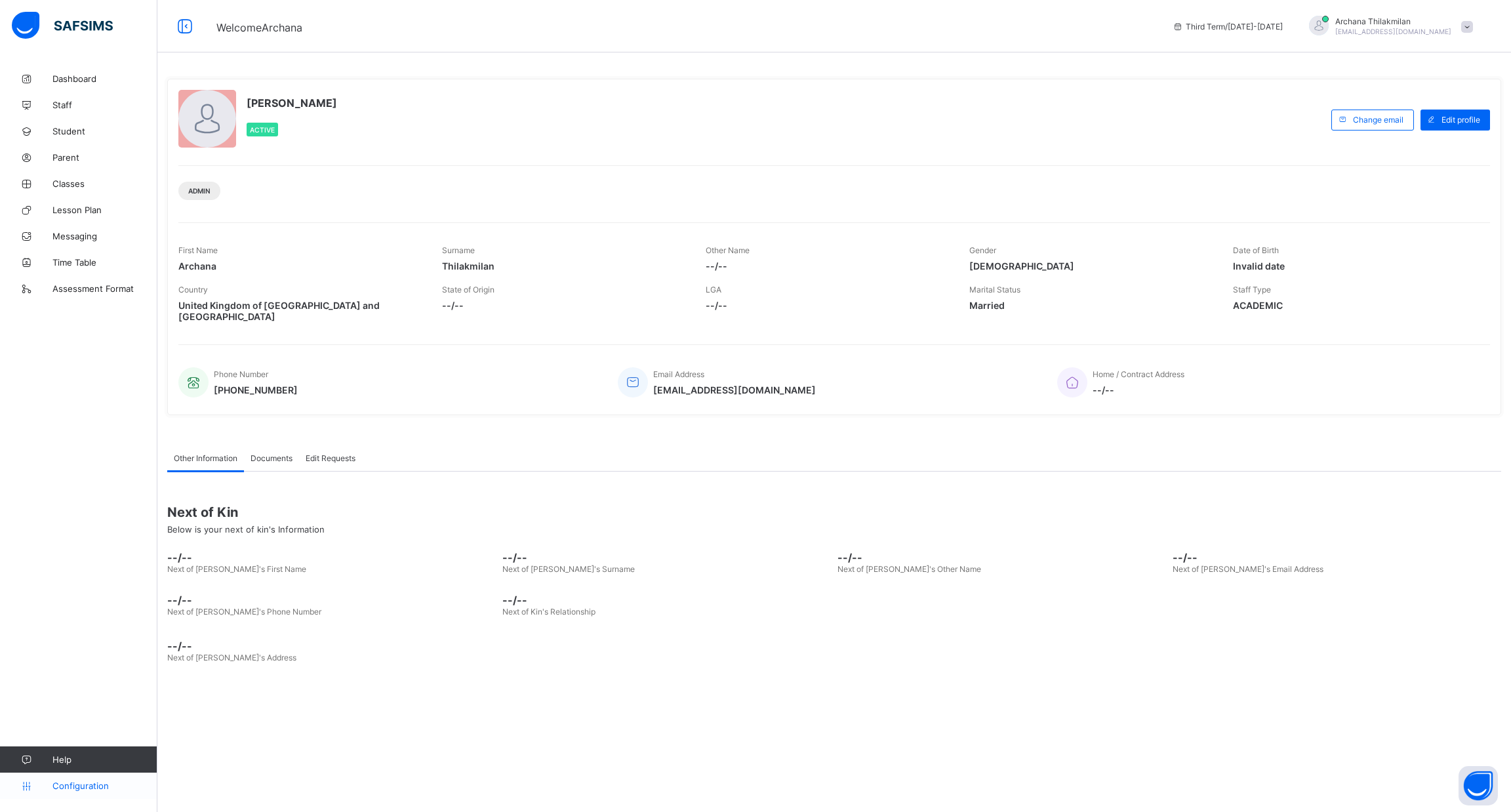
click at [87, 784] on span "Configuration" at bounding box center [105, 786] width 104 height 11
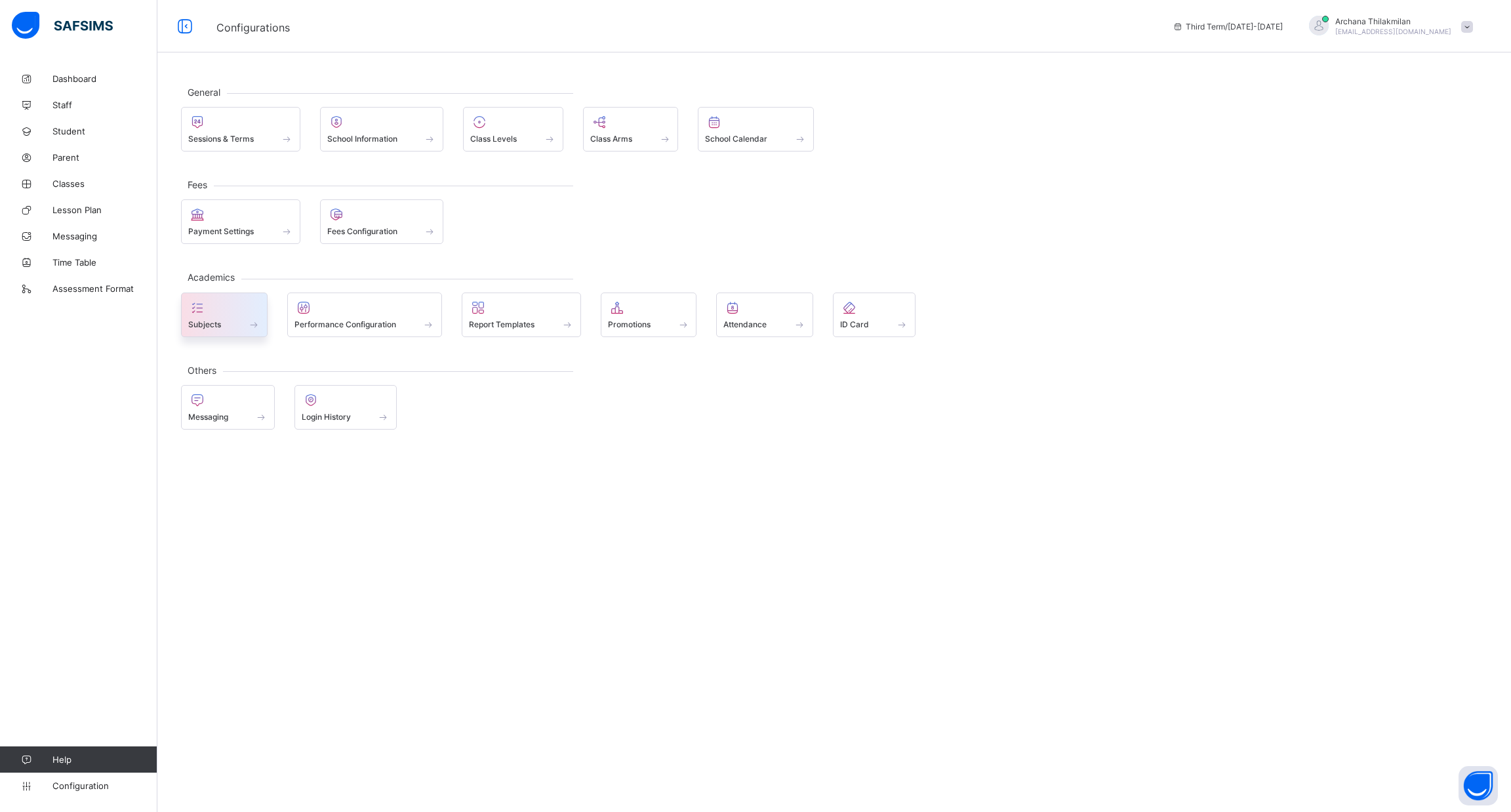
click at [262, 301] on div "Subjects" at bounding box center [225, 315] width 87 height 45
click at [396, 307] on div at bounding box center [365, 307] width 141 height 16
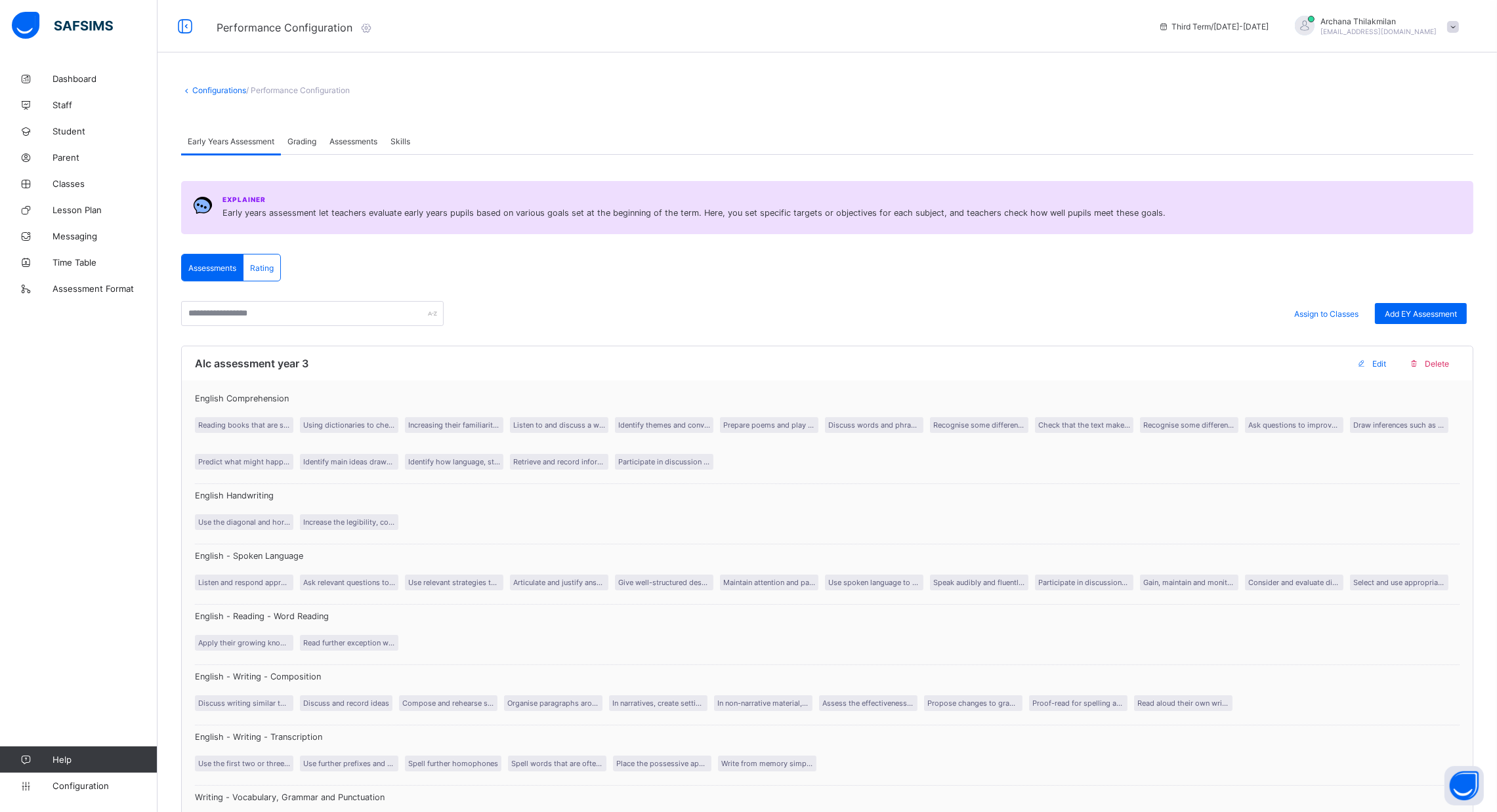
click at [305, 137] on span "Grading" at bounding box center [302, 141] width 29 height 10
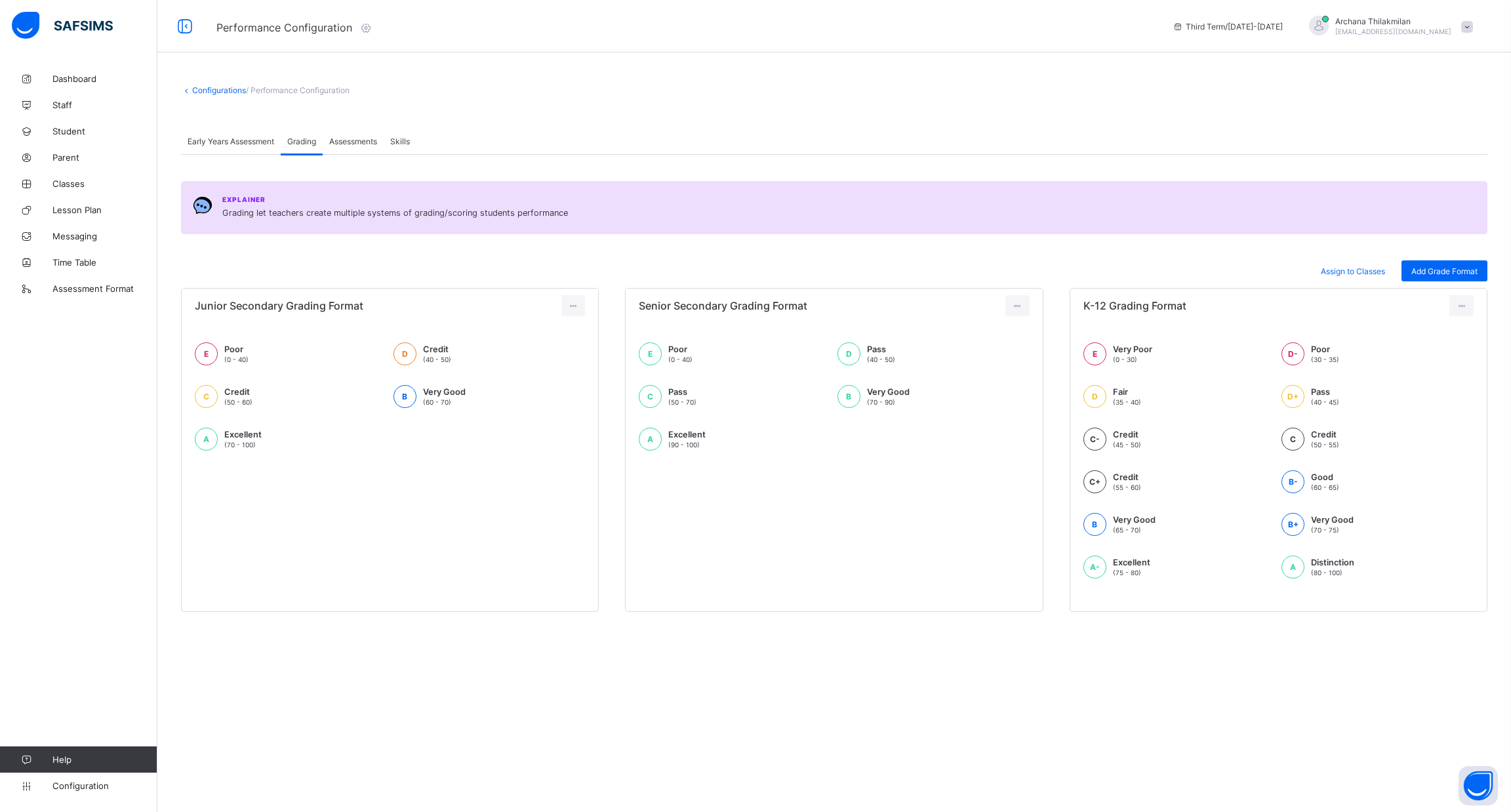
click at [349, 139] on span "Assessments" at bounding box center [353, 141] width 48 height 10
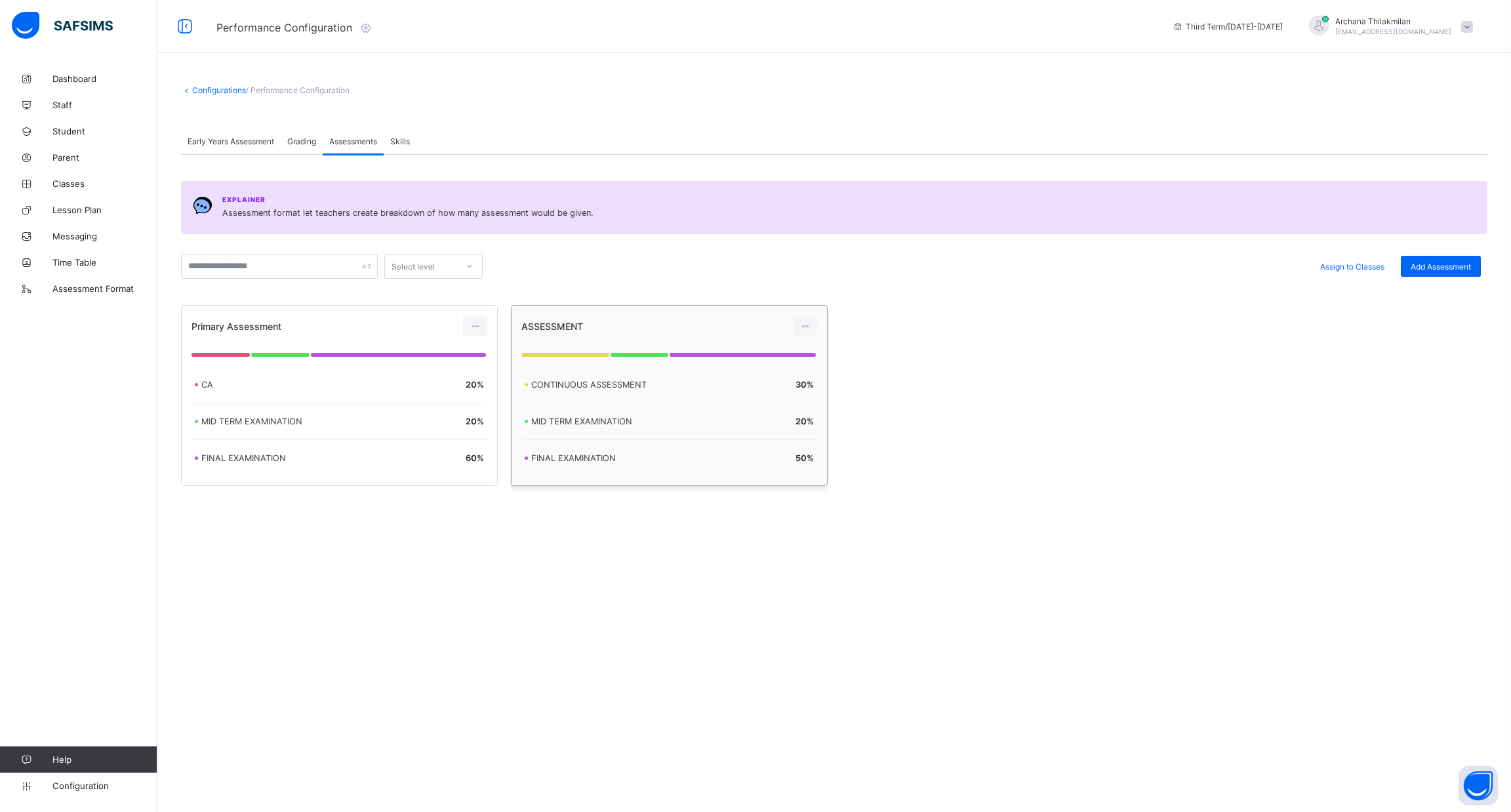
click at [593, 331] on div "ASSESSMENT" at bounding box center [641, 326] width 239 height 11
click at [1339, 269] on span "Assign to Classes" at bounding box center [1352, 267] width 64 height 10
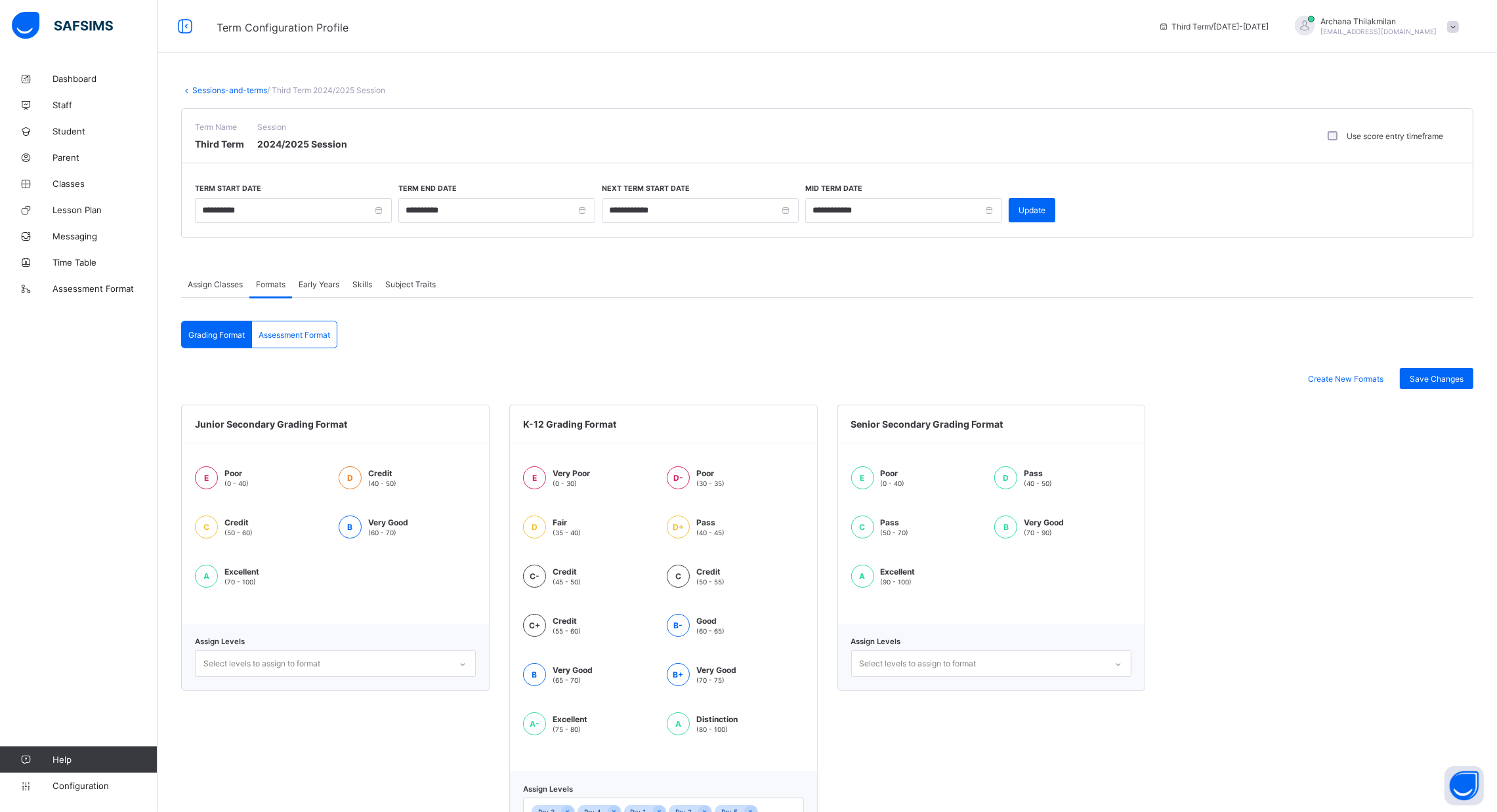
click at [409, 289] on div "Subject Traits" at bounding box center [410, 284] width 64 height 26
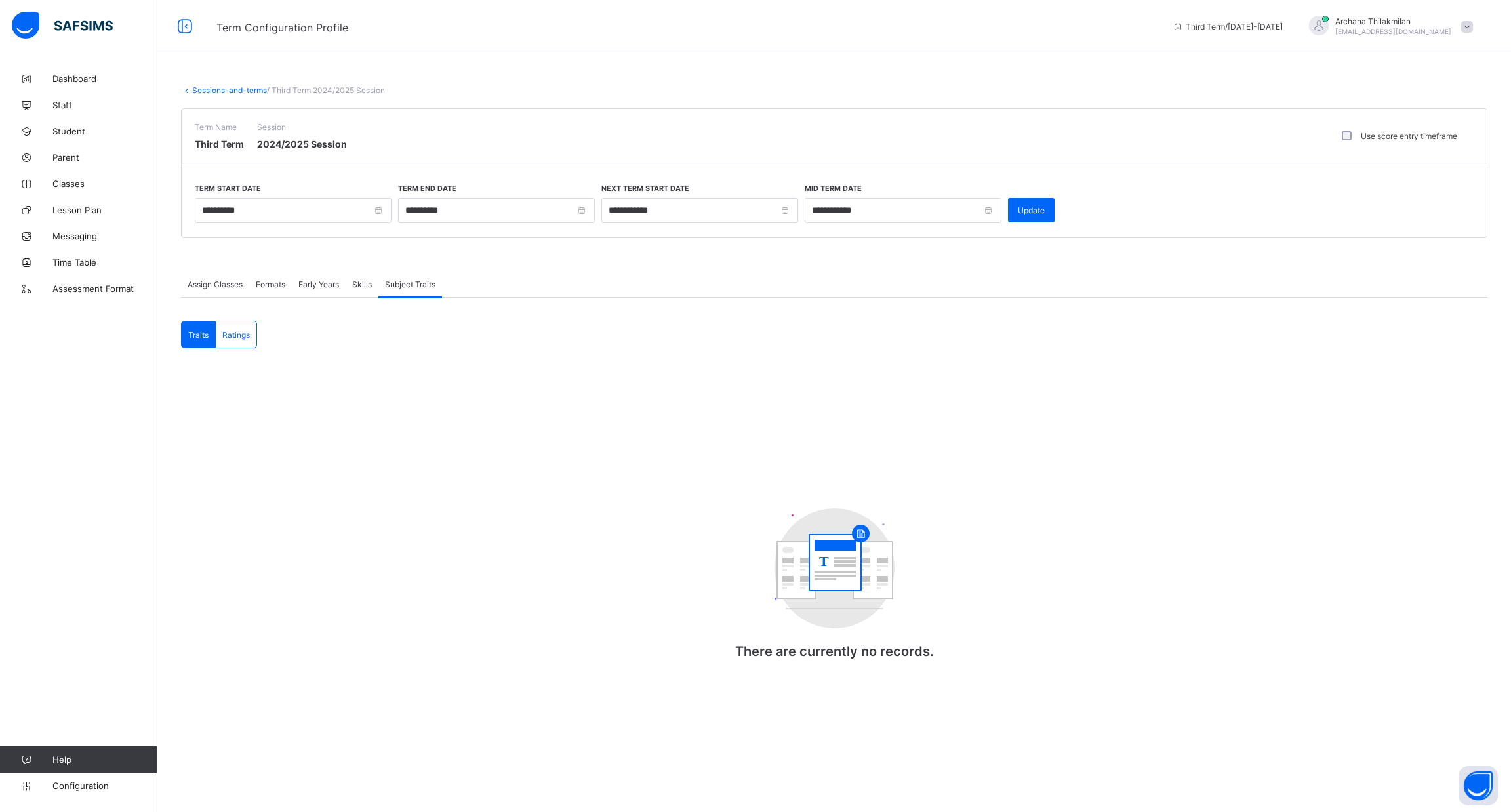
click at [369, 286] on span "Skills" at bounding box center [362, 284] width 20 height 10
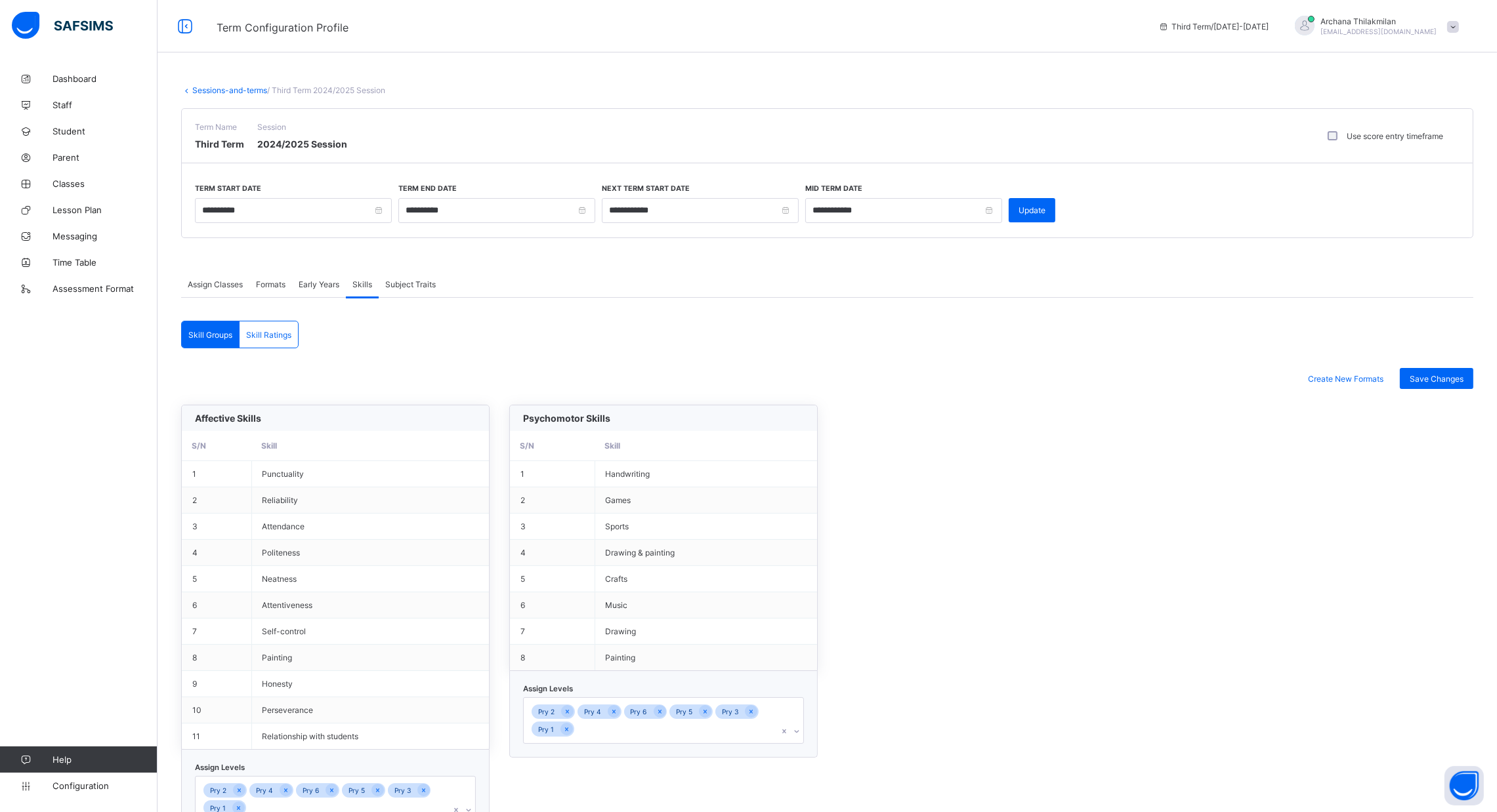
click at [329, 283] on span "Early Years" at bounding box center [319, 284] width 41 height 10
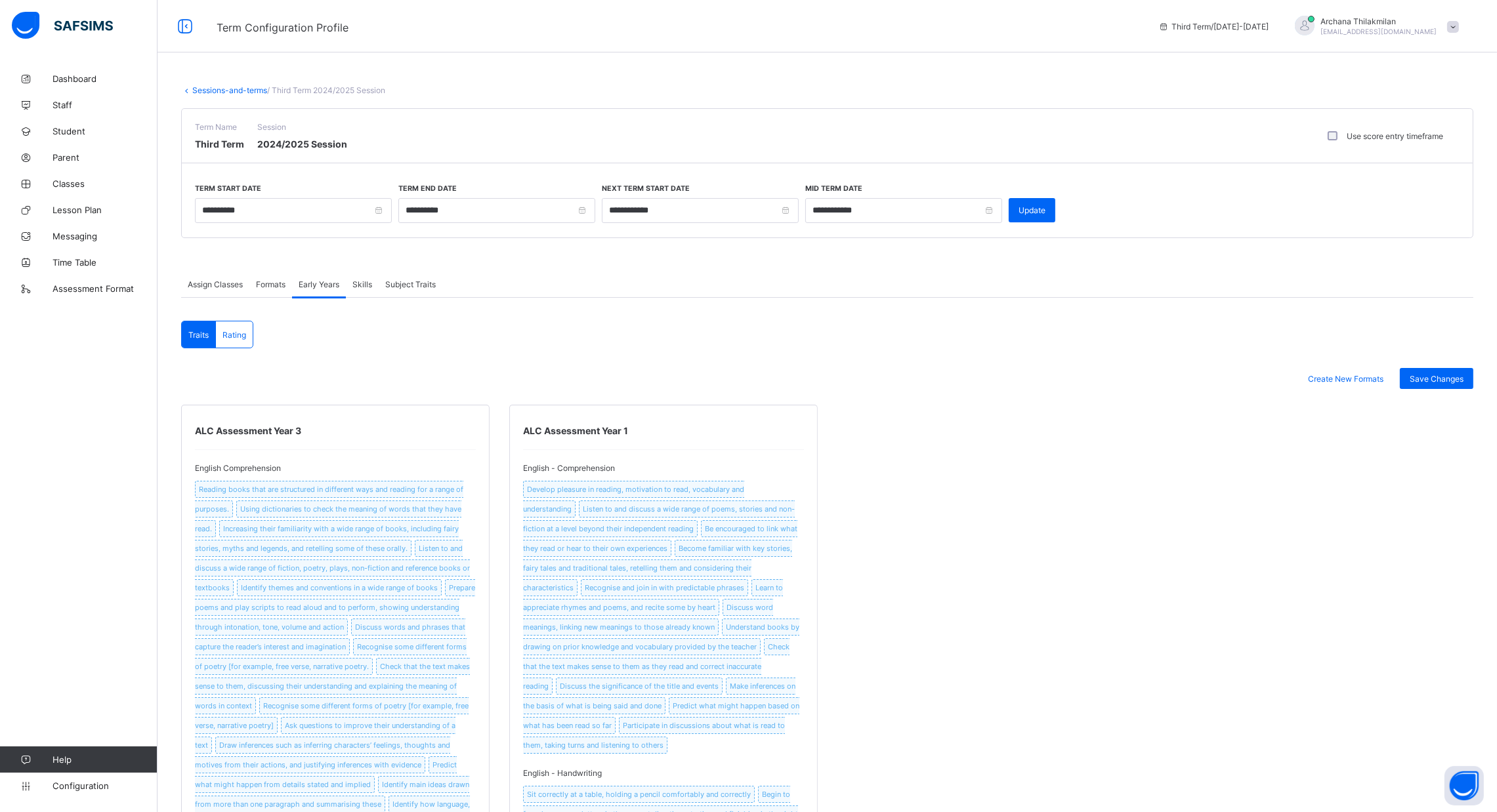
click at [277, 279] on span "Formats" at bounding box center [271, 284] width 30 height 10
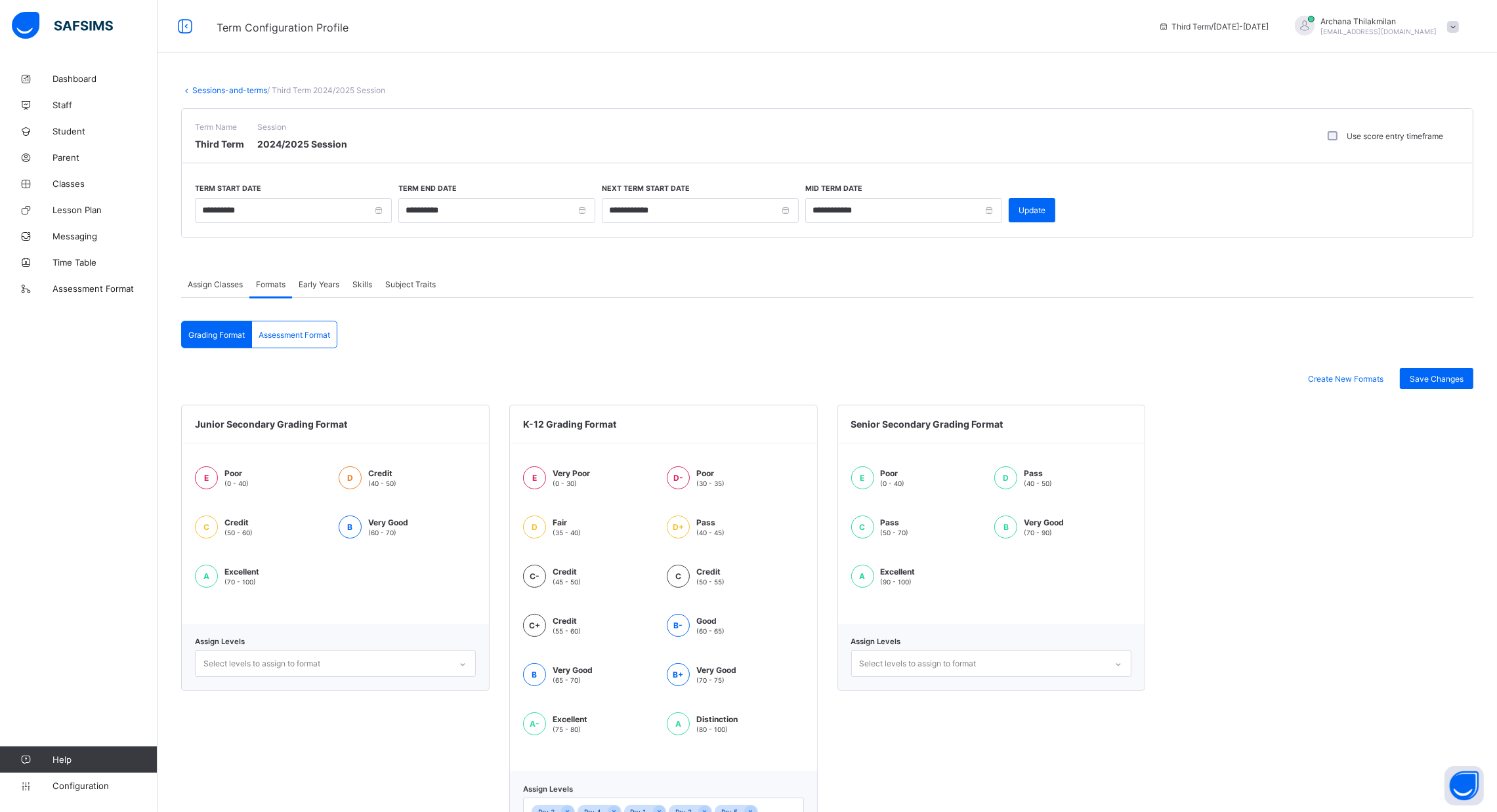
click at [234, 277] on div "Assign Classes" at bounding box center [215, 284] width 68 height 26
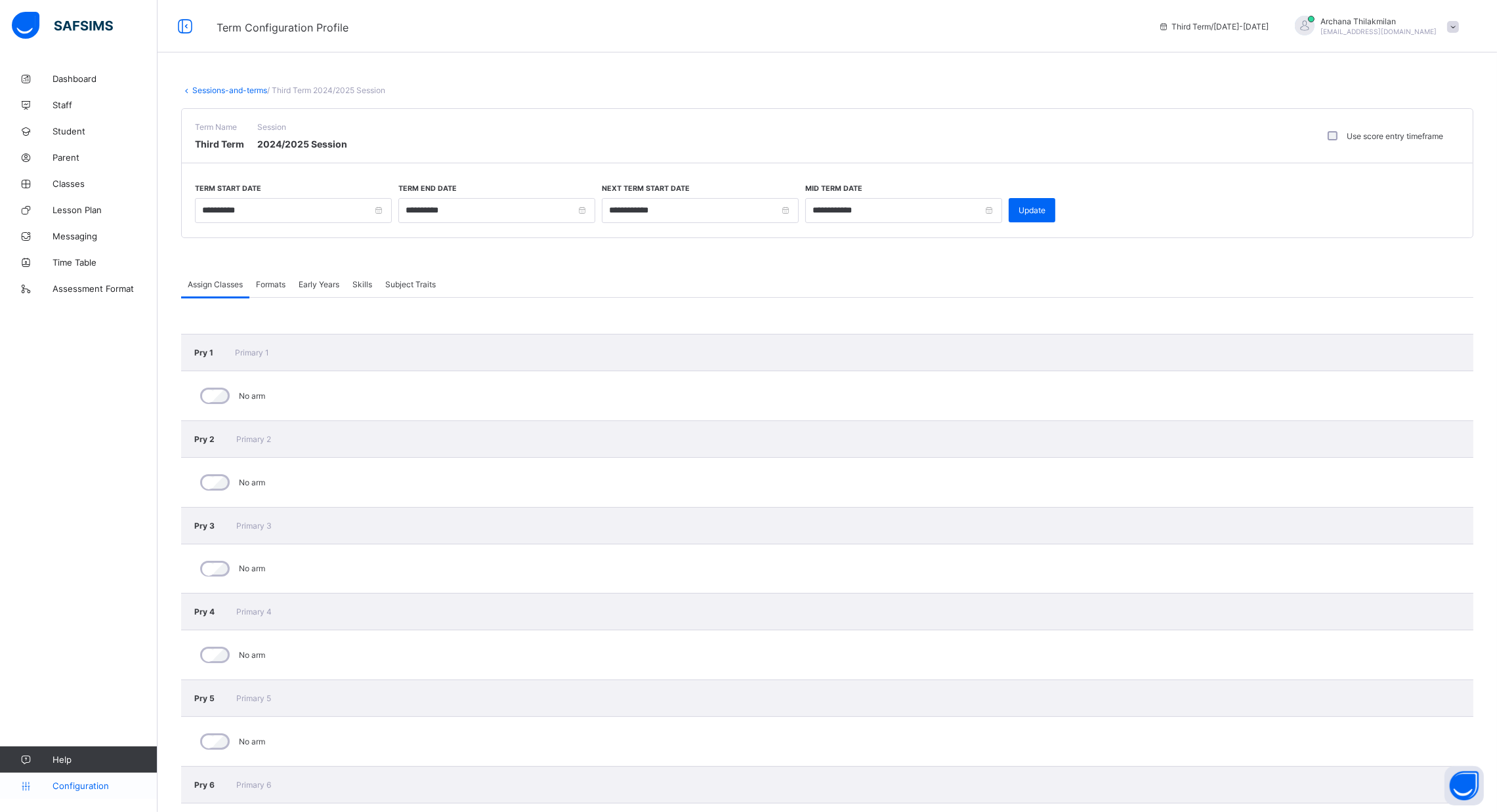
click at [102, 777] on link "Configuration" at bounding box center [79, 786] width 157 height 26
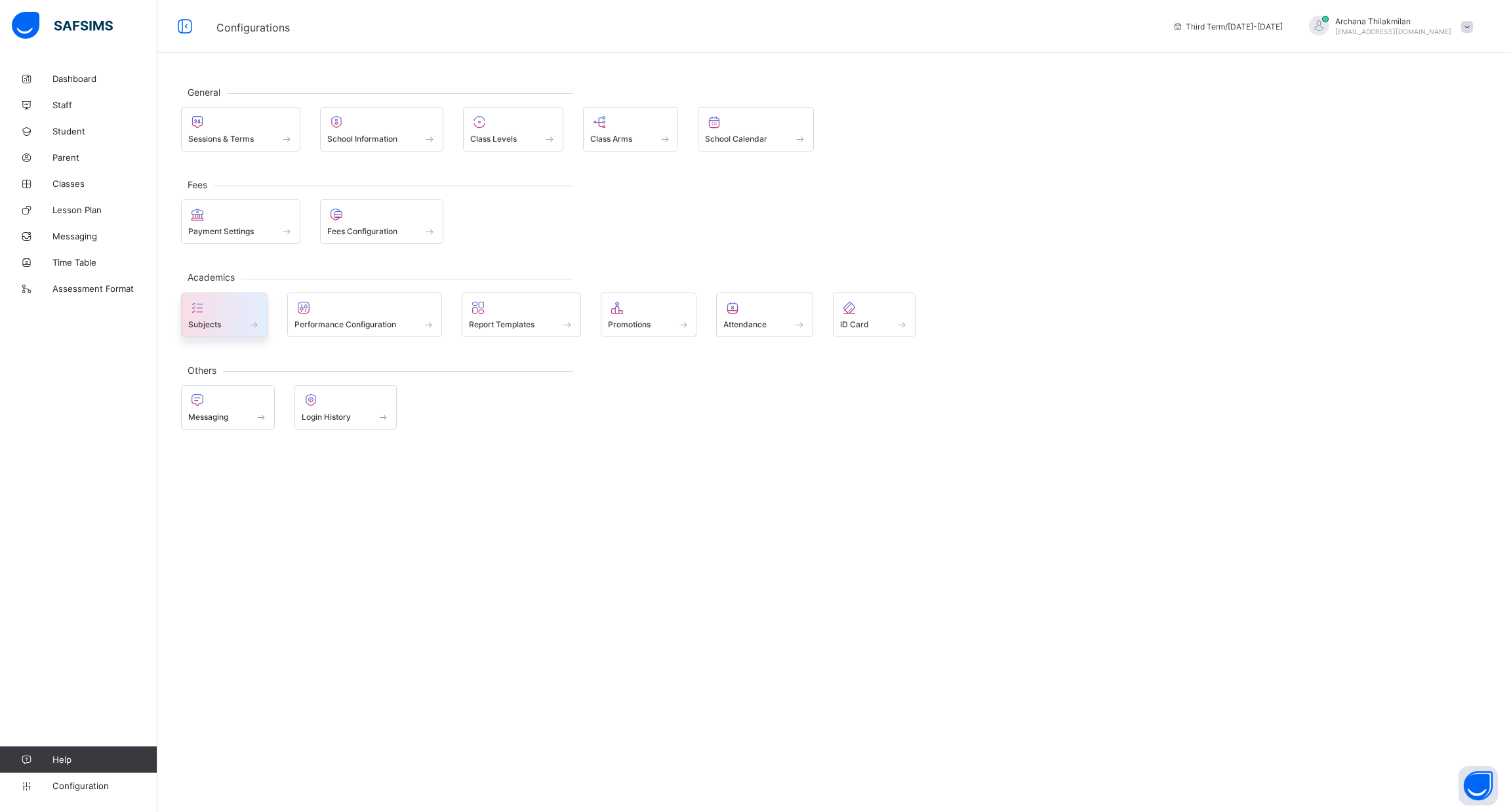
click at [248, 300] on div at bounding box center [224, 307] width 72 height 16
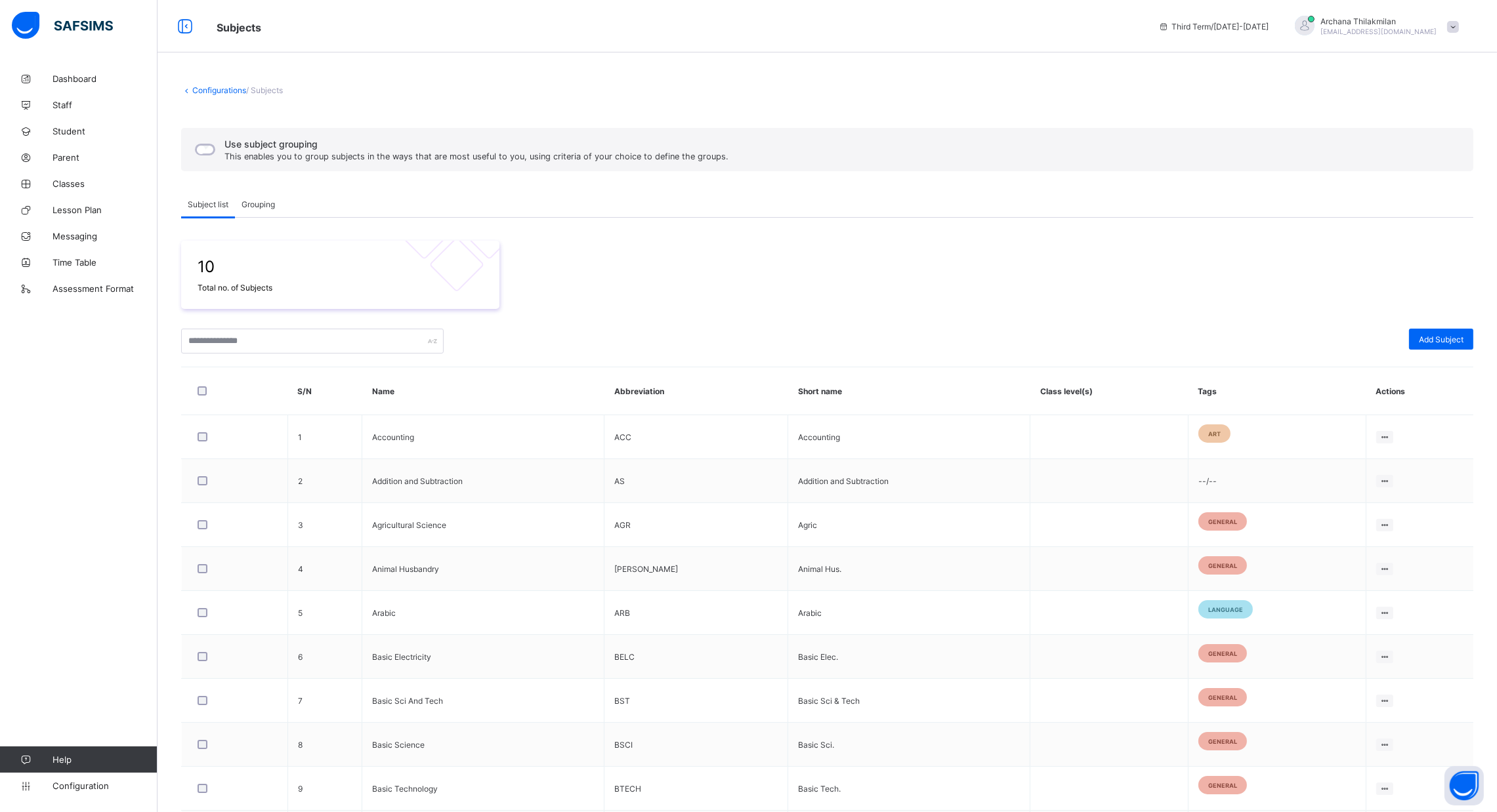
click at [254, 204] on span "Grouping" at bounding box center [258, 204] width 33 height 10
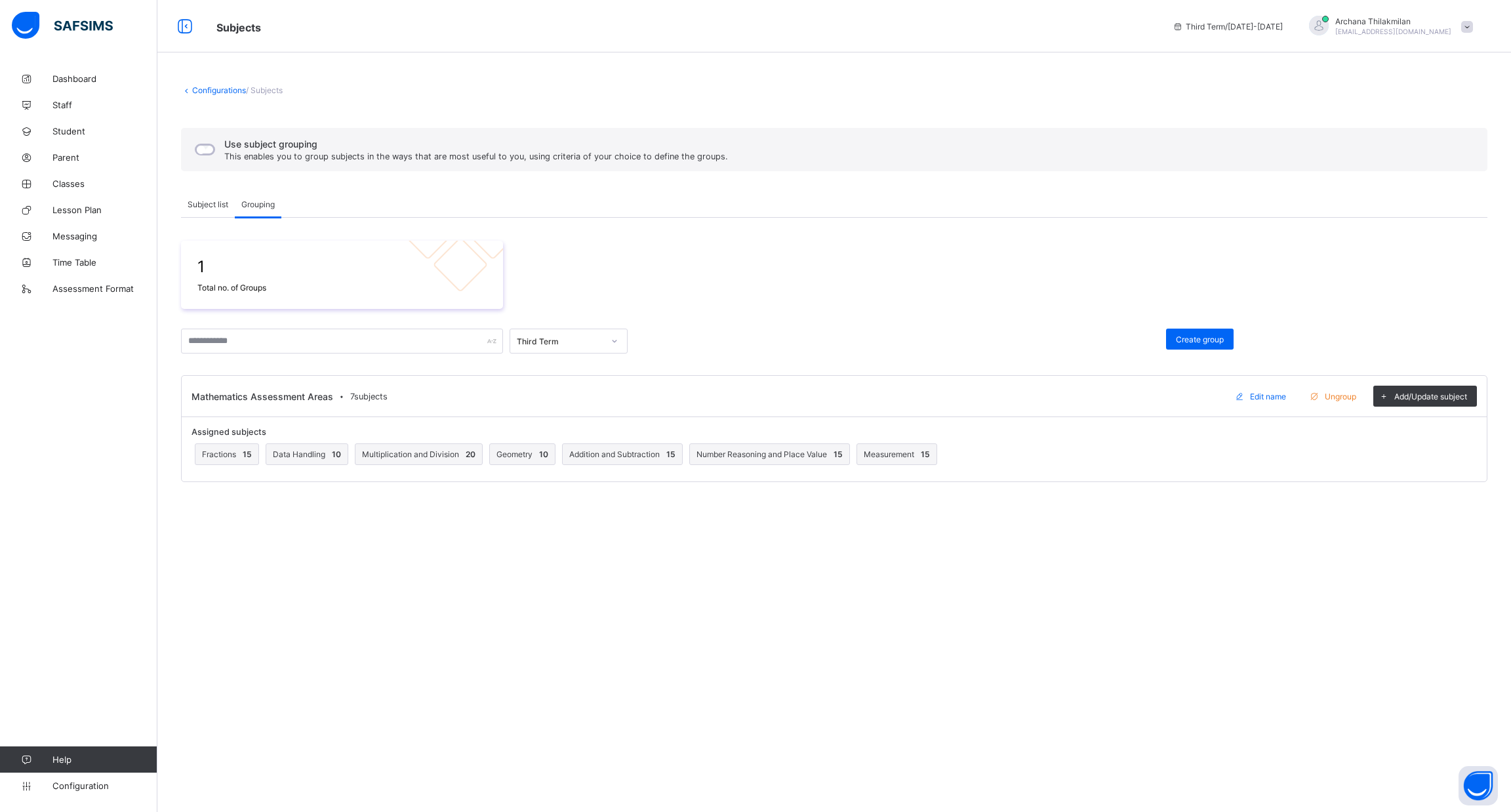
click at [1144, 430] on div "Assigned subjects Fractions 15 Data Handling 10 Multiplication and Division 20 …" at bounding box center [834, 449] width 1305 height 64
click at [1449, 396] on span "Add/Update subject" at bounding box center [1431, 397] width 73 height 10
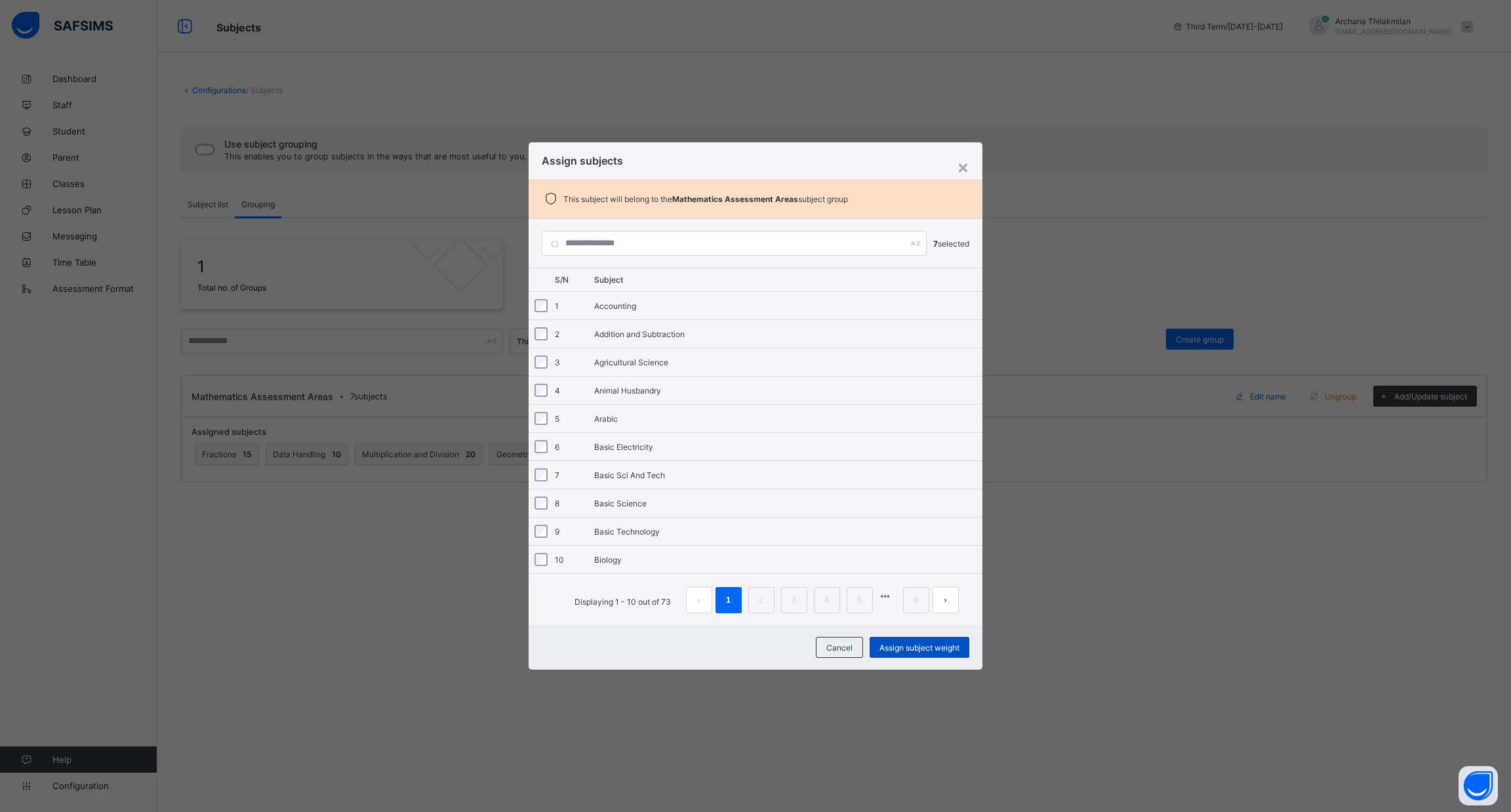
click at [926, 646] on span "Assign subject weight" at bounding box center [920, 648] width 80 height 10
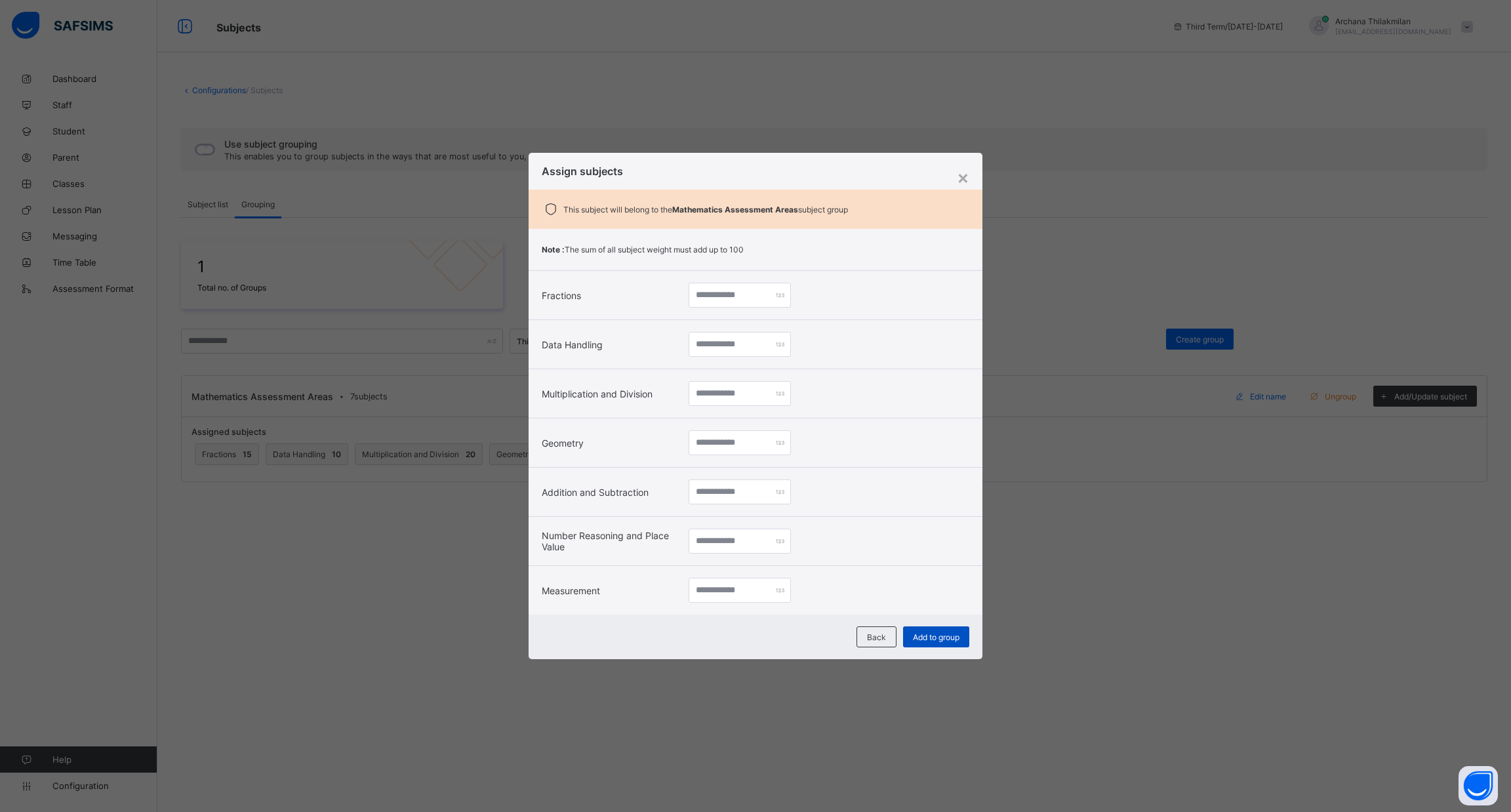
click at [924, 639] on span "Add to group" at bounding box center [936, 637] width 47 height 10
click at [961, 181] on div "×" at bounding box center [963, 177] width 12 height 22
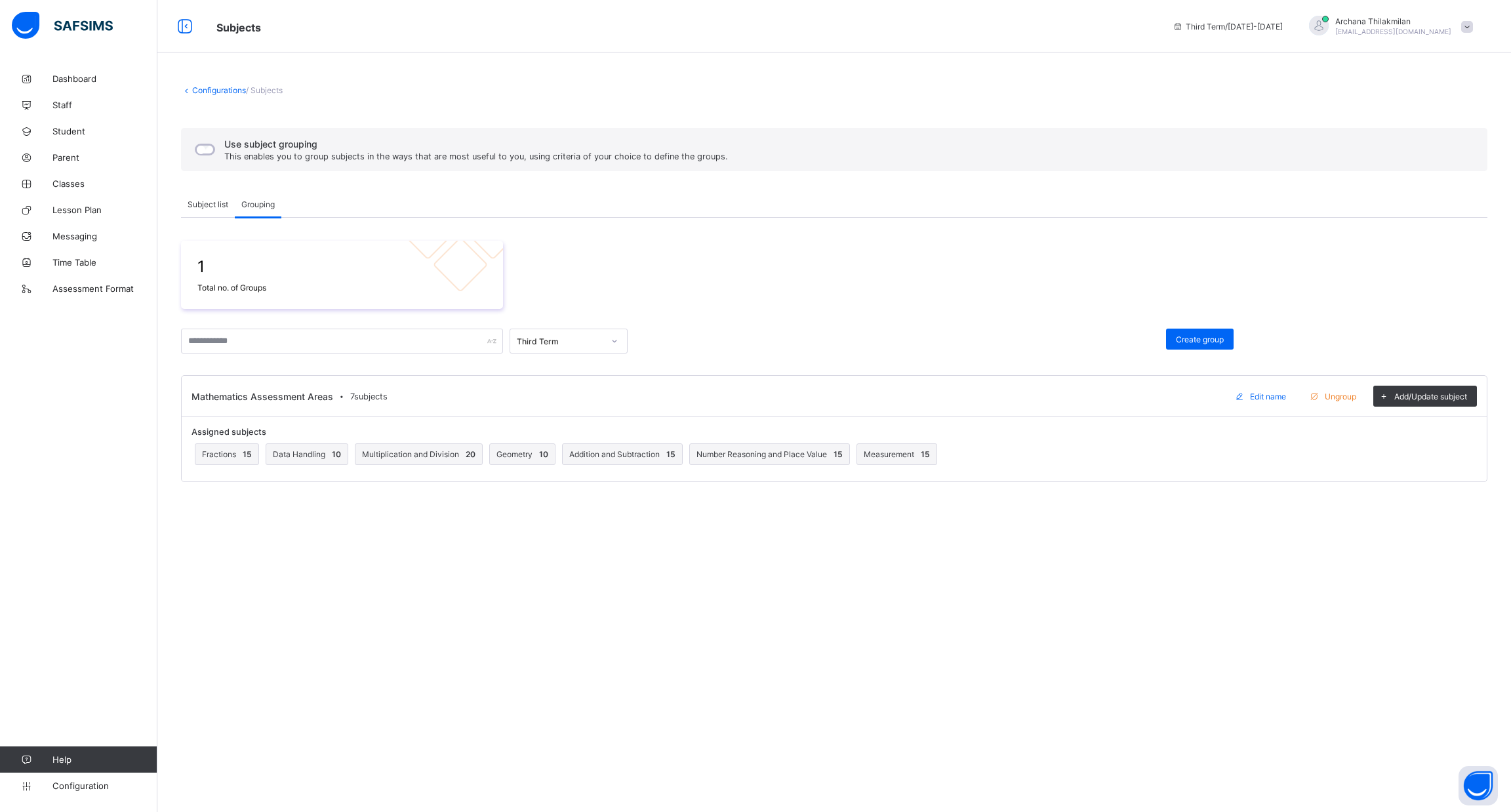
click at [360, 405] on div "Mathematics Assessment Areas • 7 subjects Edit name Ungroup Add/Update subject" at bounding box center [834, 396] width 1305 height 41
click at [1260, 398] on span "Edit name" at bounding box center [1268, 397] width 36 height 10
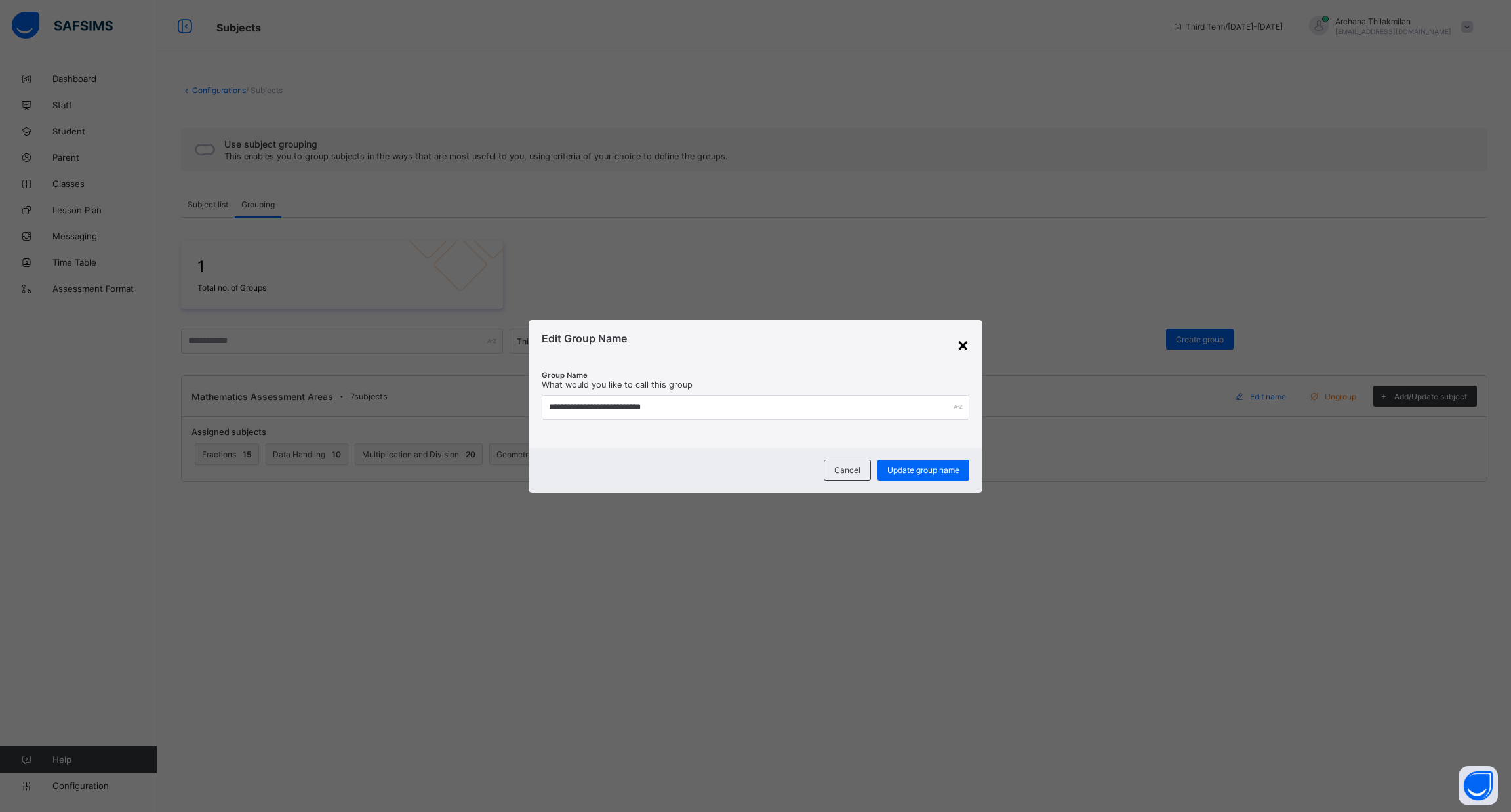
click at [962, 340] on div "×" at bounding box center [963, 344] width 12 height 22
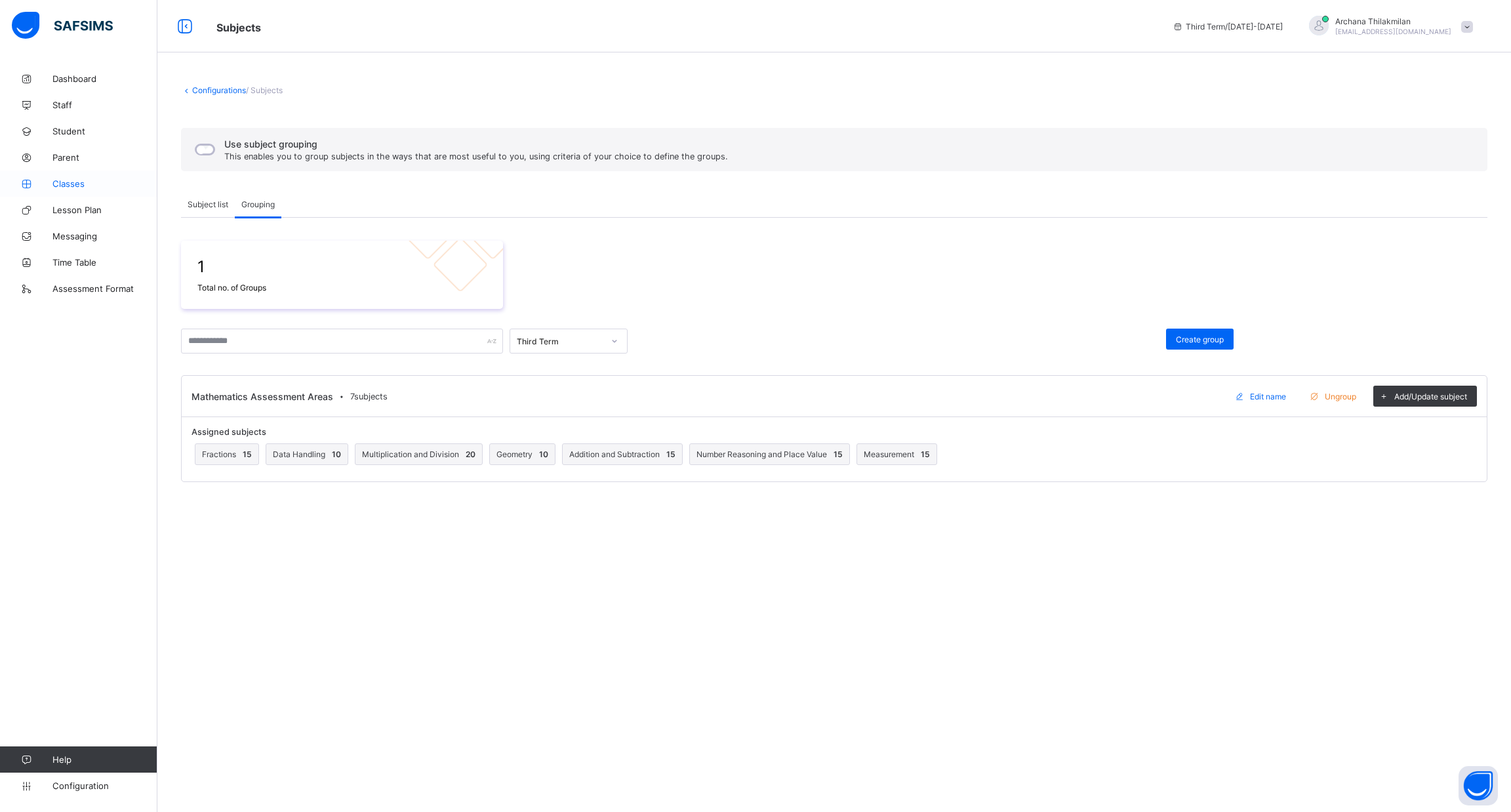
click at [70, 186] on span "Classes" at bounding box center [105, 184] width 105 height 11
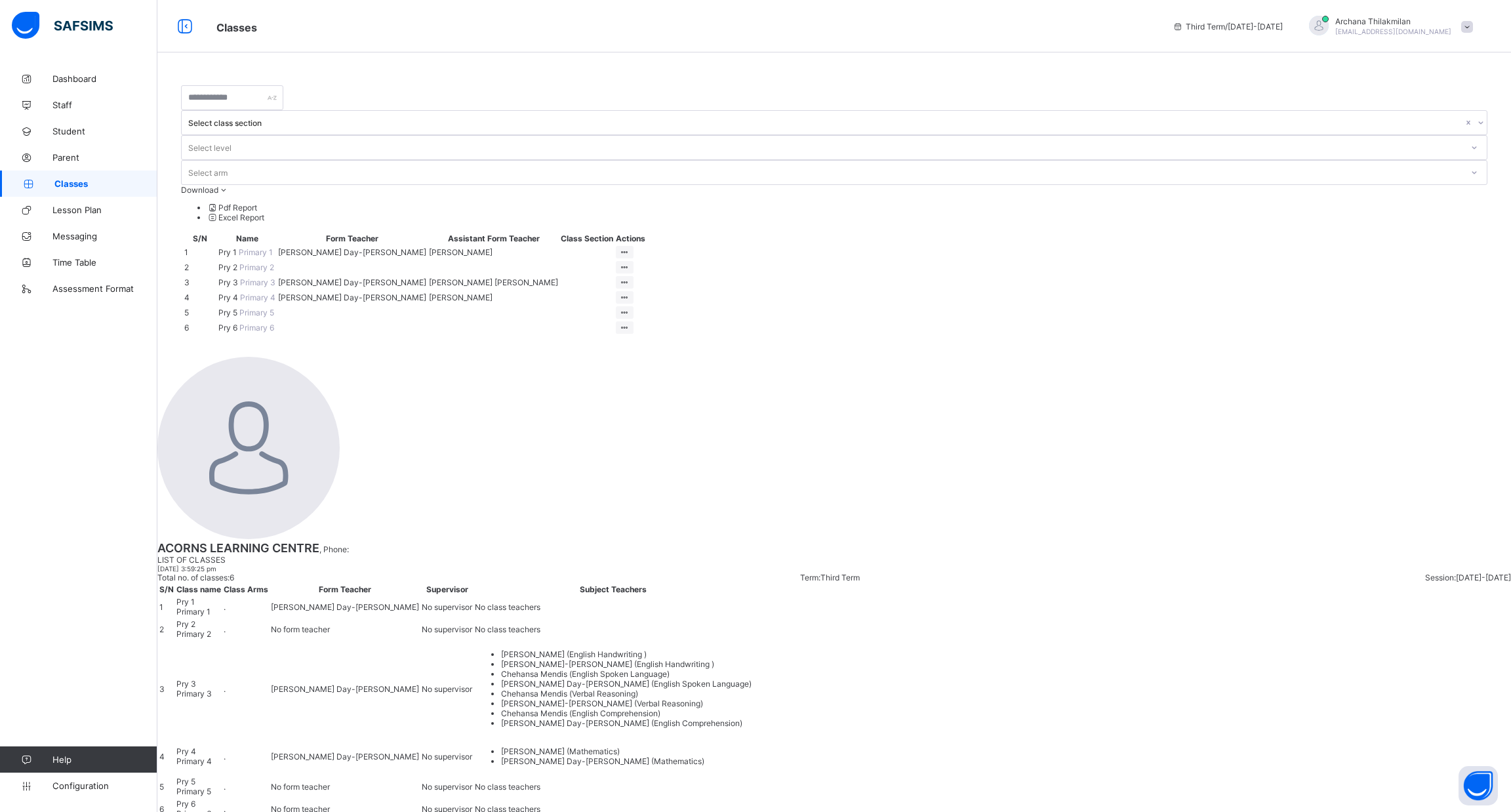
click at [426, 277] on div "[PERSON_NAME] Day-[PERSON_NAME]" at bounding box center [352, 282] width 148 height 10
click at [628, 301] on div "View Class" at bounding box center [590, 307] width 75 height 13
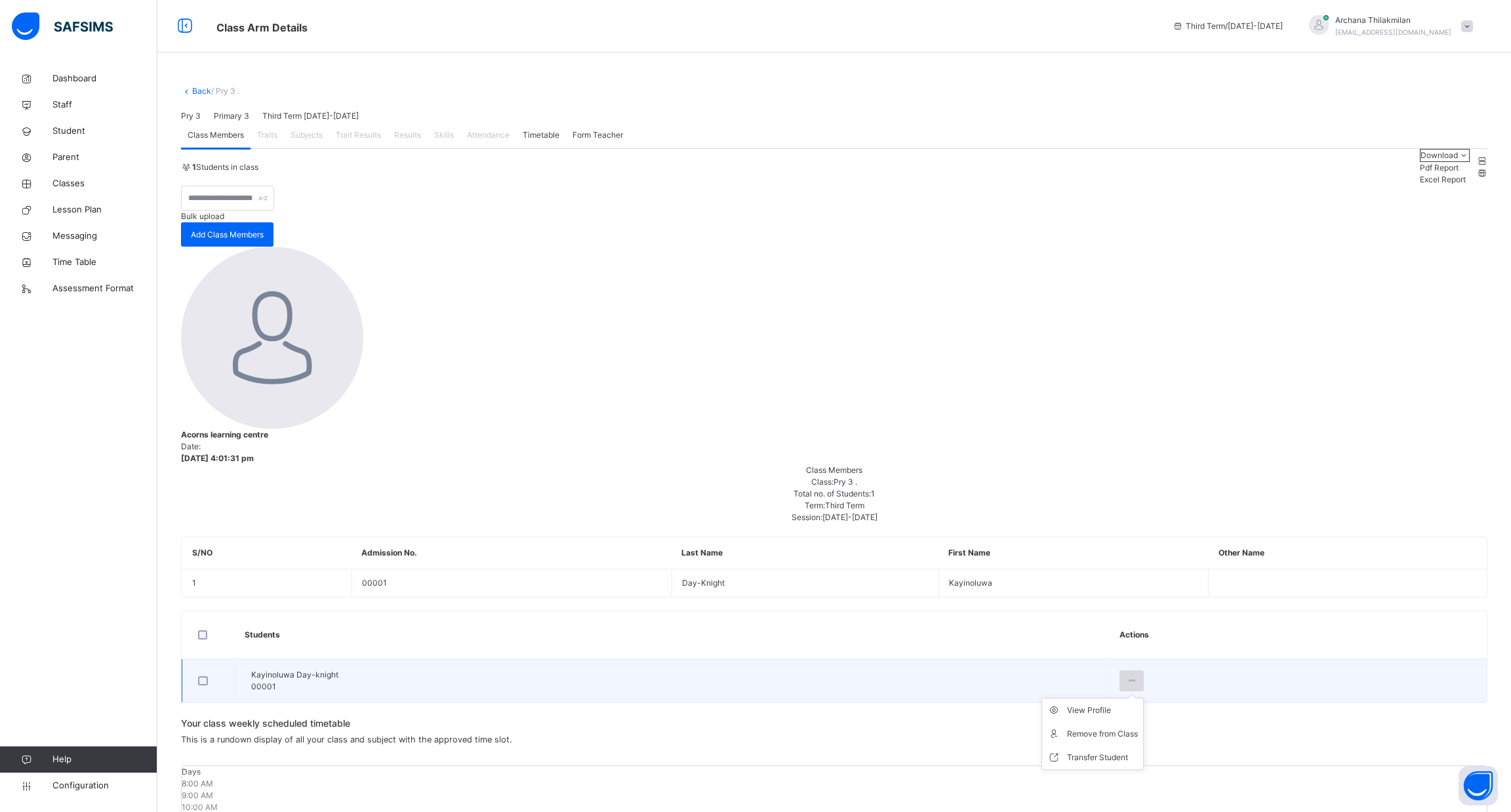
click at [1137, 675] on icon at bounding box center [1131, 680] width 11 height 12
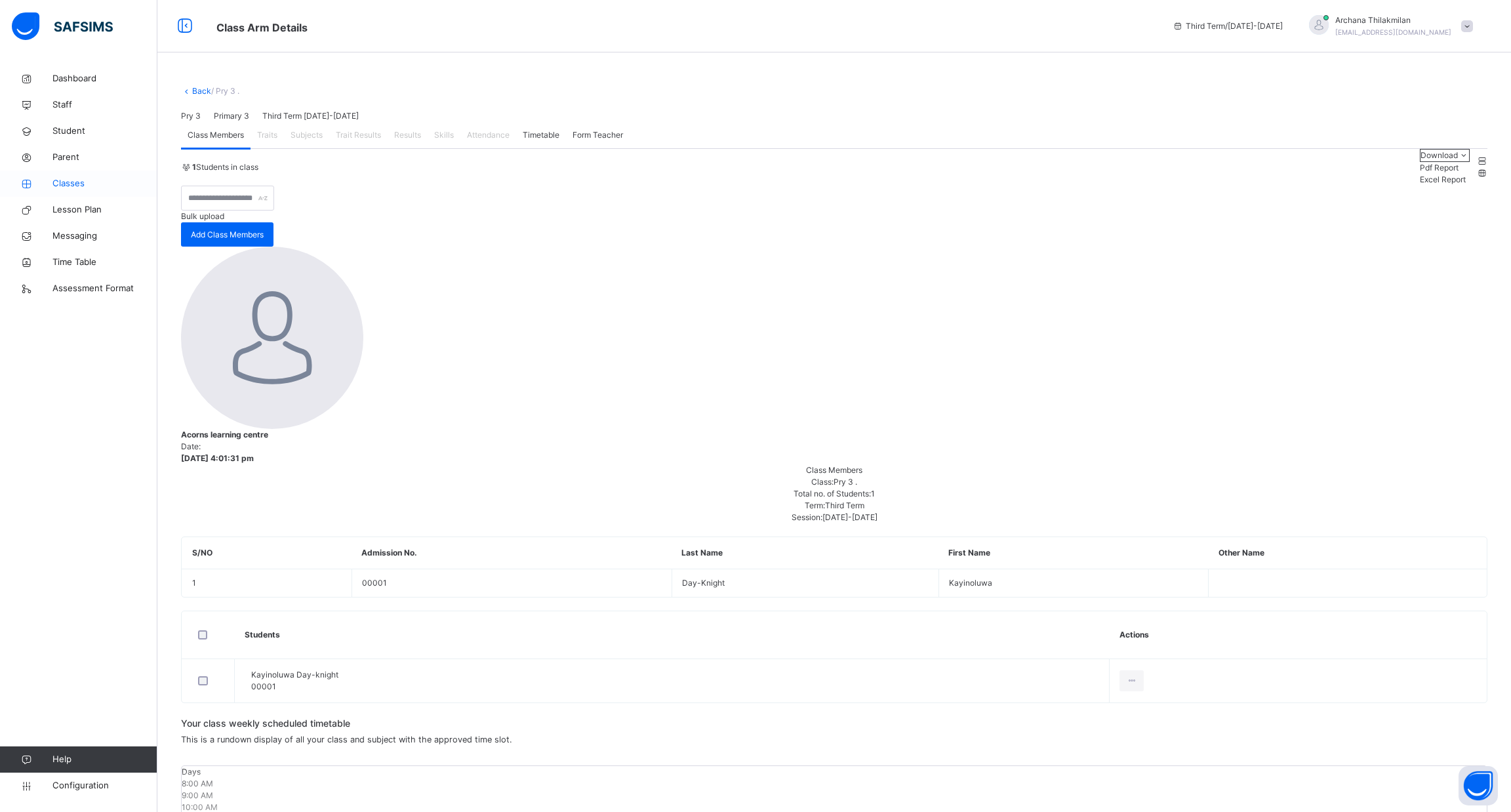
click at [80, 183] on span "Classes" at bounding box center [105, 183] width 105 height 13
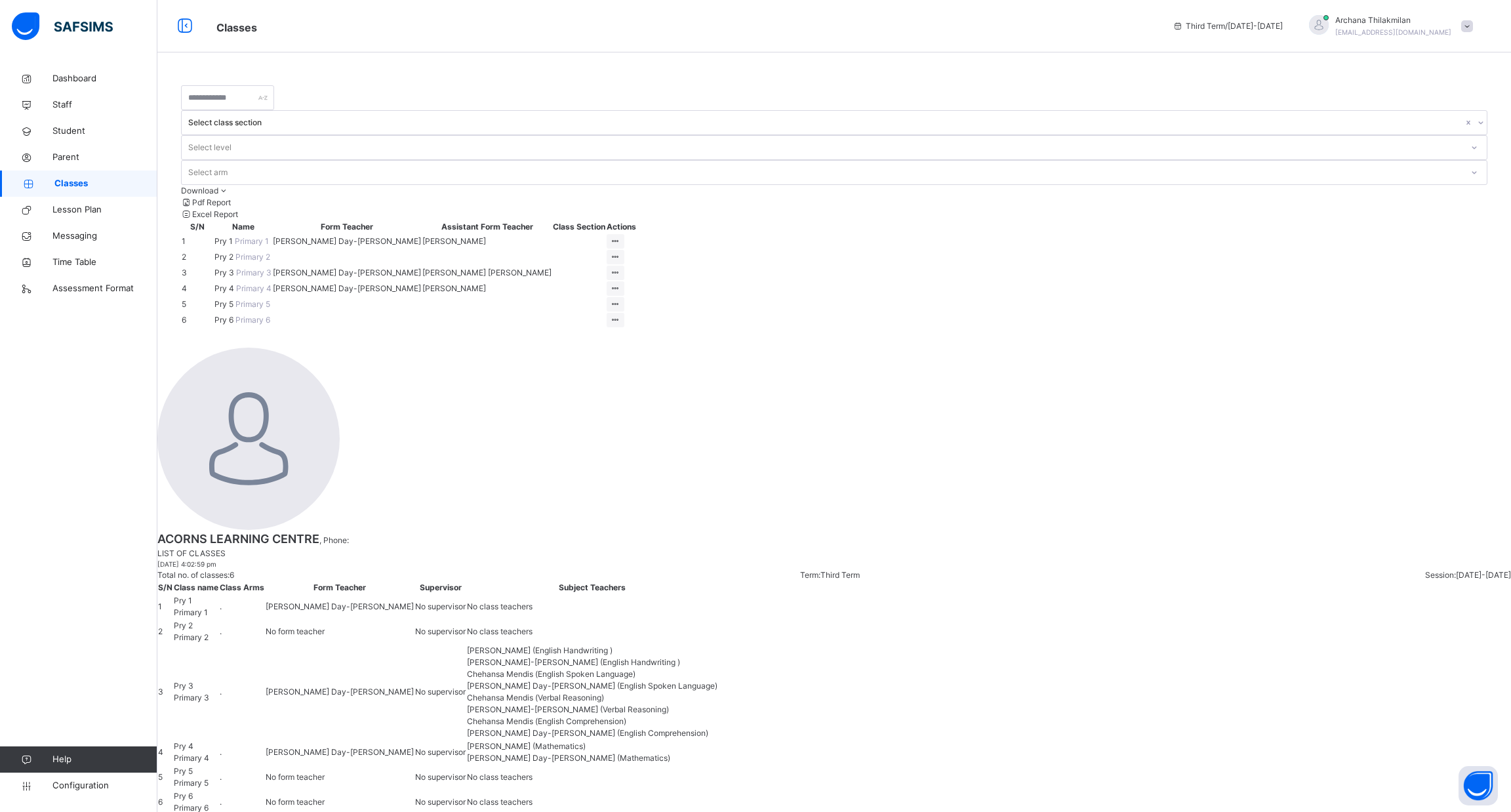
click at [422, 233] on td "[PERSON_NAME] Day-[PERSON_NAME]" at bounding box center [346, 241] width 150 height 16
click at [422, 265] on td "[PERSON_NAME] Day-[PERSON_NAME]" at bounding box center [346, 273] width 150 height 16
click at [625, 287] on ul "View Class Assign form Teacher" at bounding box center [571, 311] width 106 height 49
click at [624, 292] on li "View Class" at bounding box center [571, 299] width 105 height 24
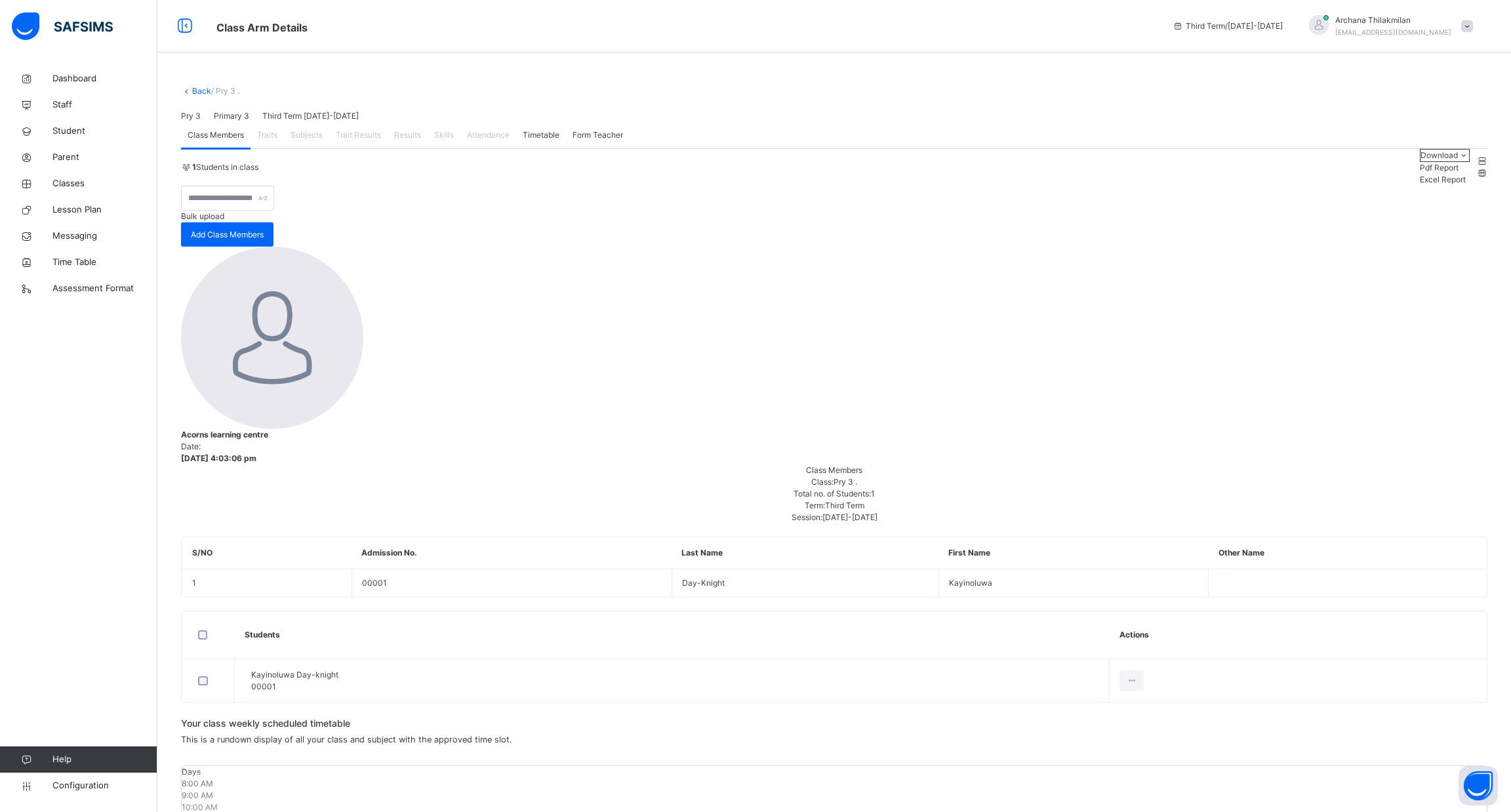
click at [313, 141] on span "Subjects" at bounding box center [306, 135] width 32 height 12
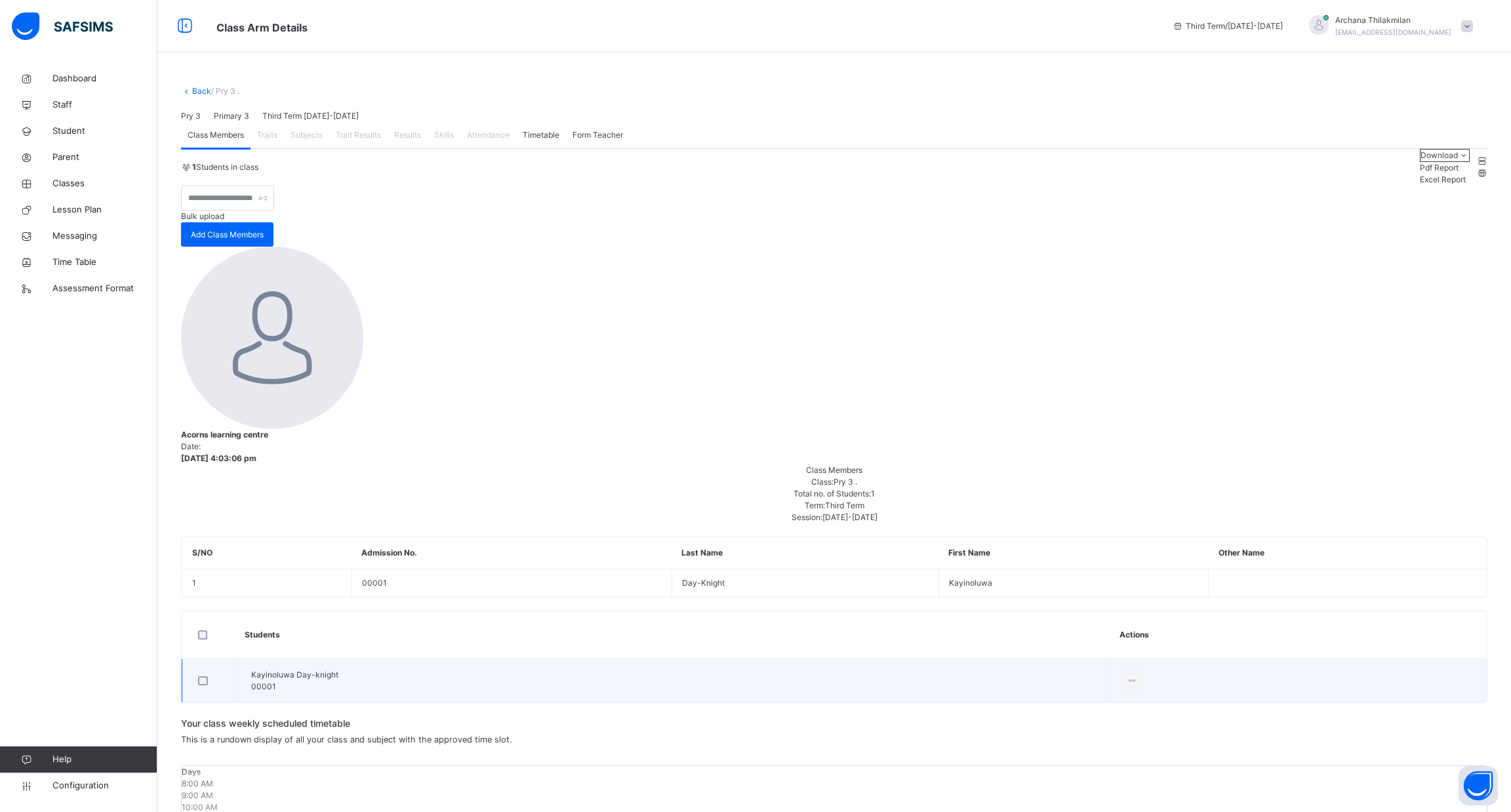
click at [203, 667] on div at bounding box center [208, 681] width 32 height 28
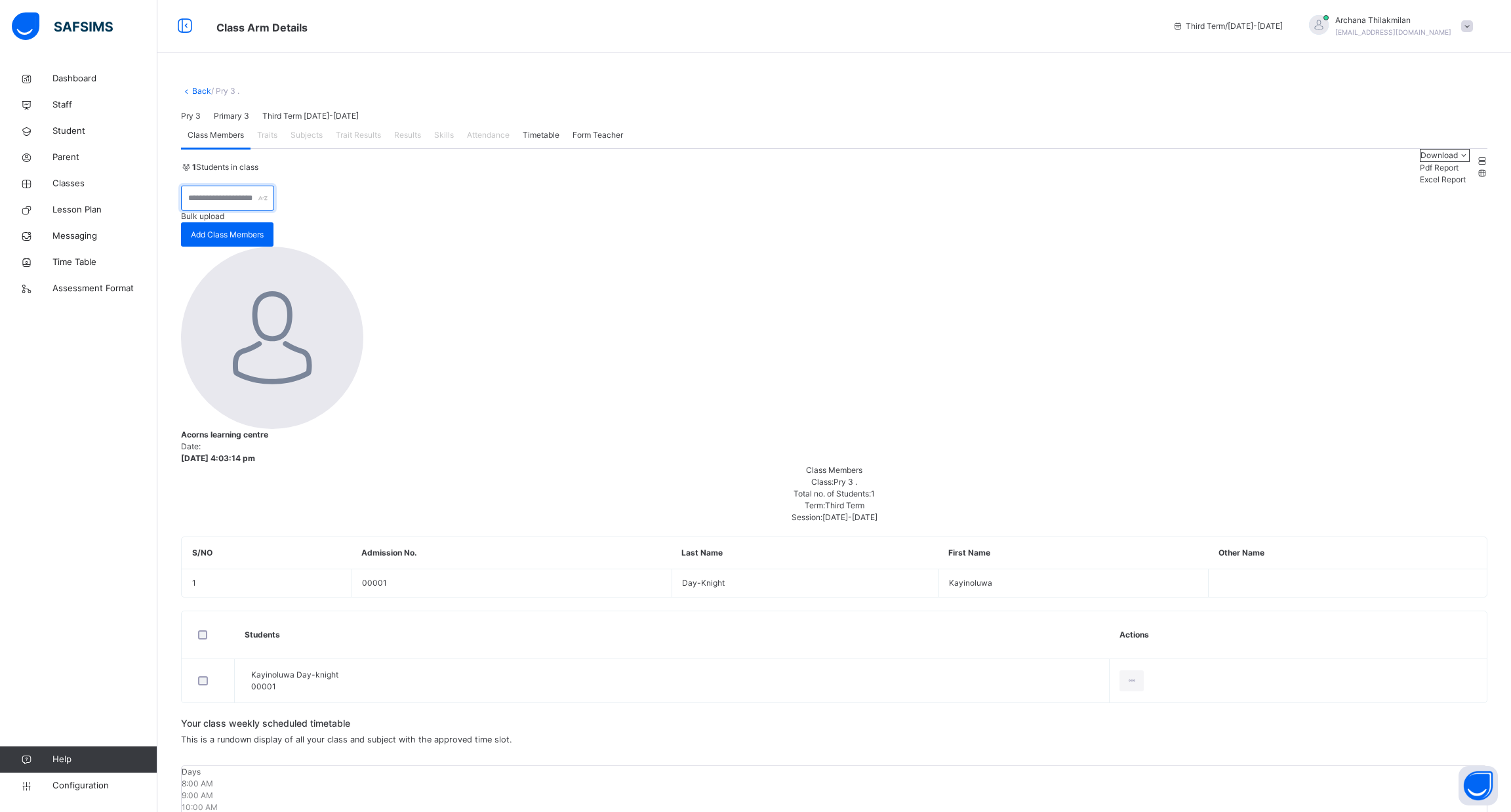
click at [274, 210] on input "text" at bounding box center [228, 198] width 93 height 25
click at [311, 141] on span "Subjects" at bounding box center [306, 135] width 32 height 12
click at [113, 794] on link "Configuration" at bounding box center [78, 786] width 157 height 26
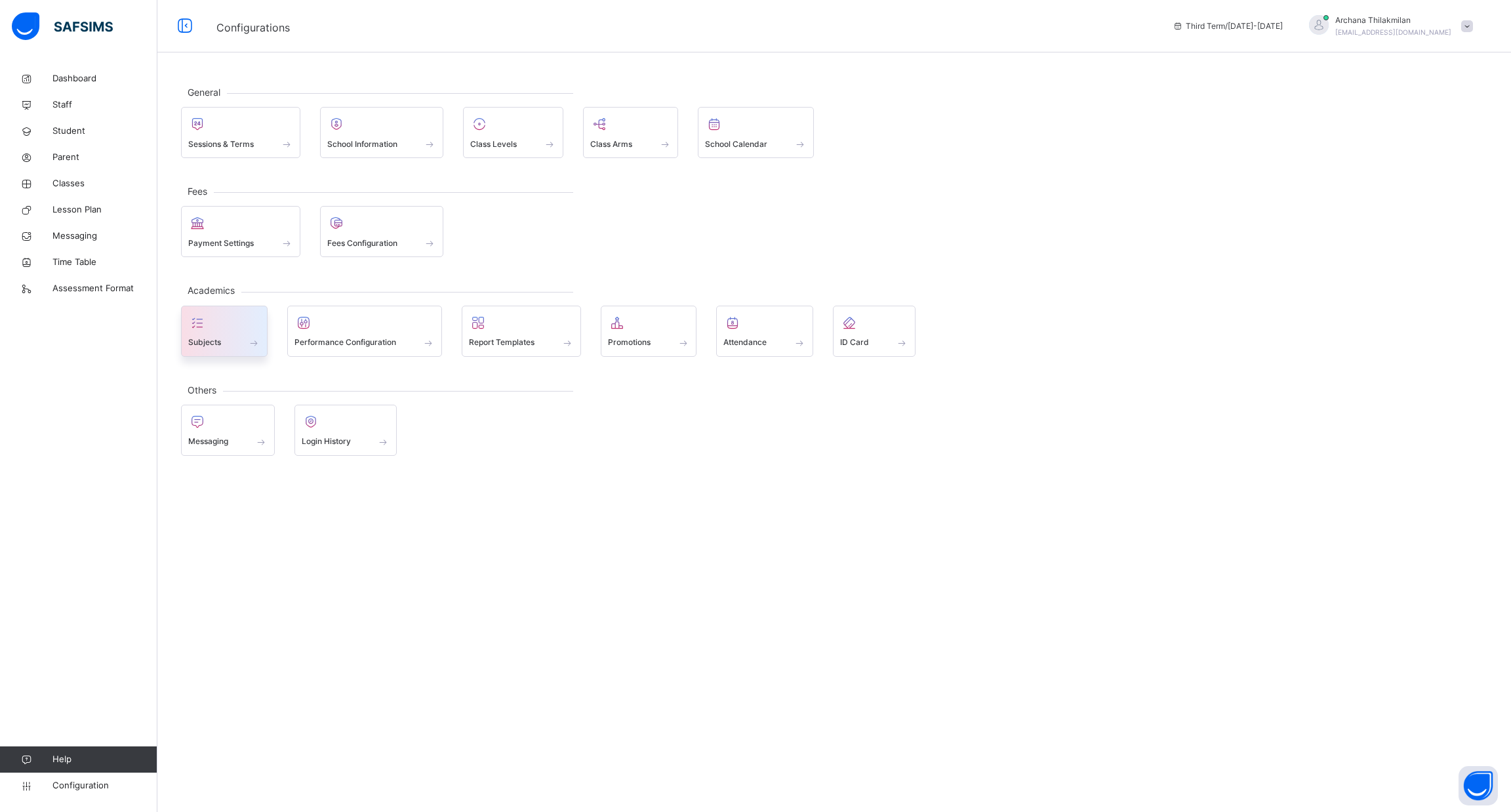
click at [241, 328] on div at bounding box center [224, 322] width 72 height 20
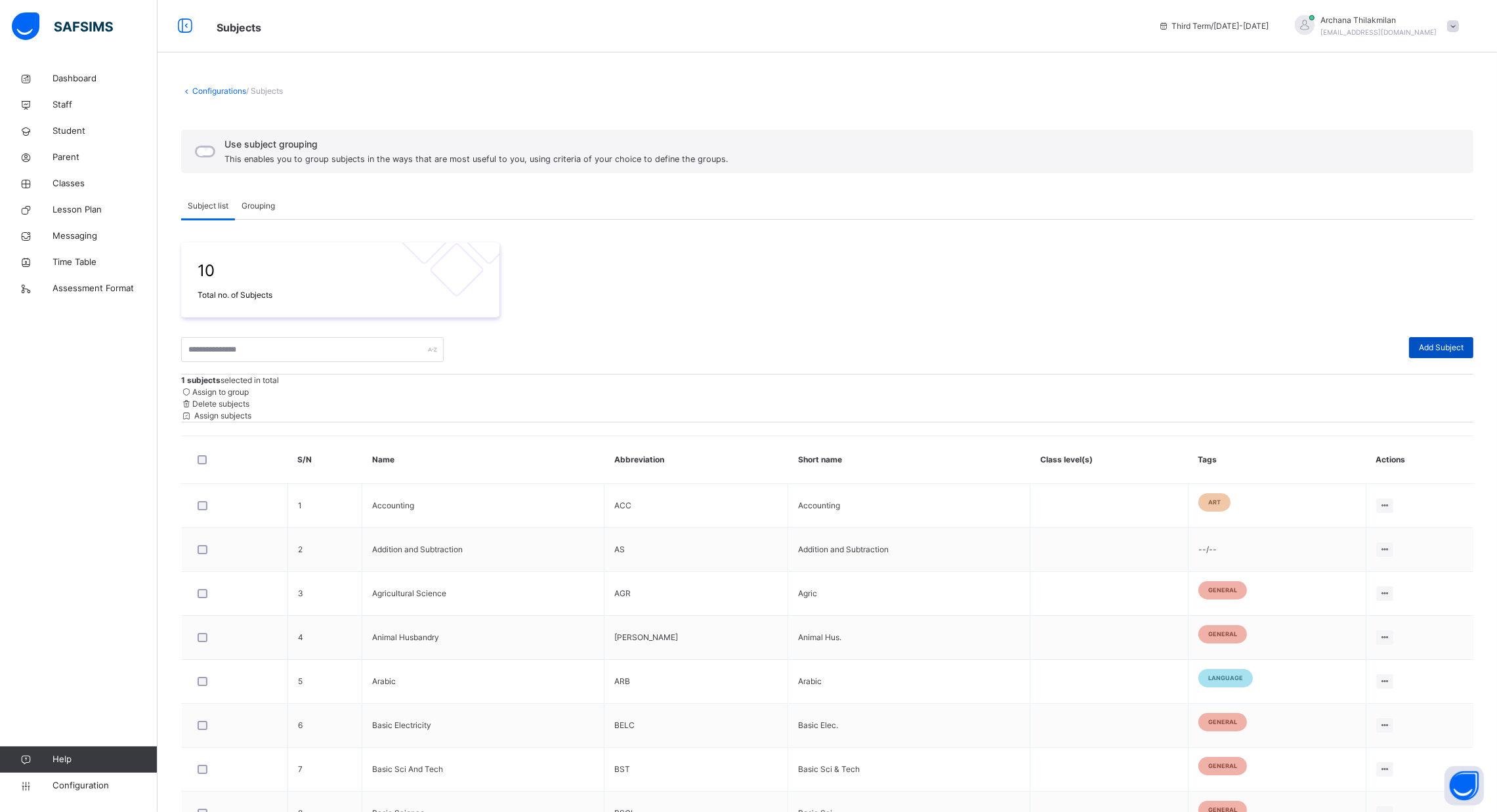
click at [1448, 340] on div "Add Subject" at bounding box center [1441, 347] width 64 height 21
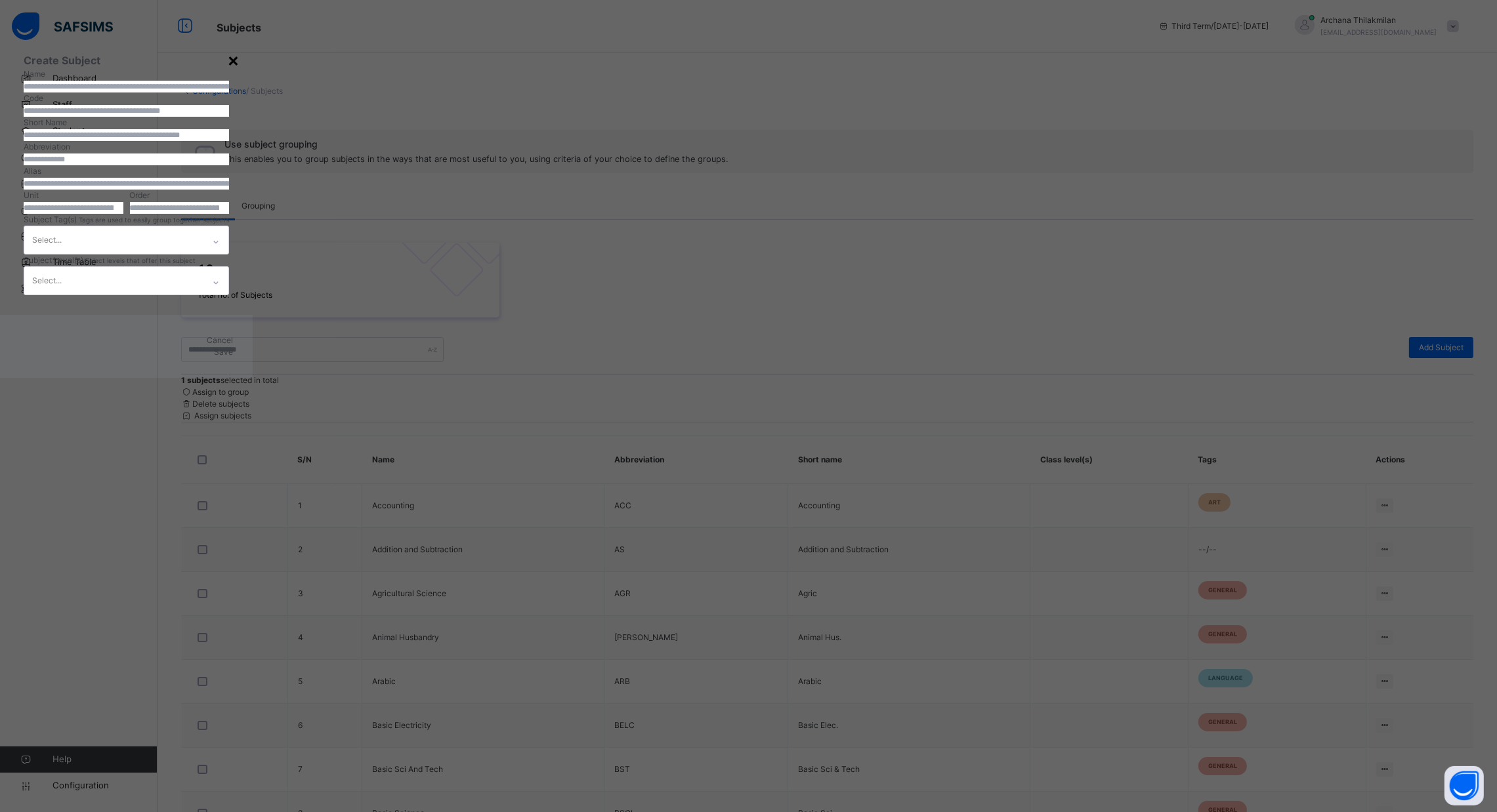
click at [240, 74] on div "×" at bounding box center [233, 60] width 12 height 28
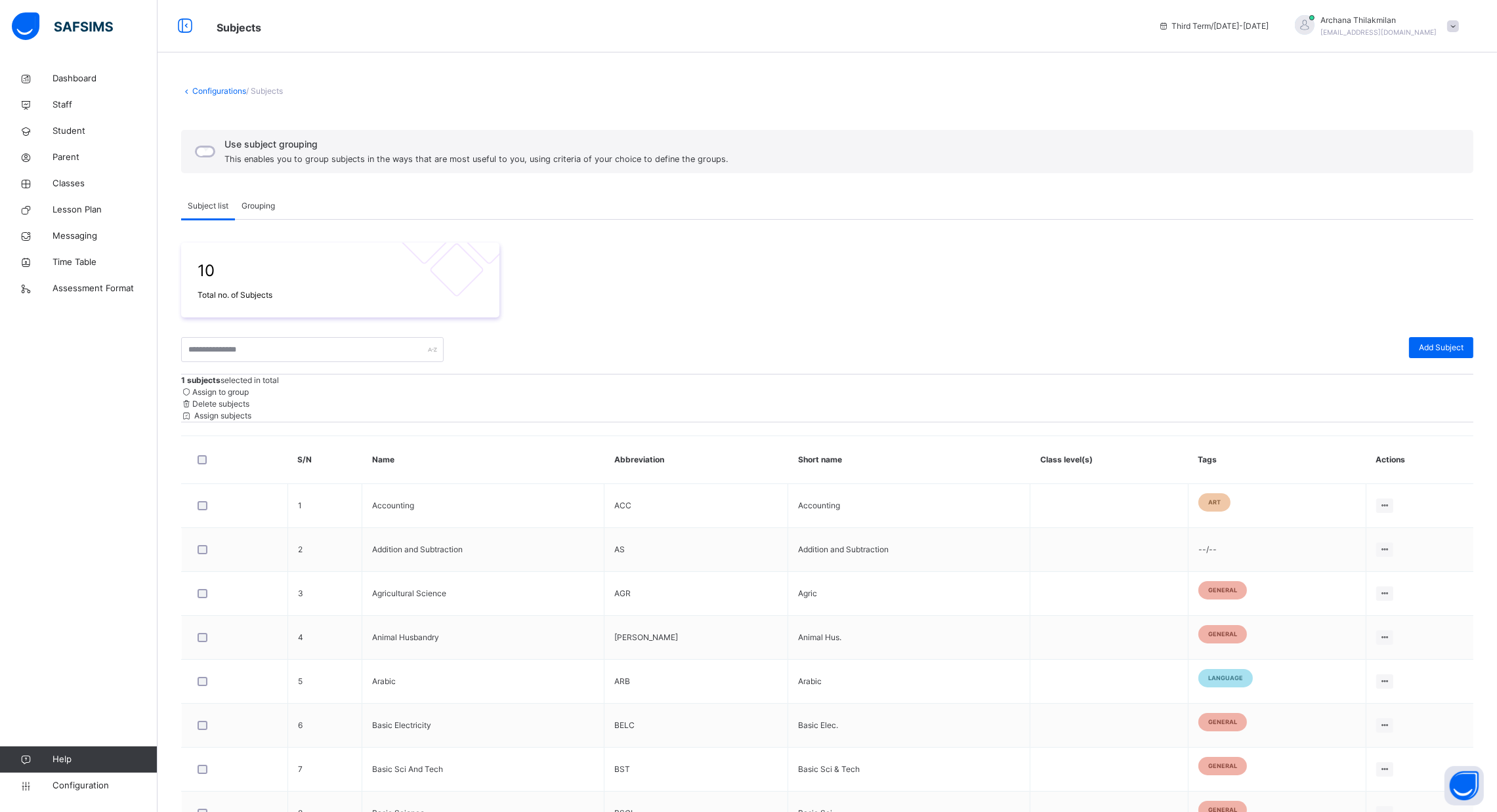
click at [1437, 410] on div "Assign subjects" at bounding box center [827, 415] width 1293 height 12
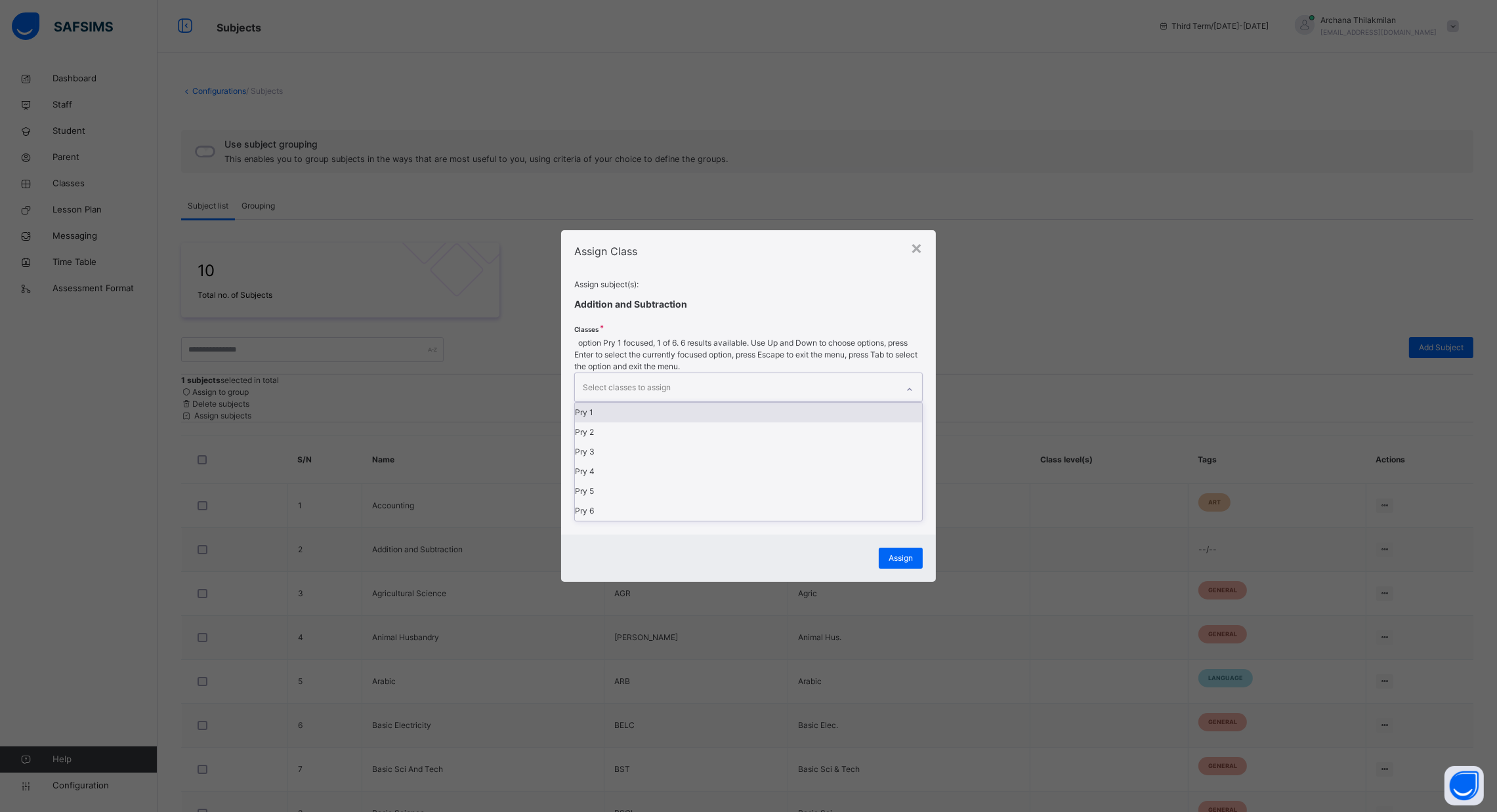
click at [867, 401] on div "Select classes to assign" at bounding box center [735, 387] width 322 height 28
click at [848, 422] on div "Pry 1" at bounding box center [748, 412] width 347 height 20
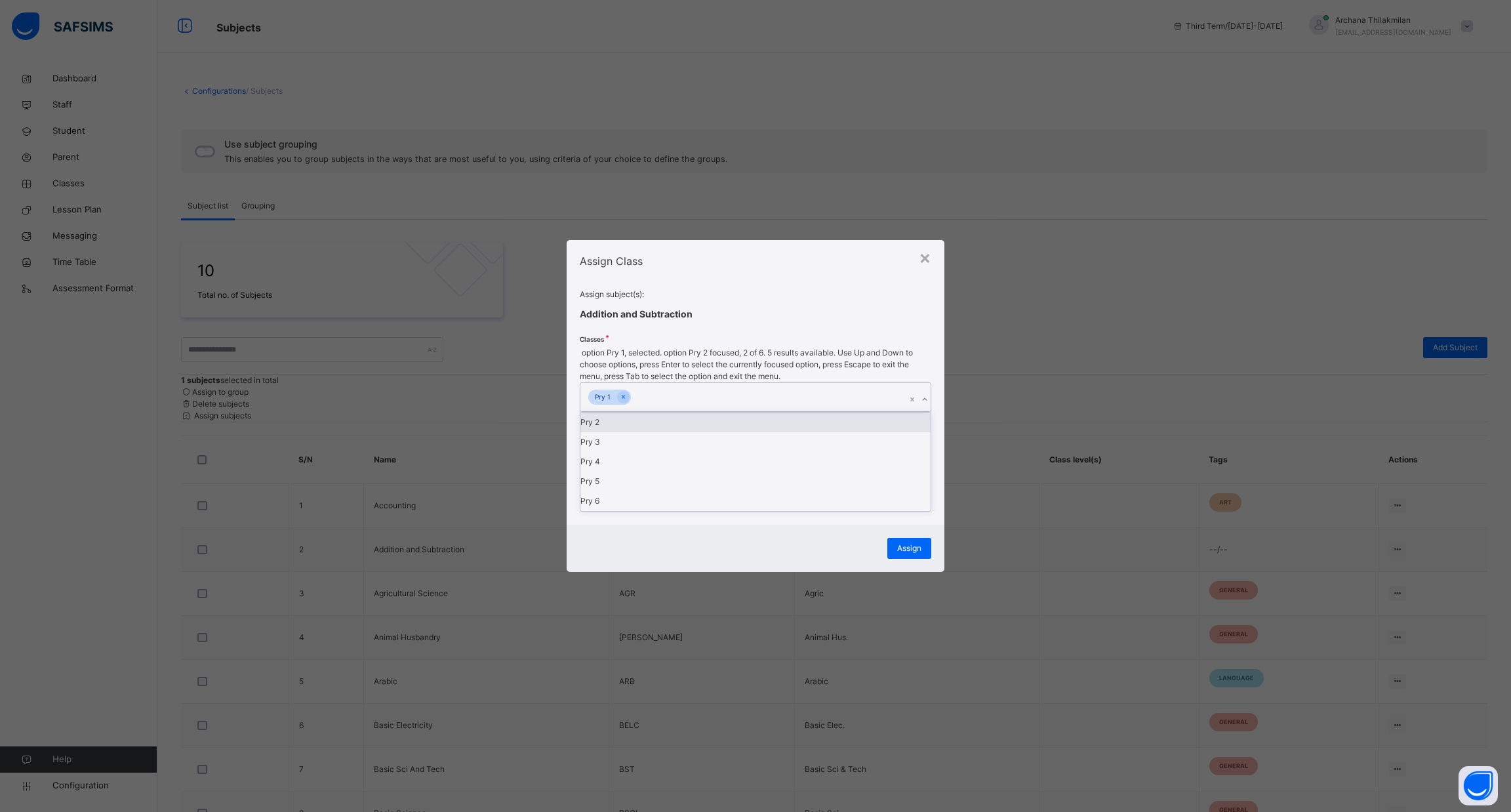
click at [844, 432] on div "Pry 2" at bounding box center [756, 422] width 351 height 20
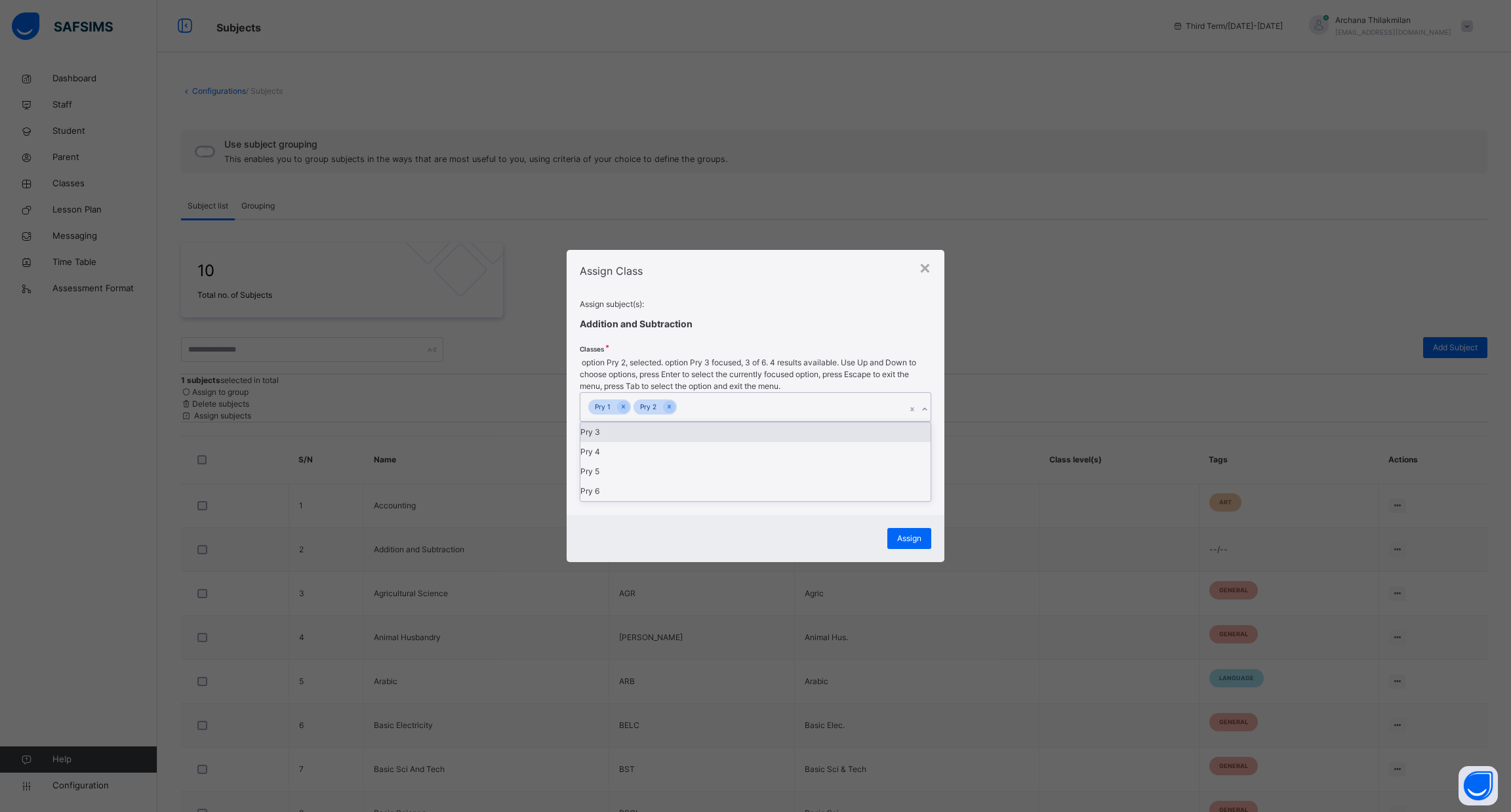
click at [844, 442] on div "Pry 3" at bounding box center [756, 432] width 351 height 20
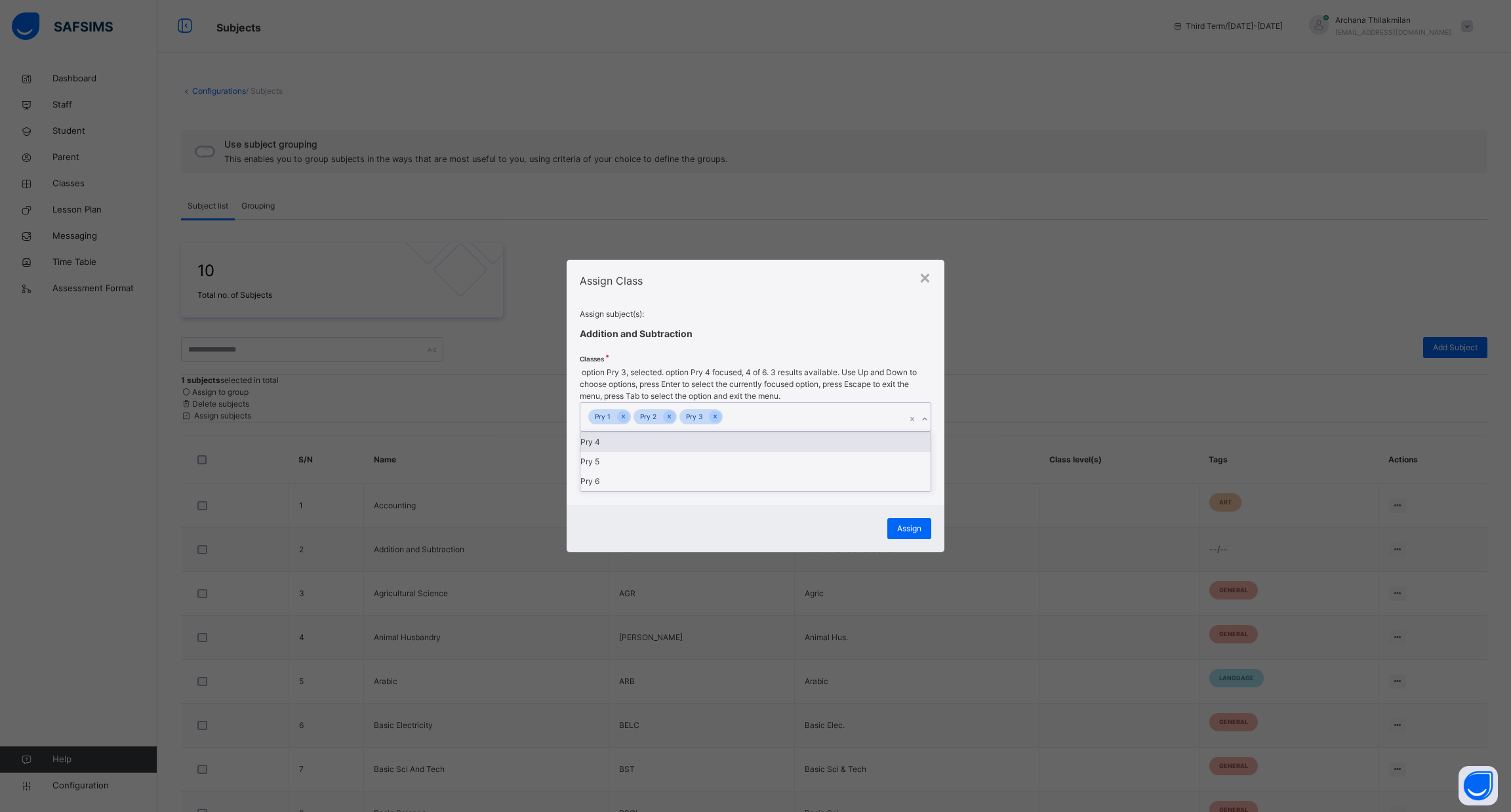
click at [844, 452] on div "Pry 4" at bounding box center [756, 442] width 351 height 20
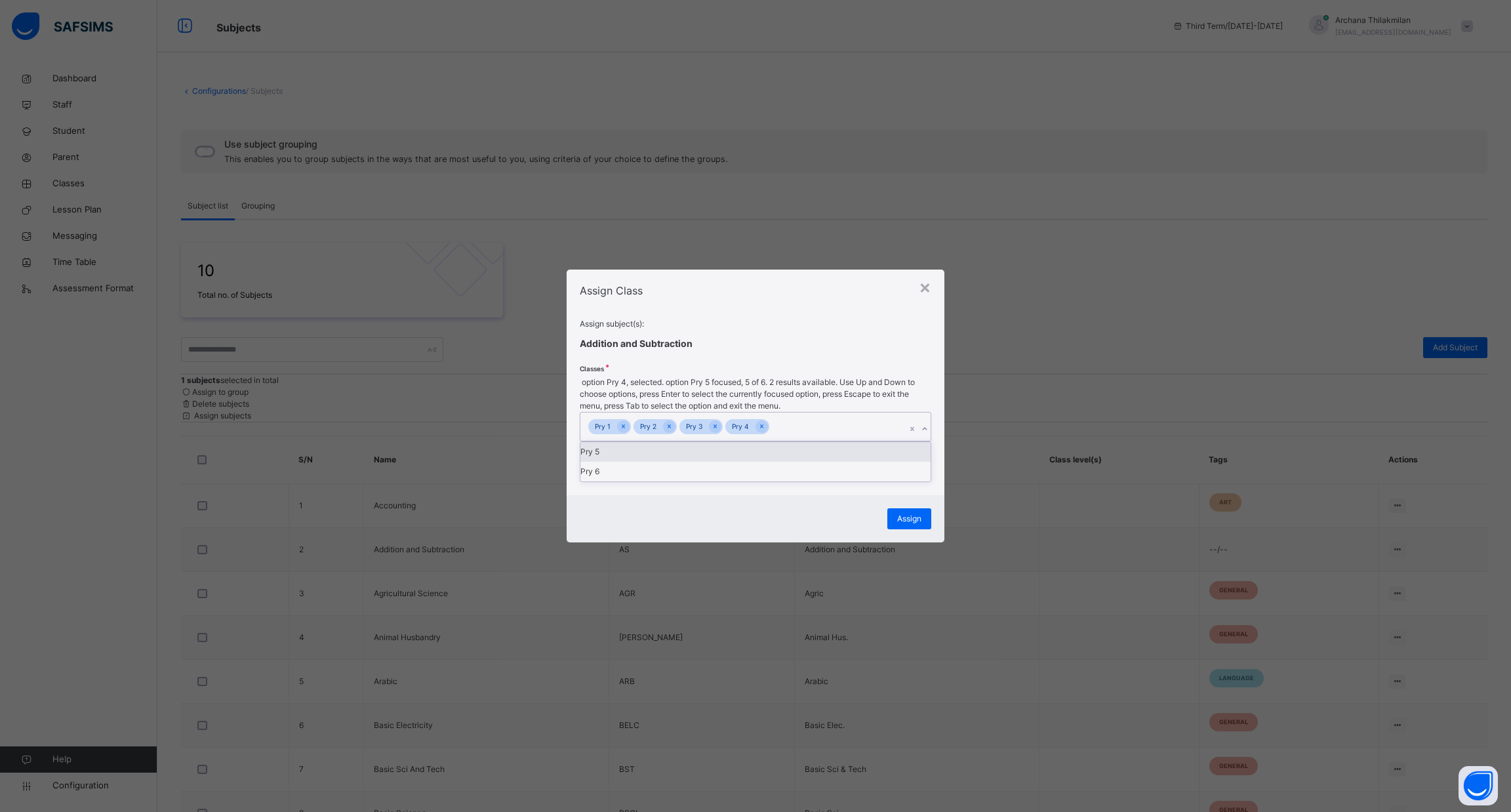
click at [844, 457] on div "Pry 5" at bounding box center [756, 451] width 351 height 20
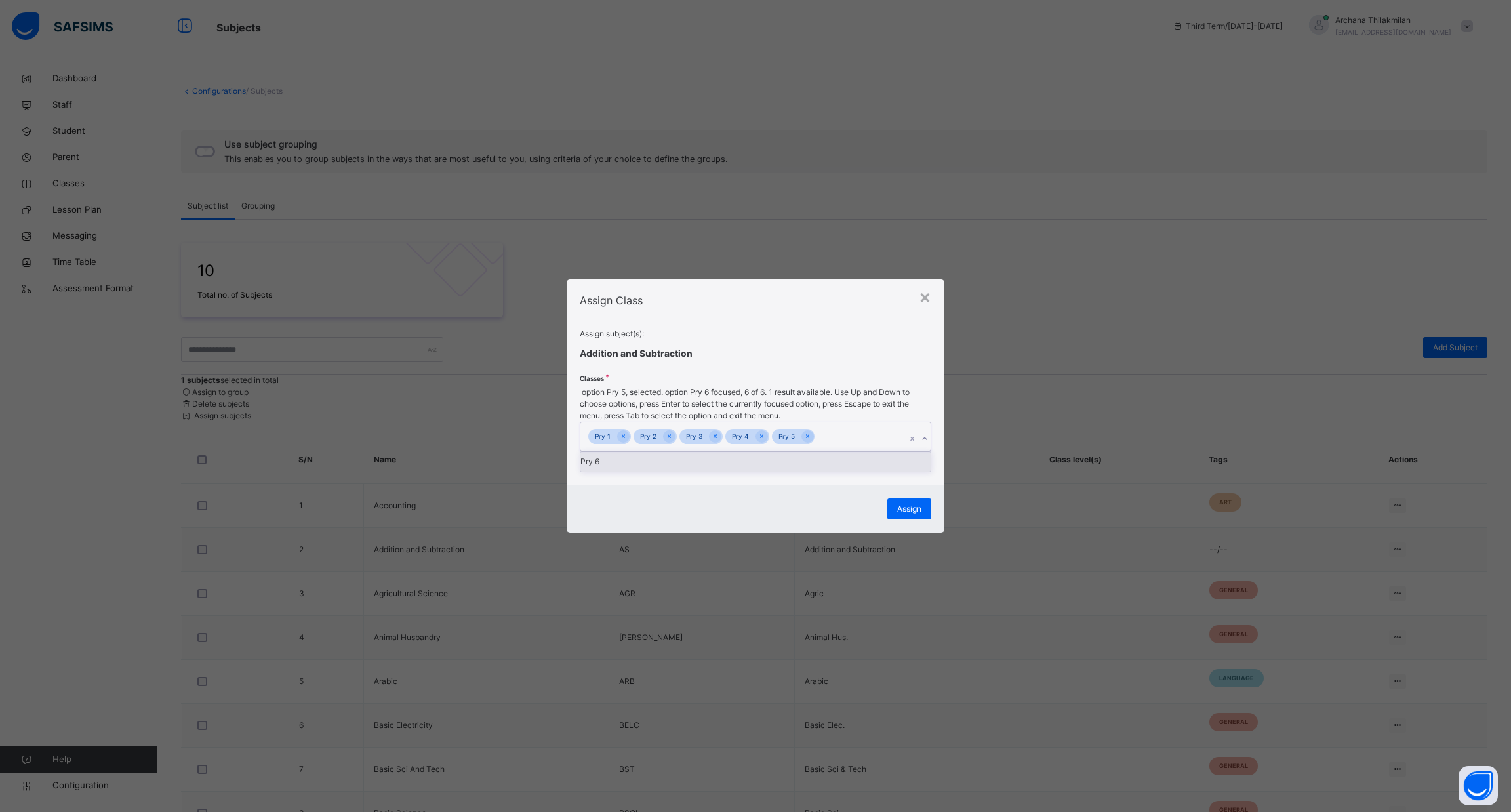
click at [844, 457] on div "Pry 6" at bounding box center [756, 461] width 351 height 20
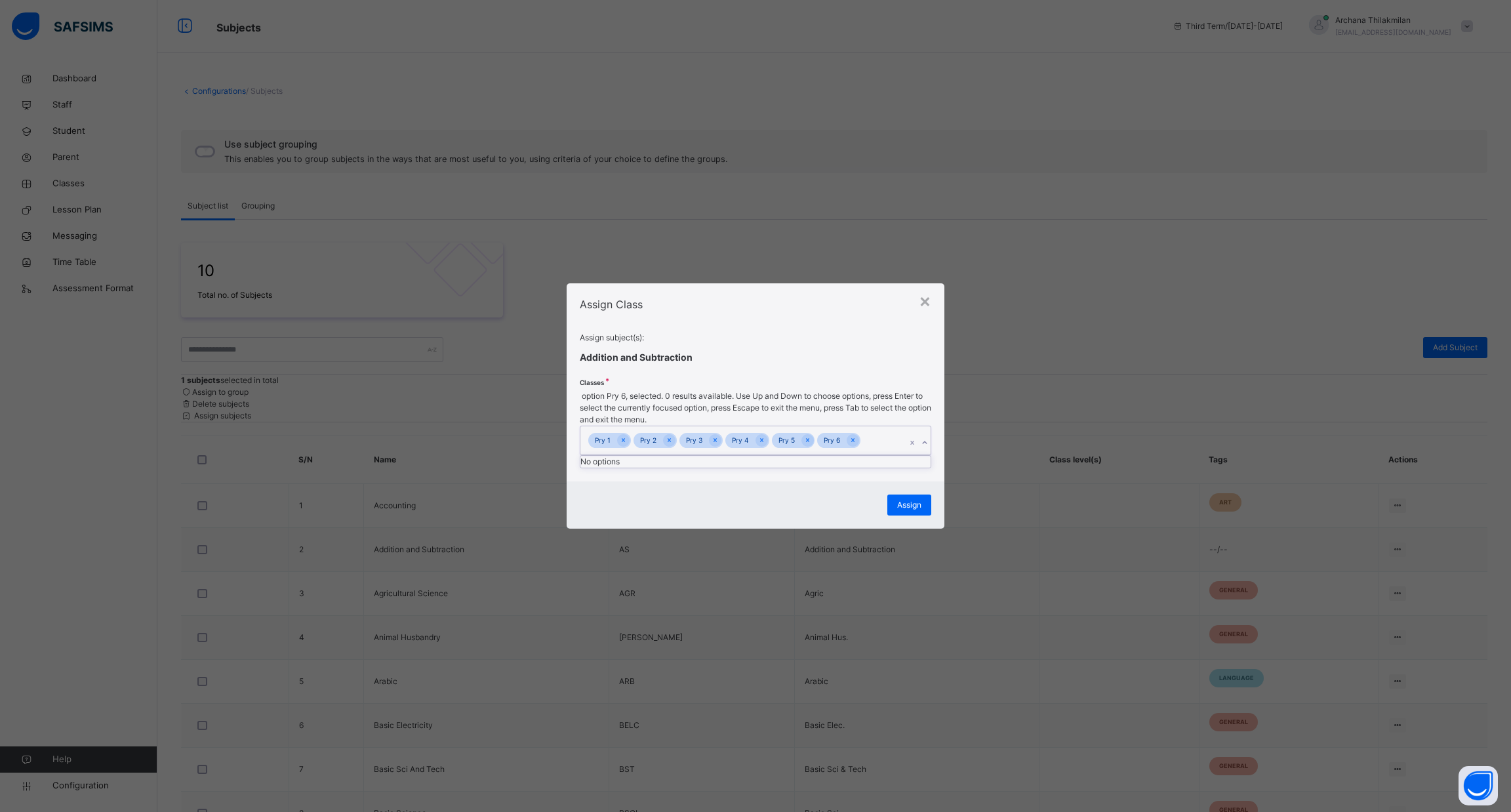
click at [904, 468] on div "No options" at bounding box center [756, 461] width 351 height 12
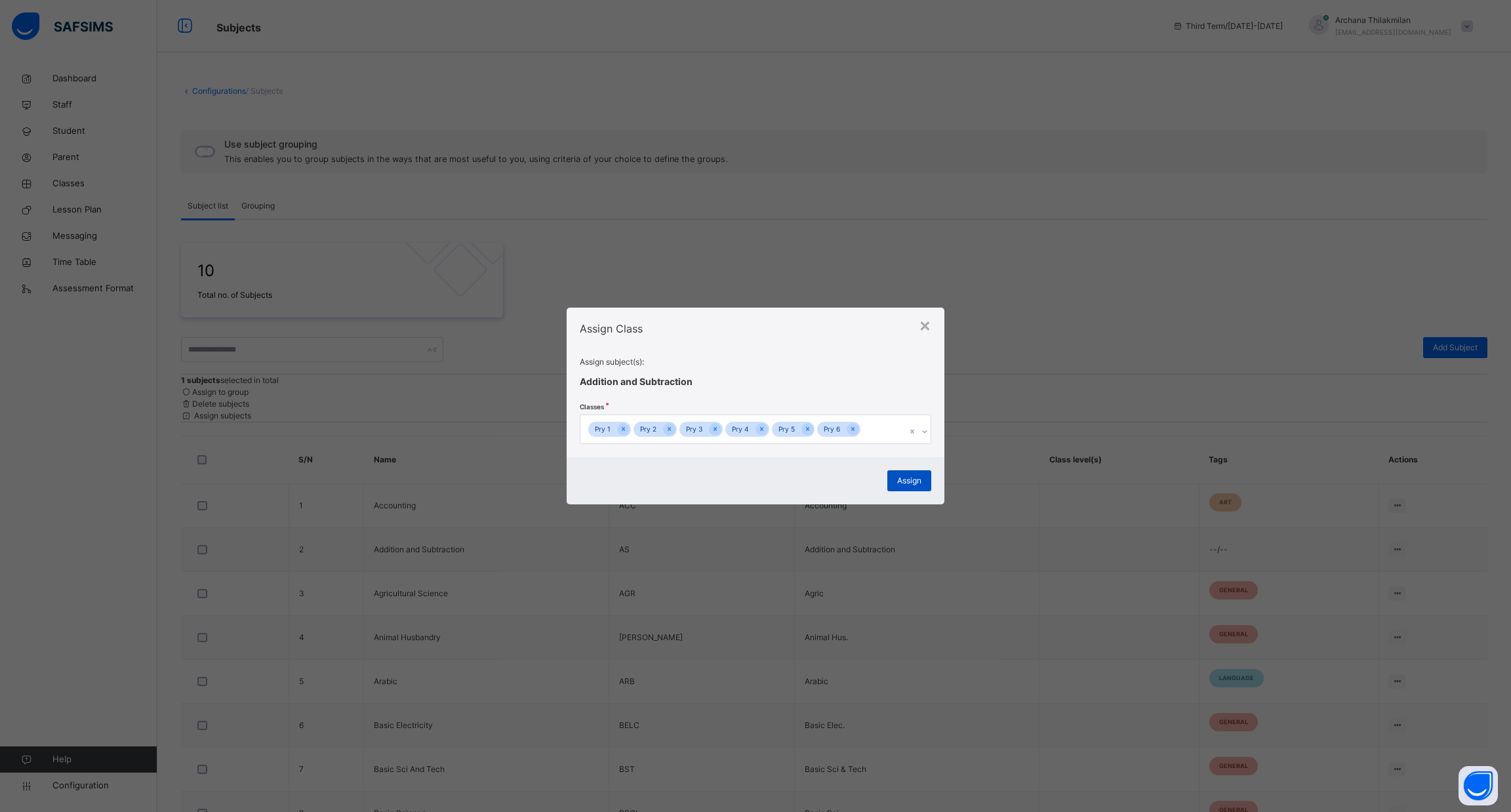
click at [912, 486] on div "Assign" at bounding box center [909, 480] width 44 height 21
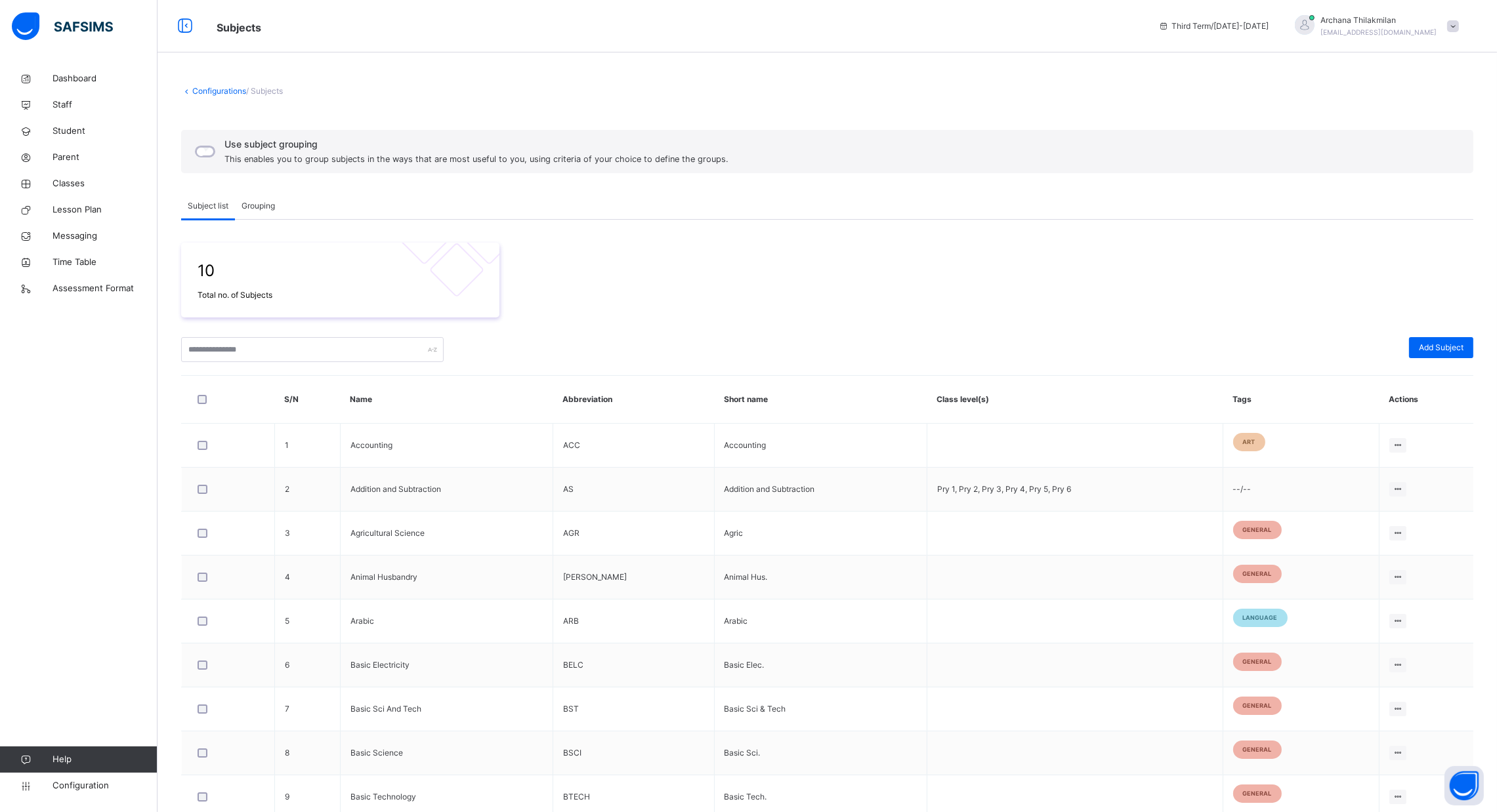
scroll to position [112, 0]
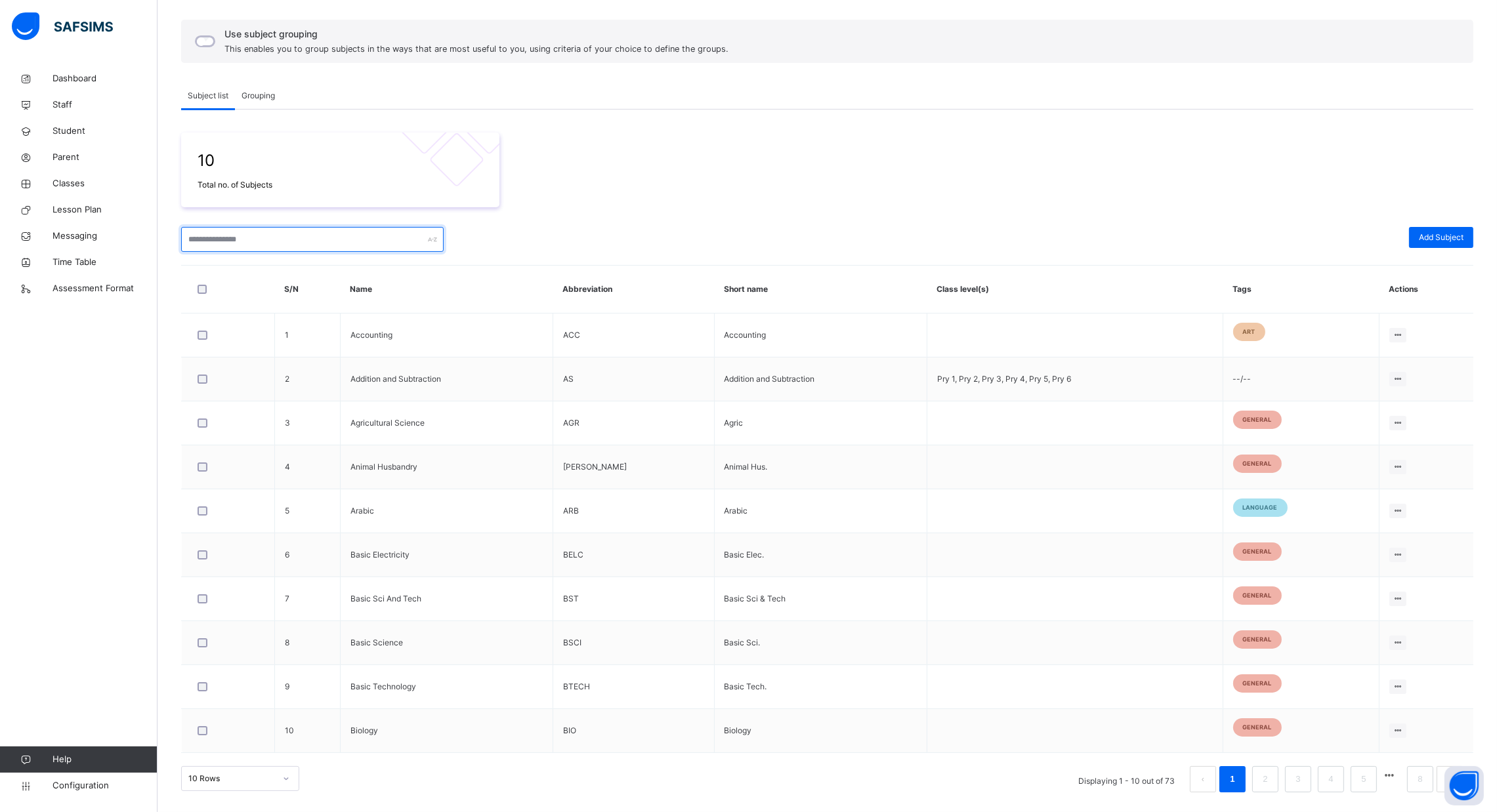
click at [282, 229] on input "text" at bounding box center [313, 239] width 263 height 25
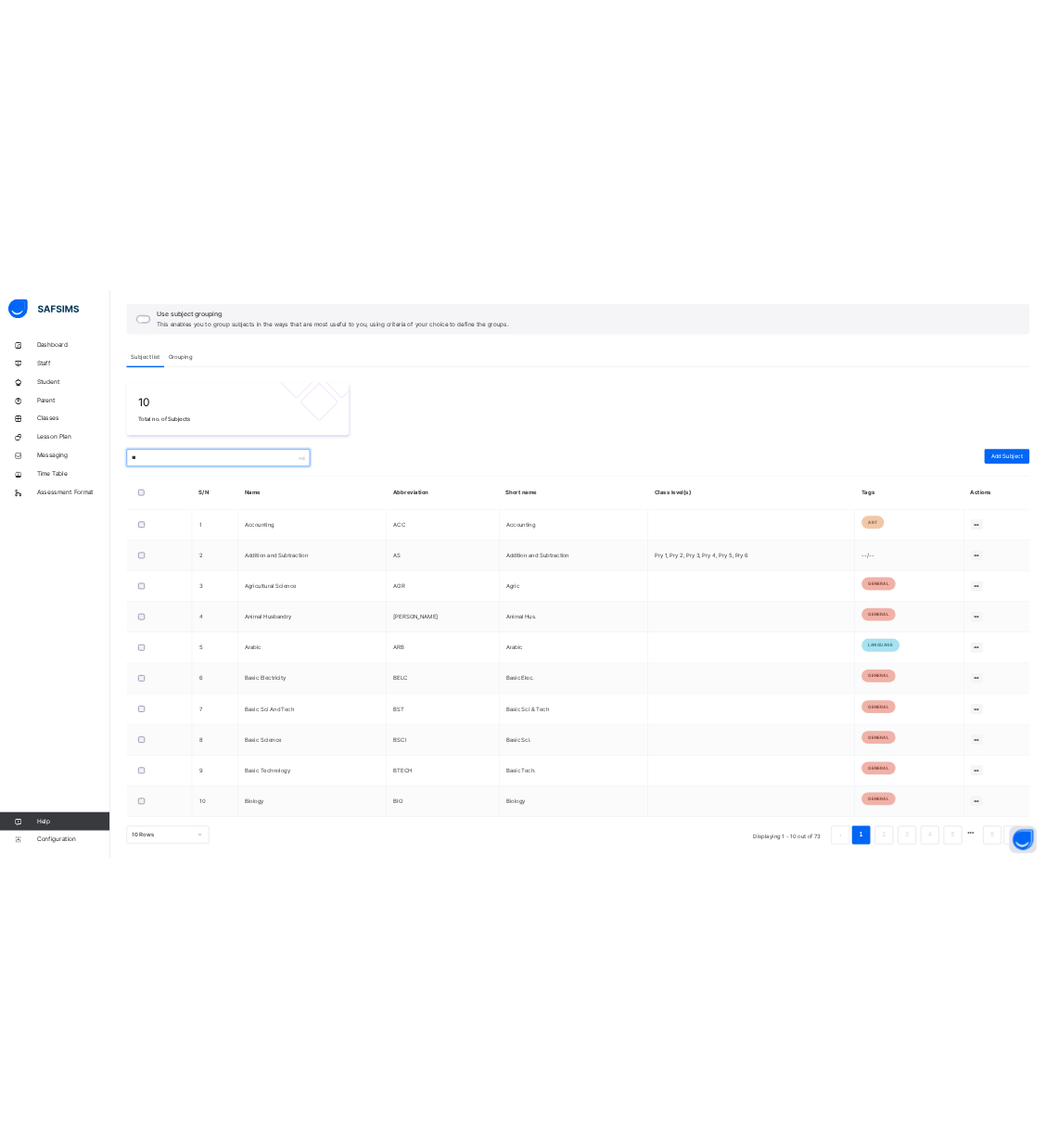
scroll to position [0, 0]
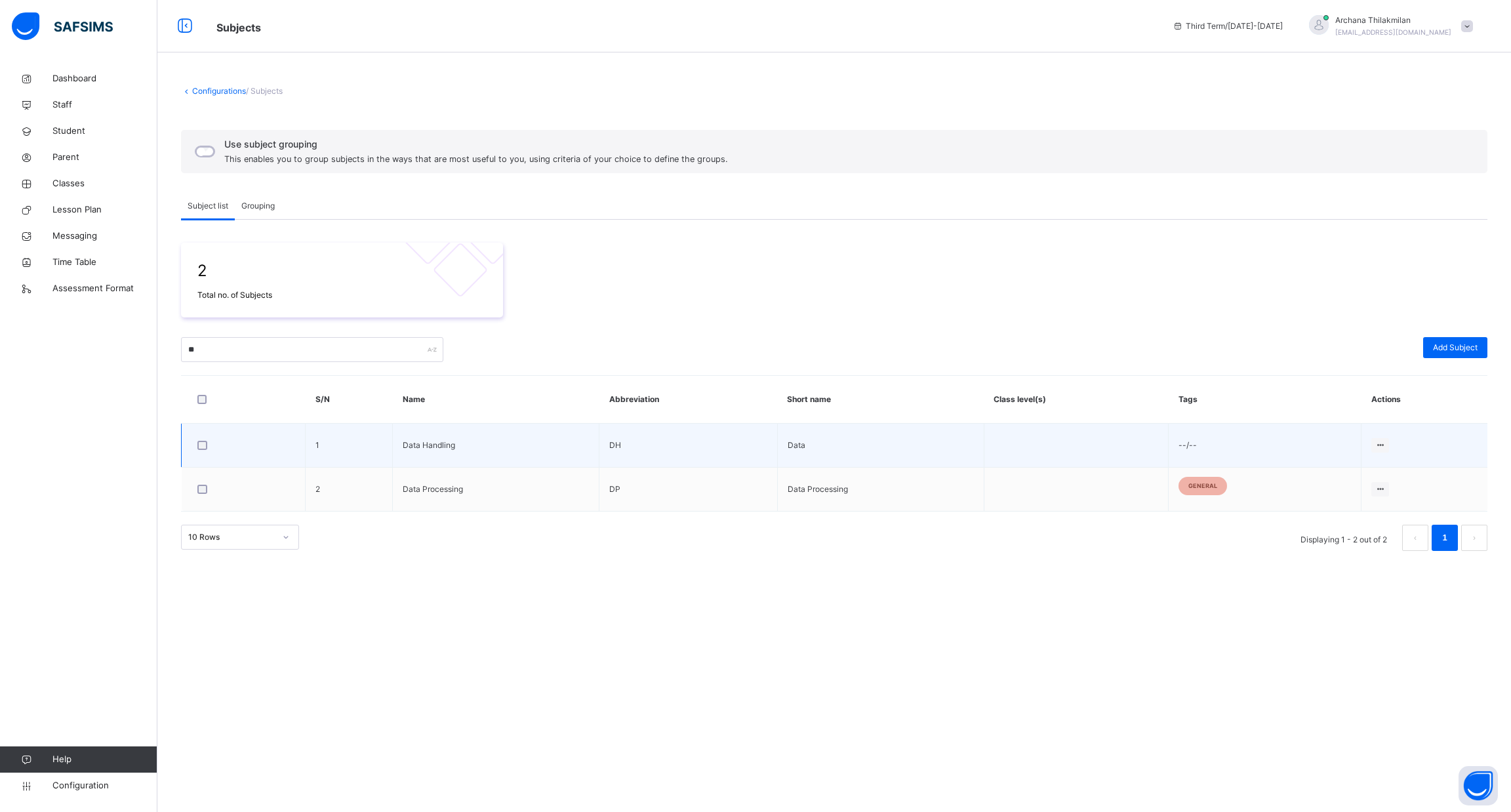
click at [1294, 445] on td "--/--" at bounding box center [1265, 445] width 193 height 44
drag, startPoint x: 1294, startPoint y: 445, endPoint x: 1380, endPoint y: 441, distance: 86.1
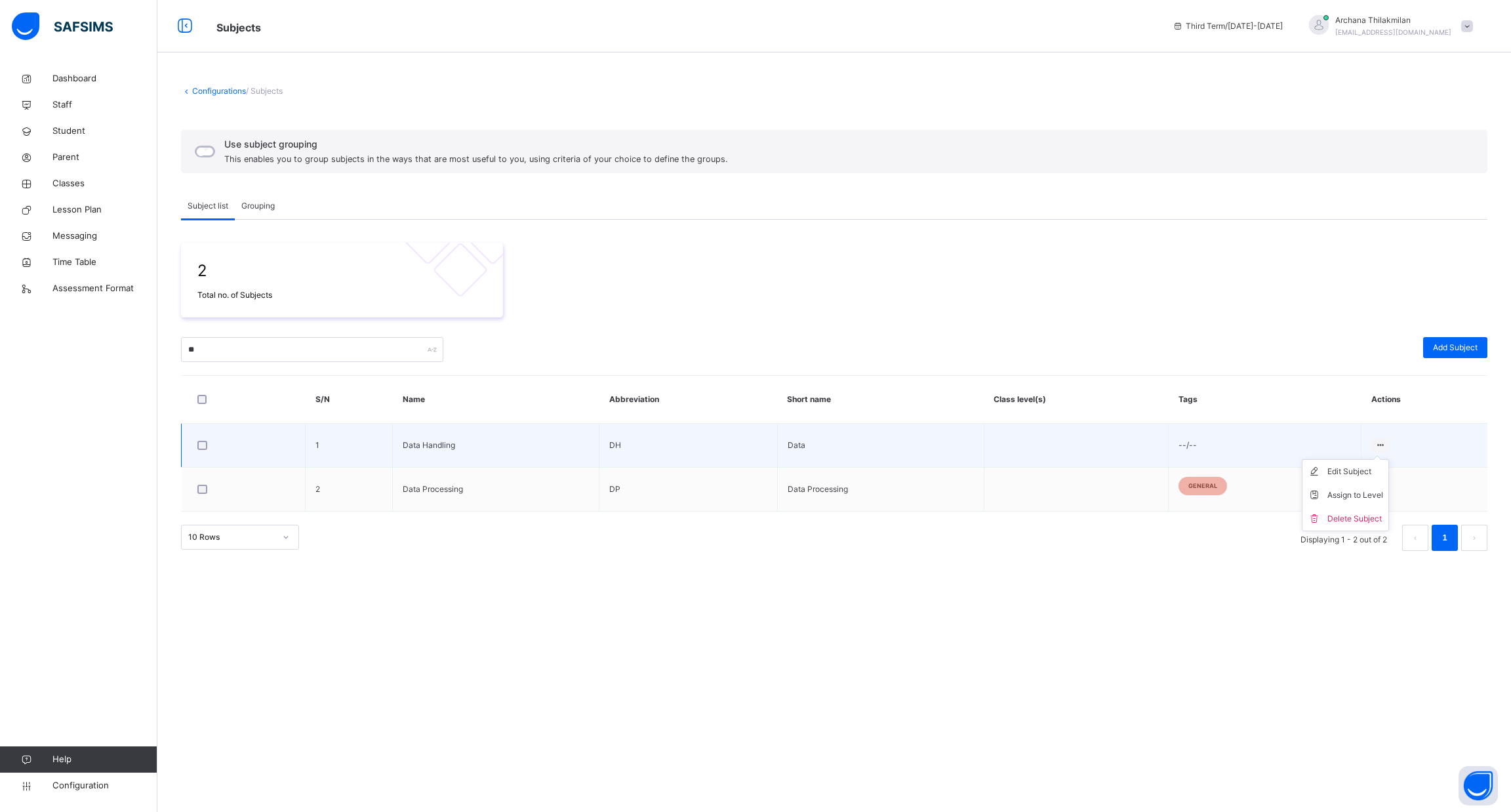
click at [1380, 441] on tr "1 Data Handling DH Data --/-- Edit Subject Assign to Level Delete Subject" at bounding box center [835, 445] width 1307 height 44
click at [1372, 493] on div "Assign to Level" at bounding box center [1355, 495] width 55 height 13
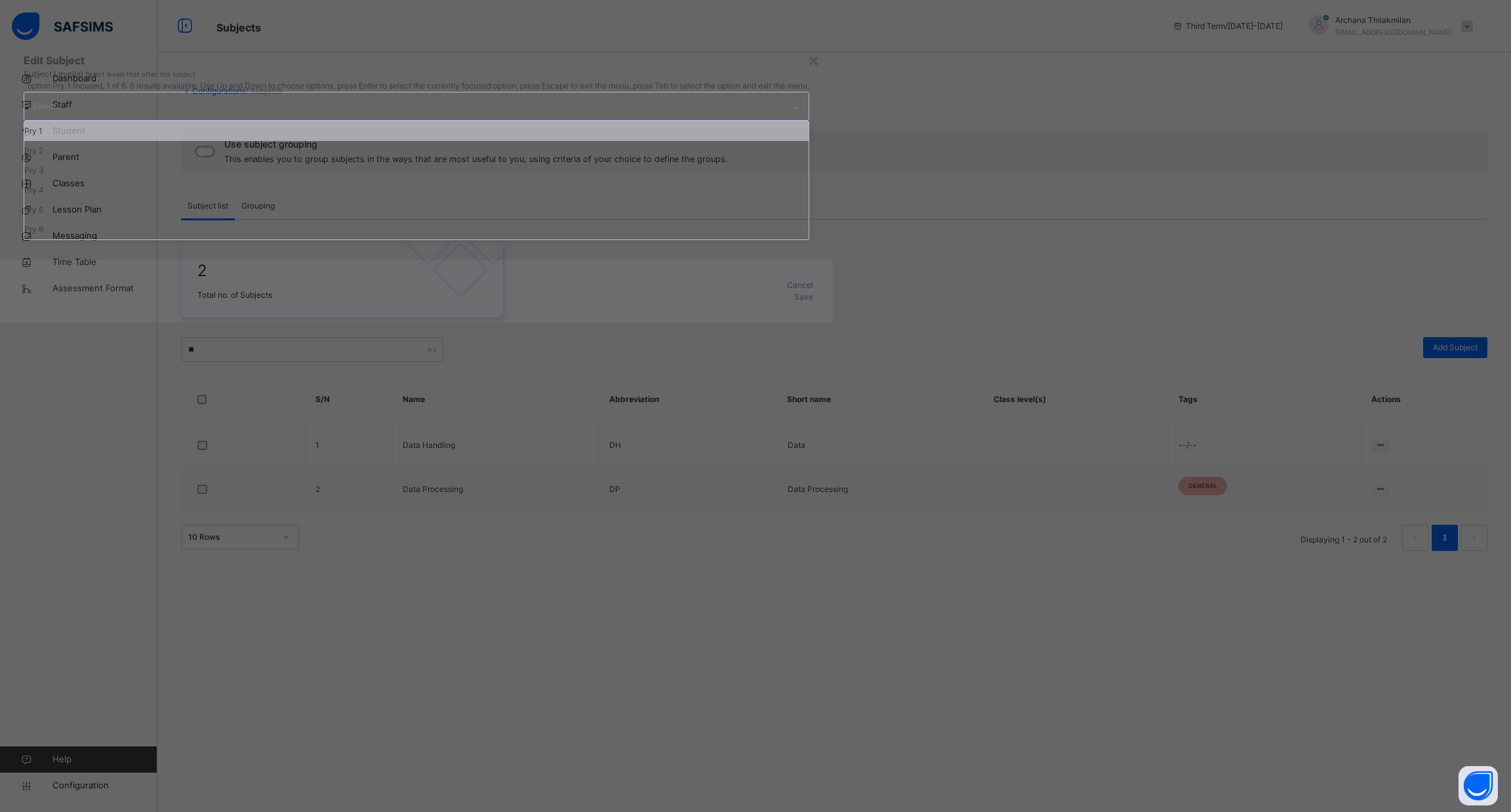
click at [784, 120] on div "Select..." at bounding box center [404, 106] width 759 height 28
click at [809, 240] on div "Pry 1 Pry 2 Pry 3 Pry 4 Pry 5 Pry 6" at bounding box center [416, 180] width 786 height 119
click at [809, 141] on div "Pry 1" at bounding box center [416, 131] width 784 height 20
click at [821, 141] on div "Pry 2" at bounding box center [457, 131] width 866 height 20
click at [821, 141] on div "Pry 3" at bounding box center [459, 131] width 869 height 20
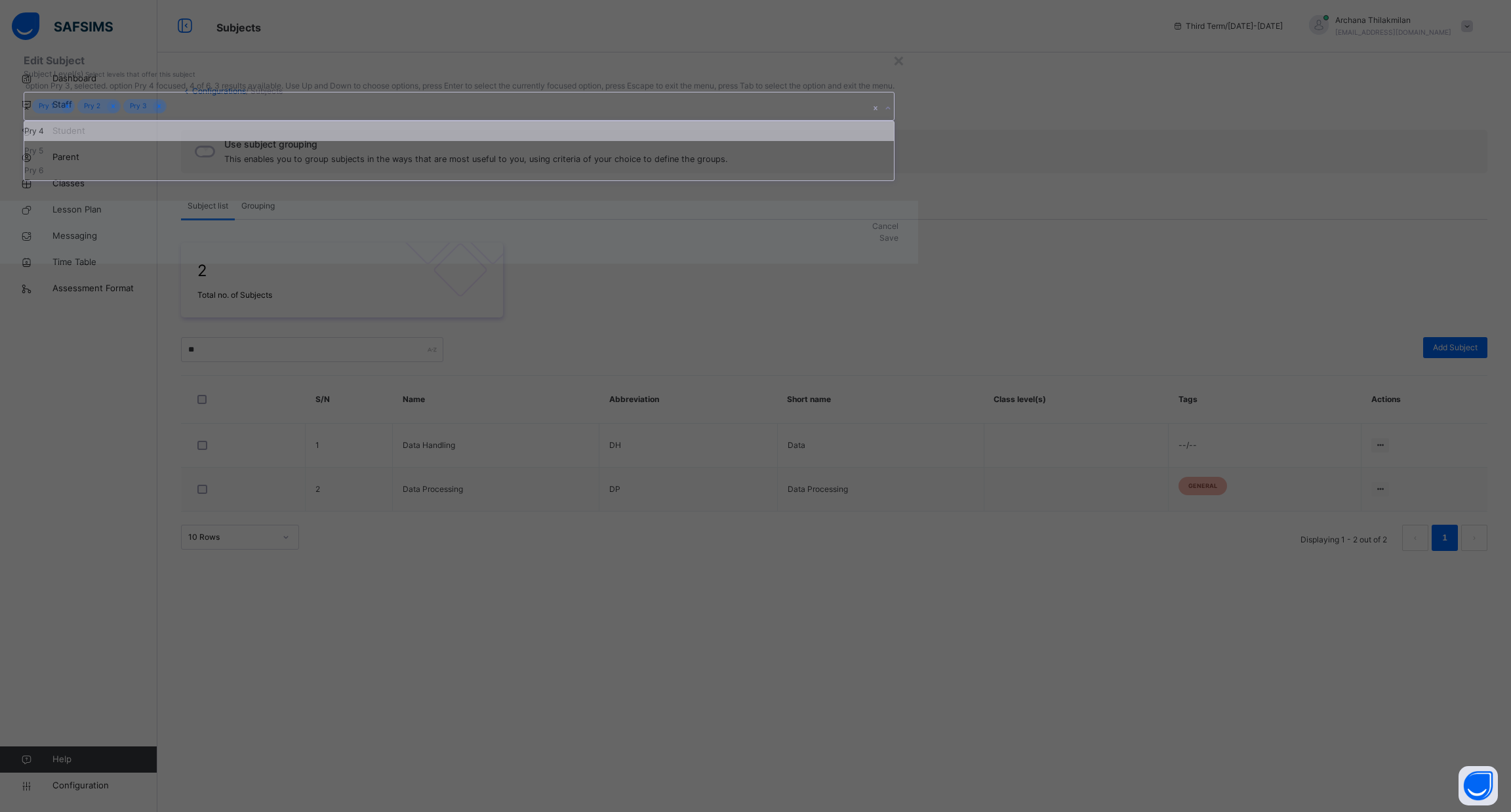
click at [821, 141] on div "Pry 4" at bounding box center [459, 131] width 870 height 20
click at [821, 141] on div "Pry 5" at bounding box center [458, 131] width 867 height 20
click at [821, 141] on div "Pry 6" at bounding box center [455, 131] width 863 height 20
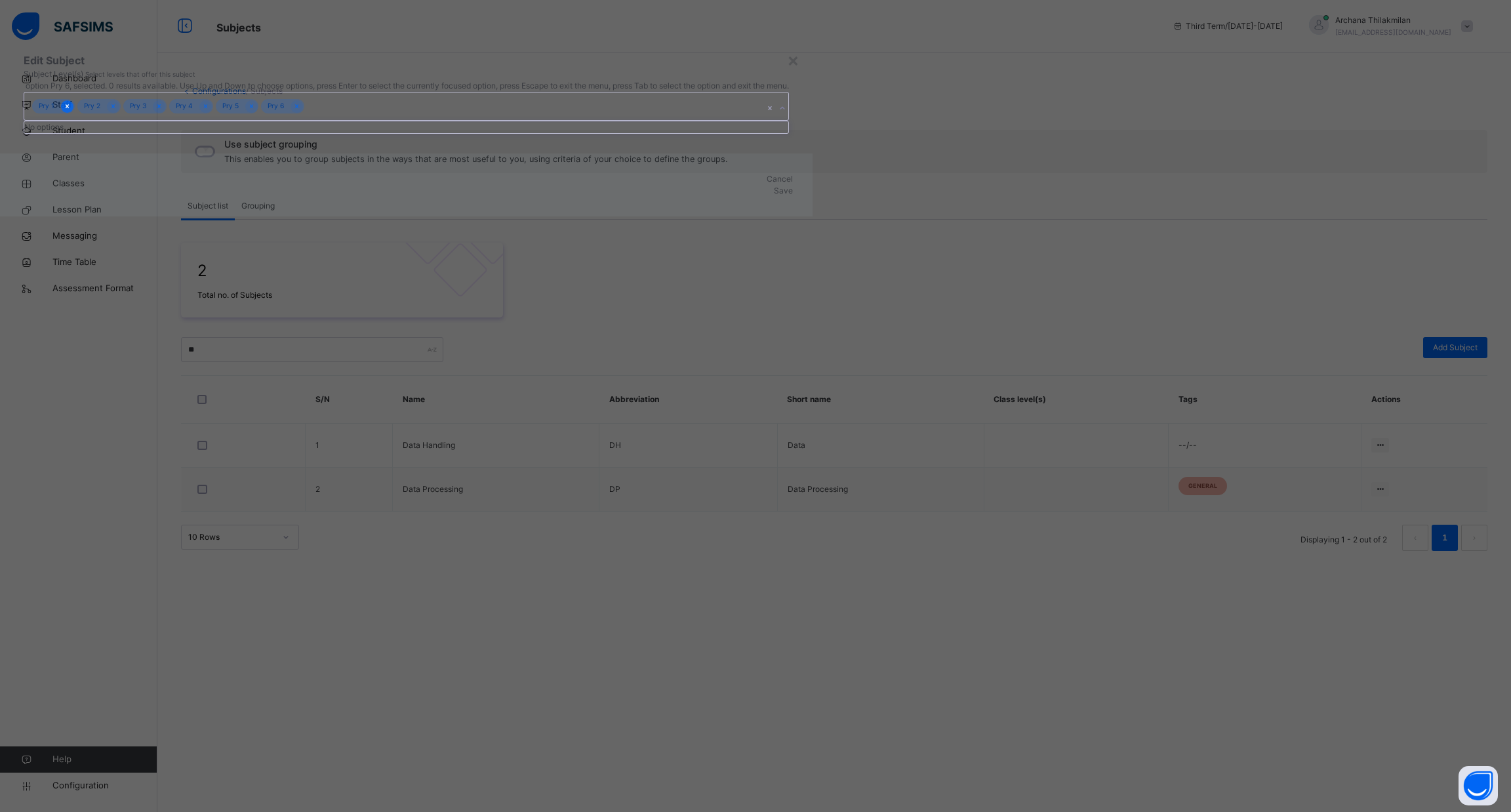
click at [71, 111] on icon at bounding box center [67, 106] width 7 height 9
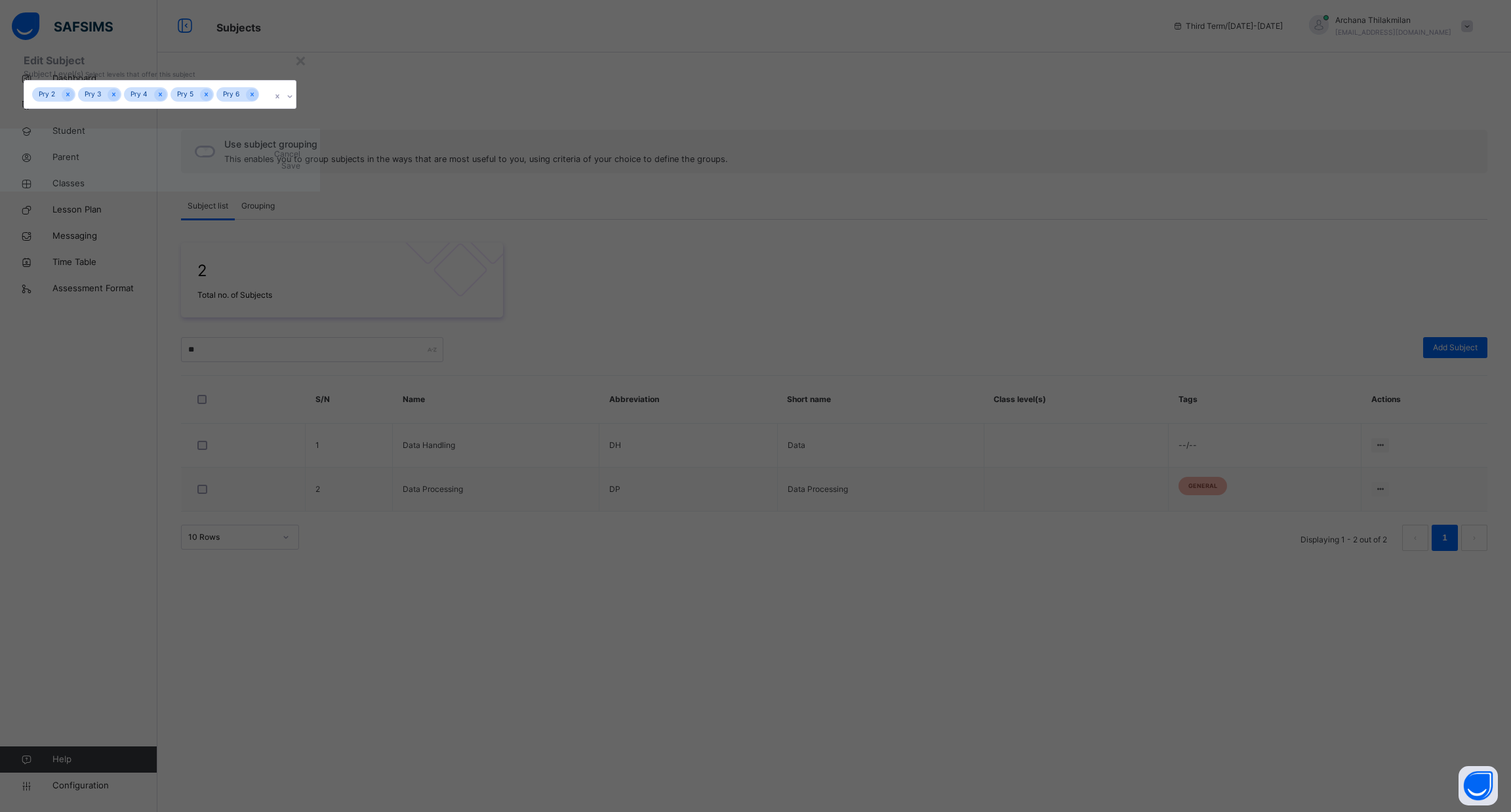
click at [300, 172] on div "Save" at bounding box center [160, 166] width 281 height 12
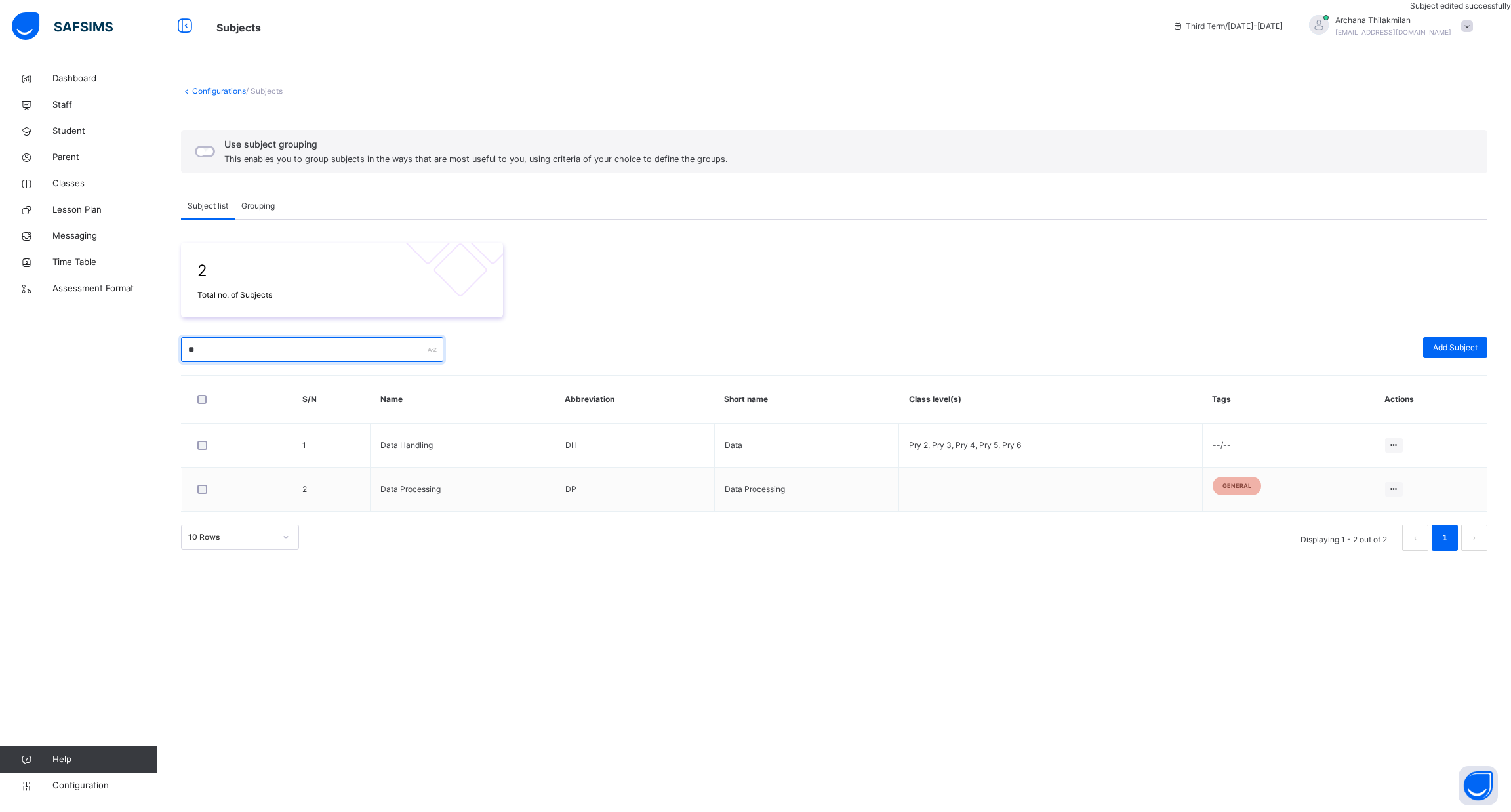
click at [229, 355] on input "**" at bounding box center [313, 349] width 263 height 25
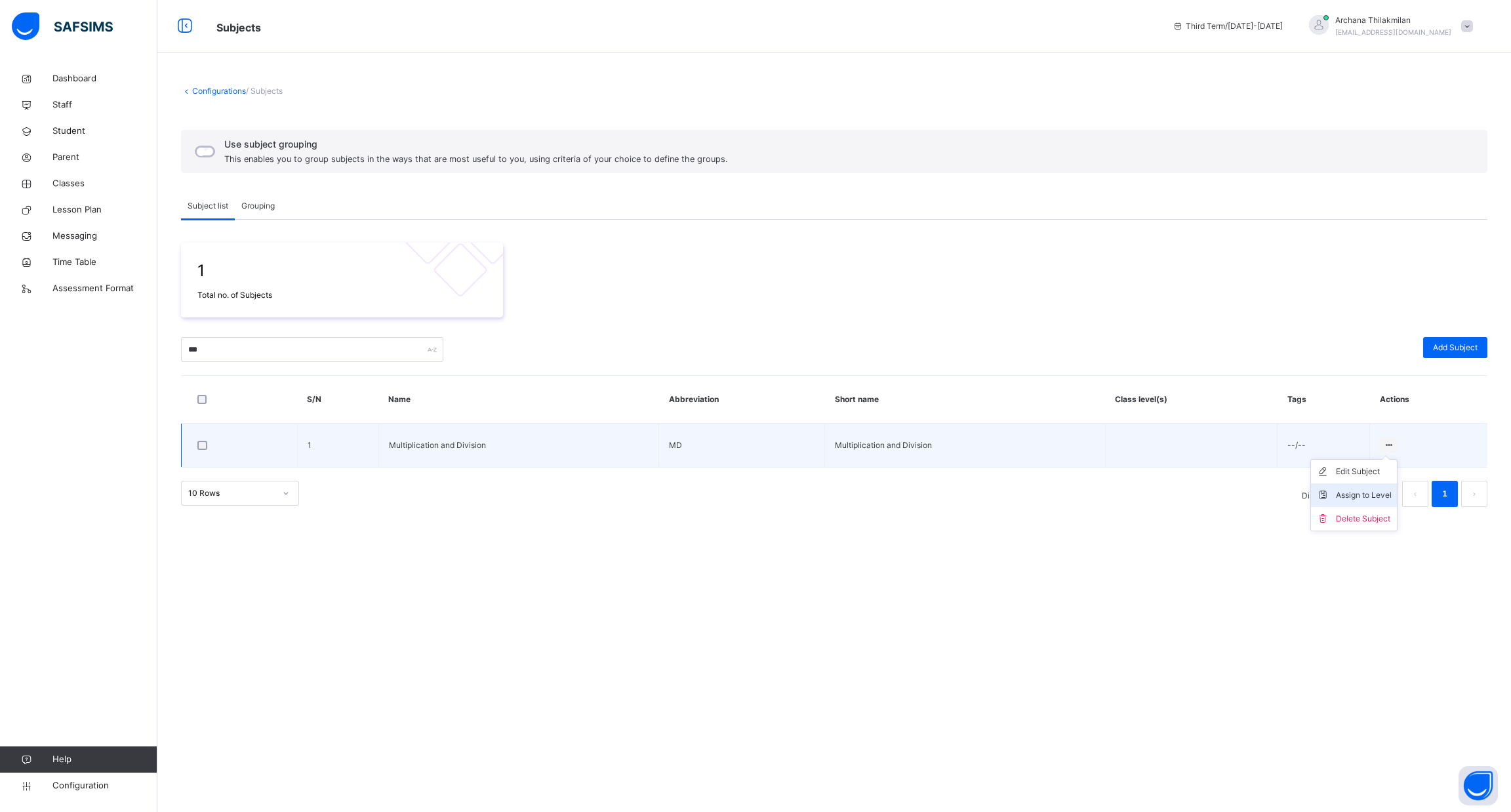
drag, startPoint x: 1386, startPoint y: 446, endPoint x: 1365, endPoint y: 497, distance: 55.2
click at [1365, 497] on ul "Edit Subject Assign to Level Delete Subject" at bounding box center [1354, 495] width 87 height 72
click at [1365, 497] on div "Assign to Level" at bounding box center [1364, 495] width 55 height 13
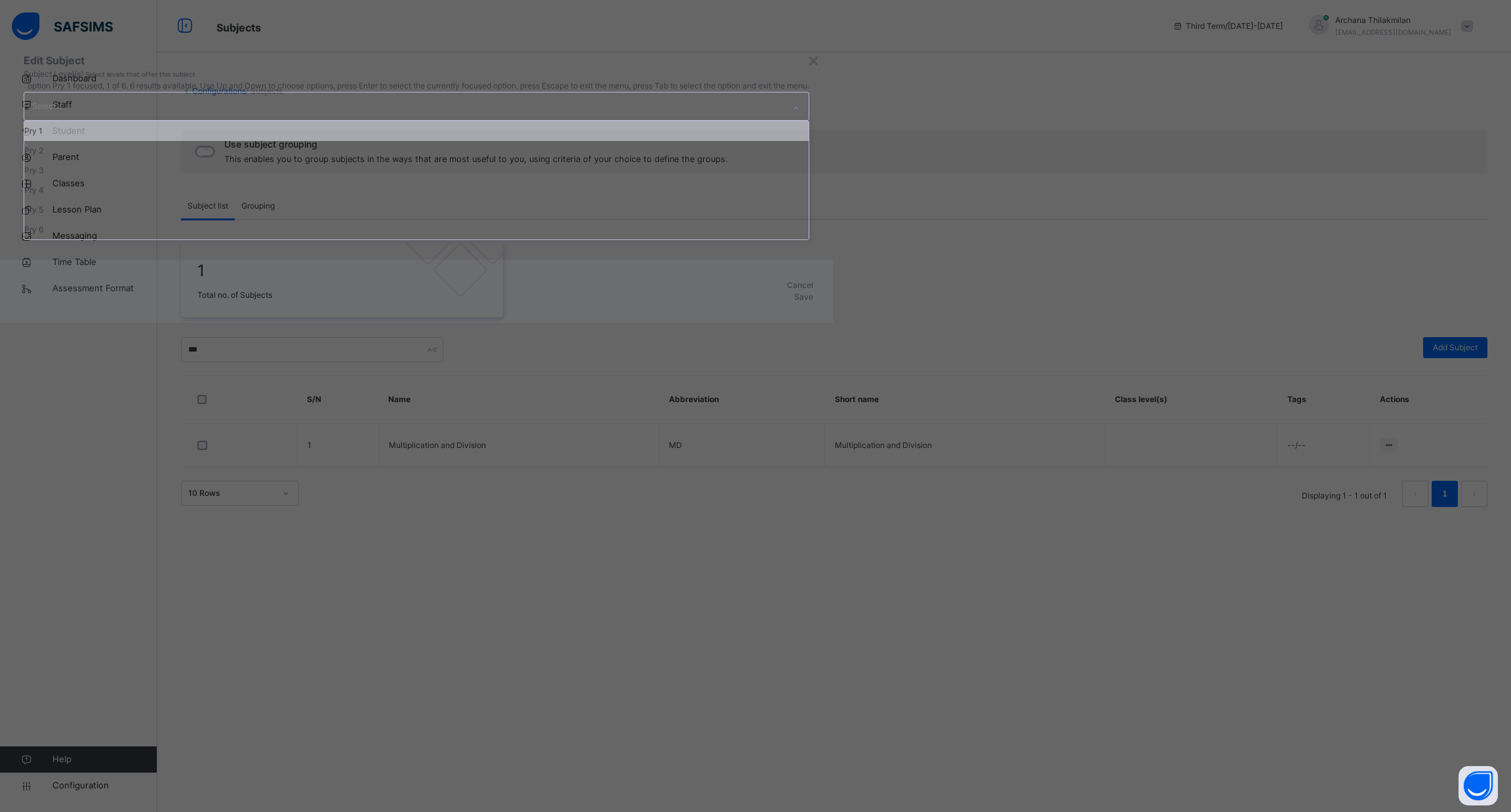
click at [745, 120] on div "Select..." at bounding box center [404, 106] width 759 height 28
click at [734, 141] on div "Pry 1" at bounding box center [416, 131] width 784 height 20
click at [734, 141] on div "Pry 2" at bounding box center [457, 131] width 866 height 20
click at [734, 141] on div "Pry 3" at bounding box center [459, 131] width 869 height 20
click at [734, 141] on div "Pry 4" at bounding box center [459, 131] width 870 height 20
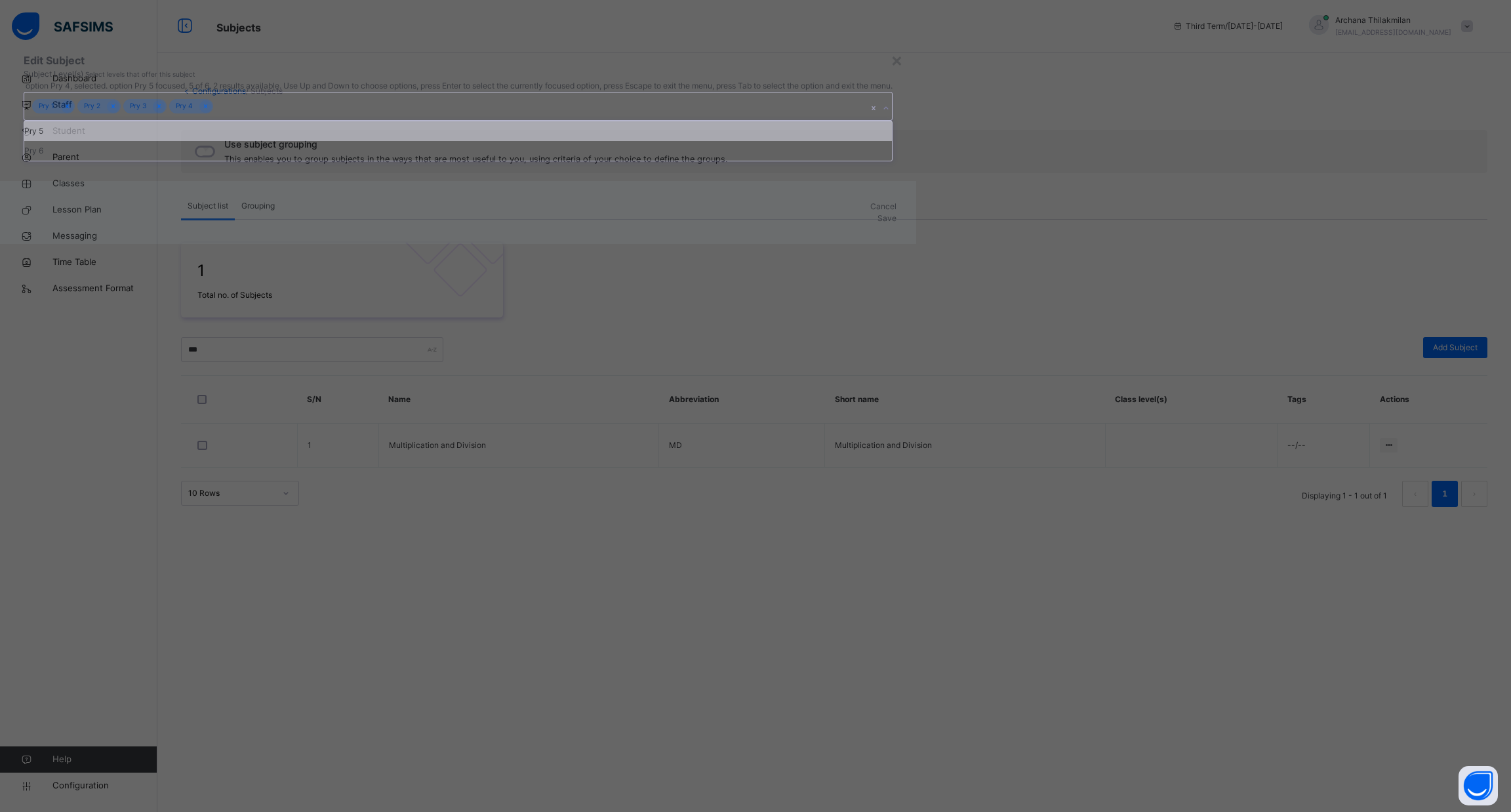
click at [734, 141] on div "Pry 5" at bounding box center [458, 131] width 867 height 20
click at [734, 141] on div "Pry 6" at bounding box center [455, 131] width 863 height 20
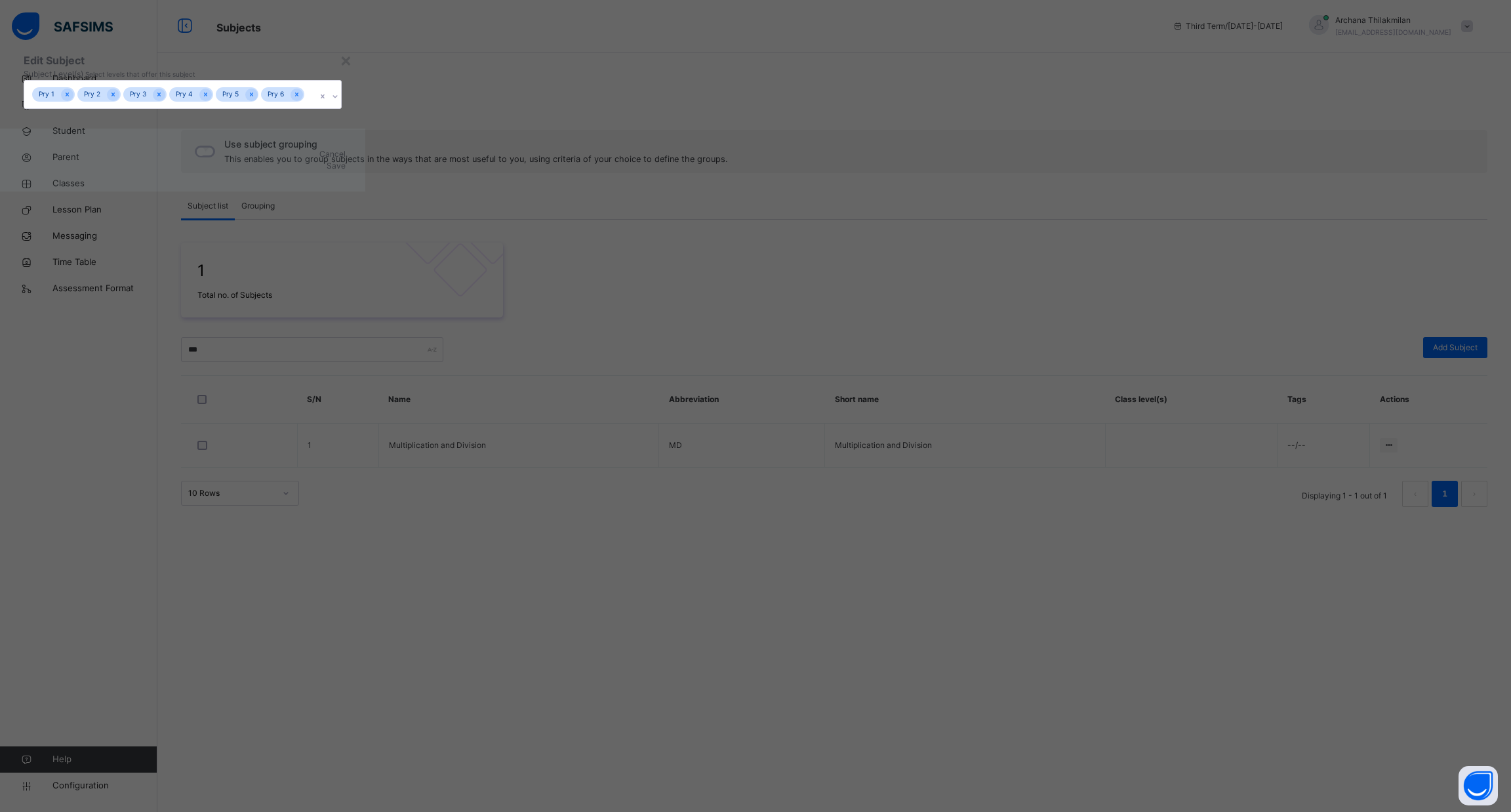
click at [346, 171] on span "Save" at bounding box center [336, 165] width 19 height 10
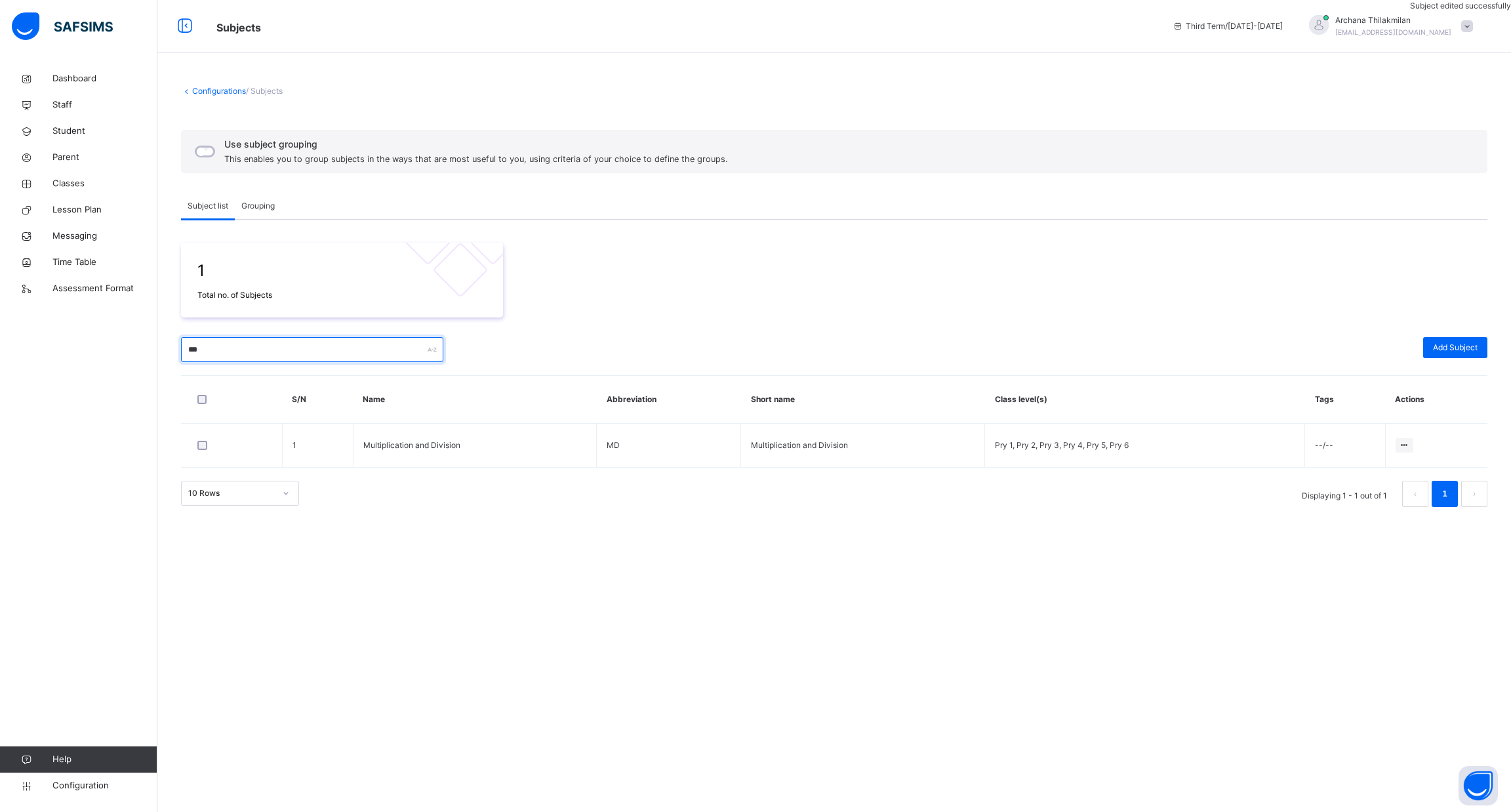
click at [257, 348] on input "***" at bounding box center [313, 349] width 263 height 25
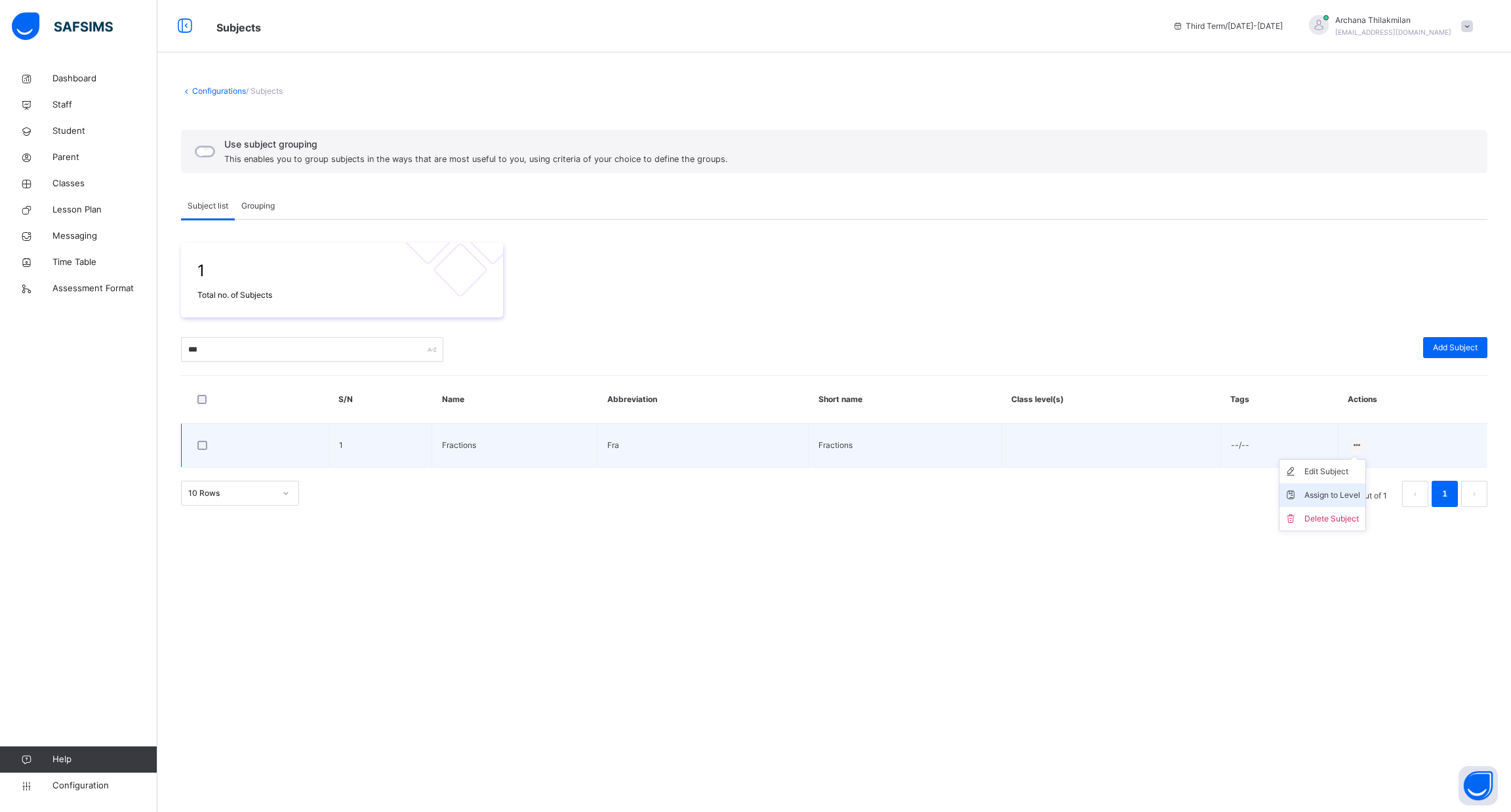
click at [1336, 500] on div "Assign to Level" at bounding box center [1332, 495] width 55 height 13
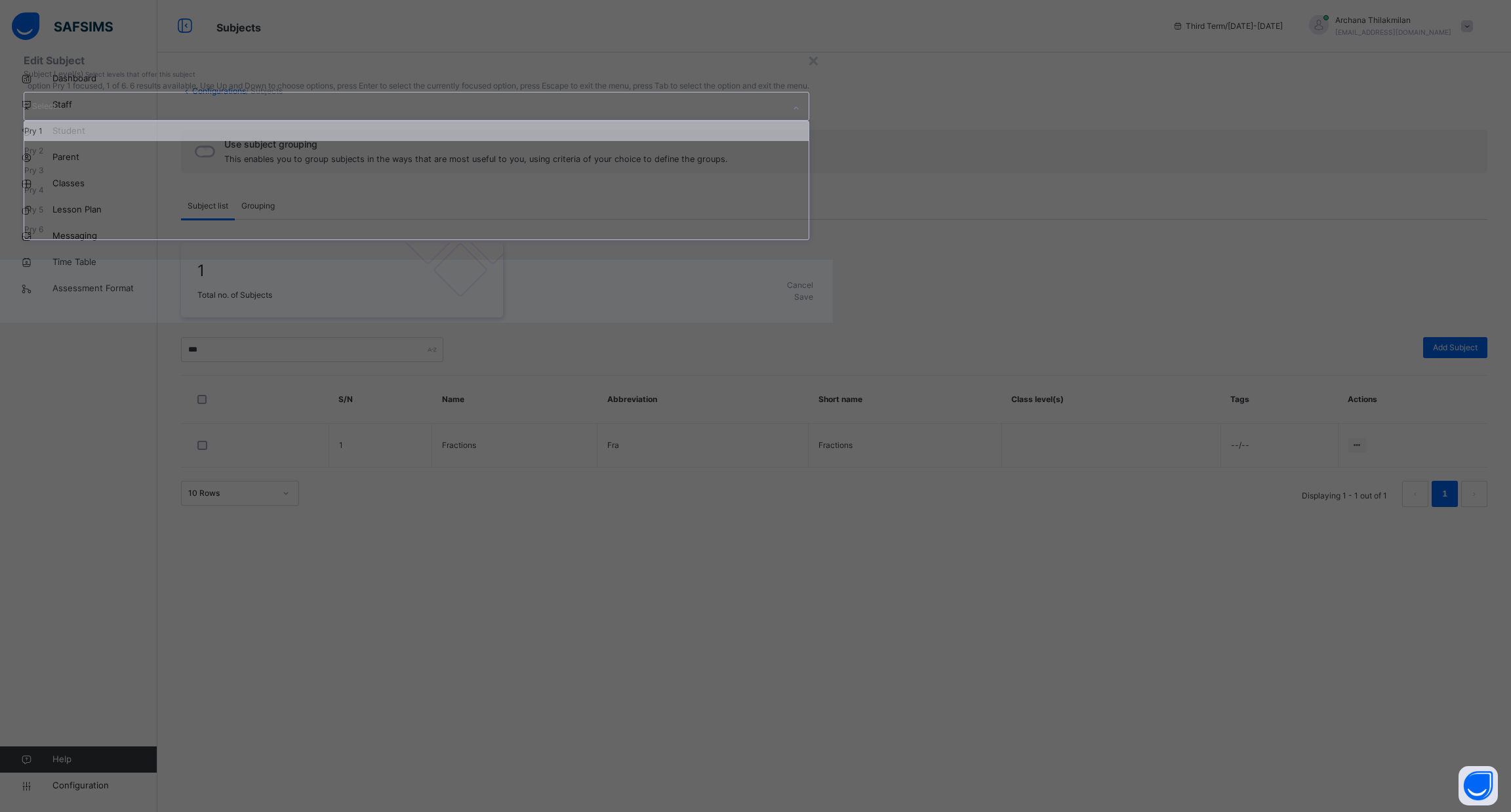
click at [784, 120] on div "Select..." at bounding box center [404, 106] width 759 height 28
click at [771, 141] on div "Pry 1" at bounding box center [416, 131] width 784 height 20
click at [771, 141] on div "Pry 2" at bounding box center [457, 131] width 866 height 20
click at [771, 141] on div "Pry 3" at bounding box center [459, 131] width 869 height 20
click at [771, 141] on div "Pry 4" at bounding box center [459, 131] width 870 height 20
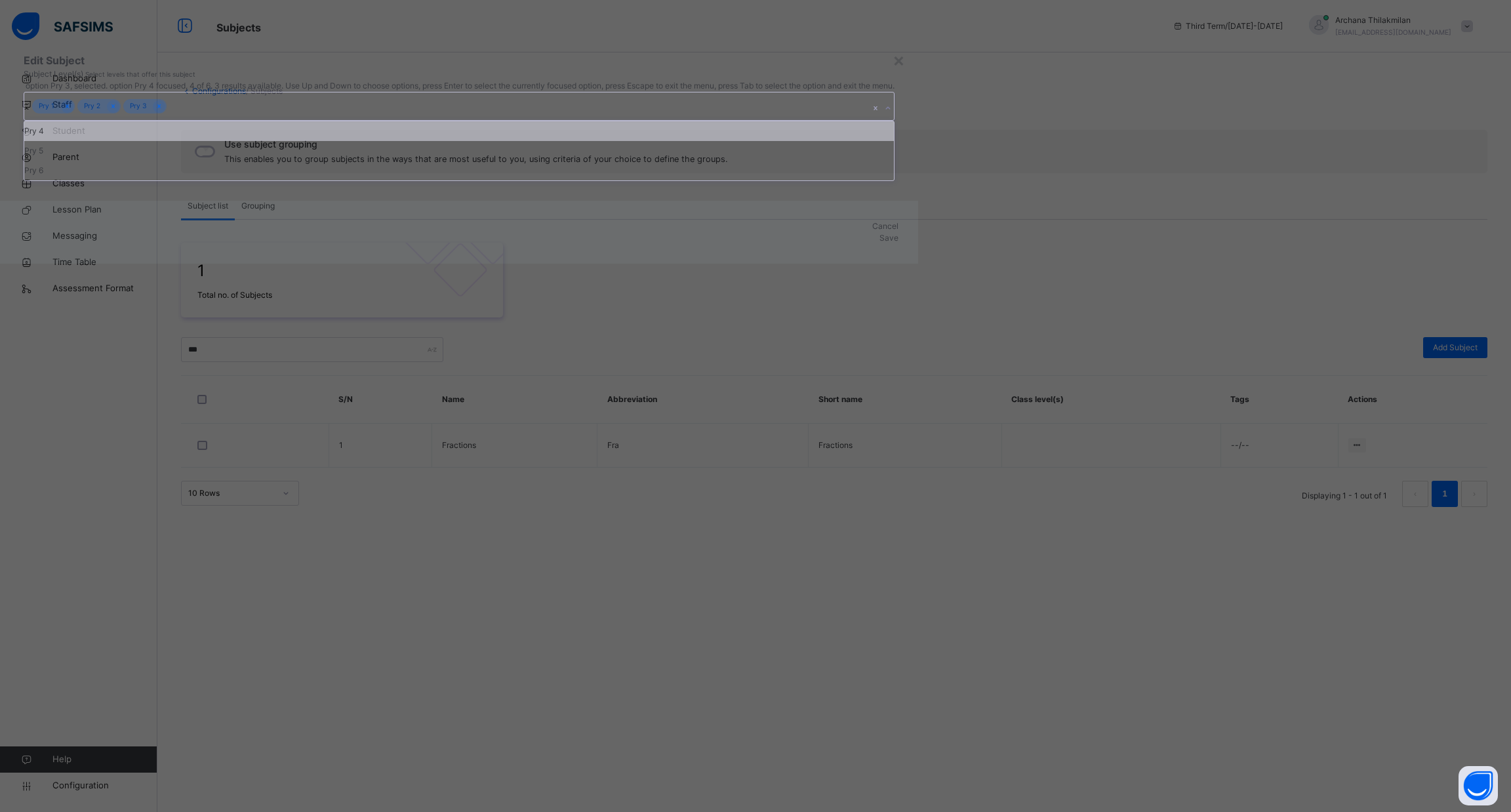
click at [771, 160] on div "Pry 5" at bounding box center [459, 150] width 870 height 20
click at [771, 141] on div "Pry 6" at bounding box center [455, 131] width 863 height 20
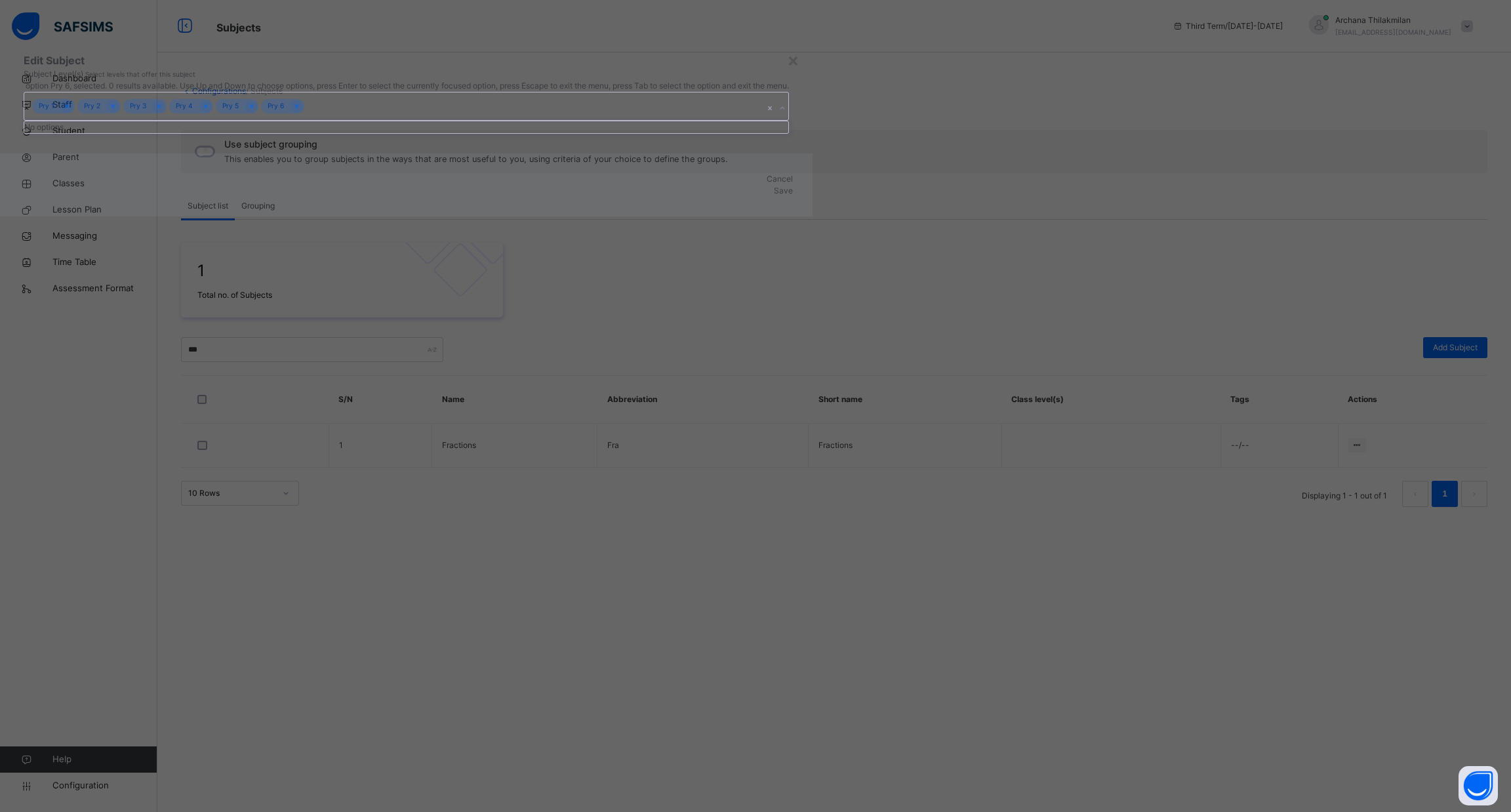
click at [771, 133] on div "No options" at bounding box center [406, 127] width 764 height 12
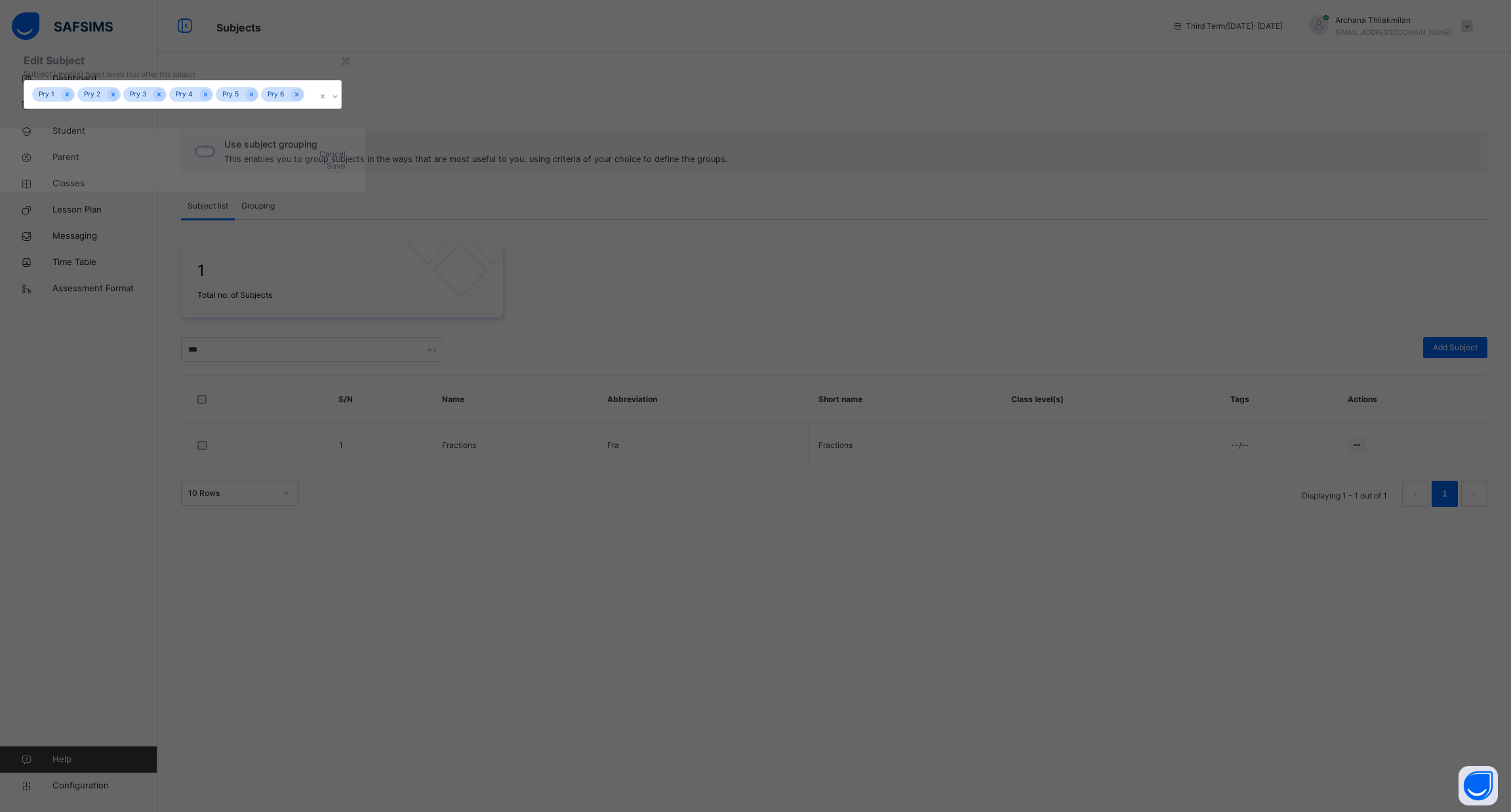
click at [346, 171] on span "Save" at bounding box center [336, 165] width 19 height 10
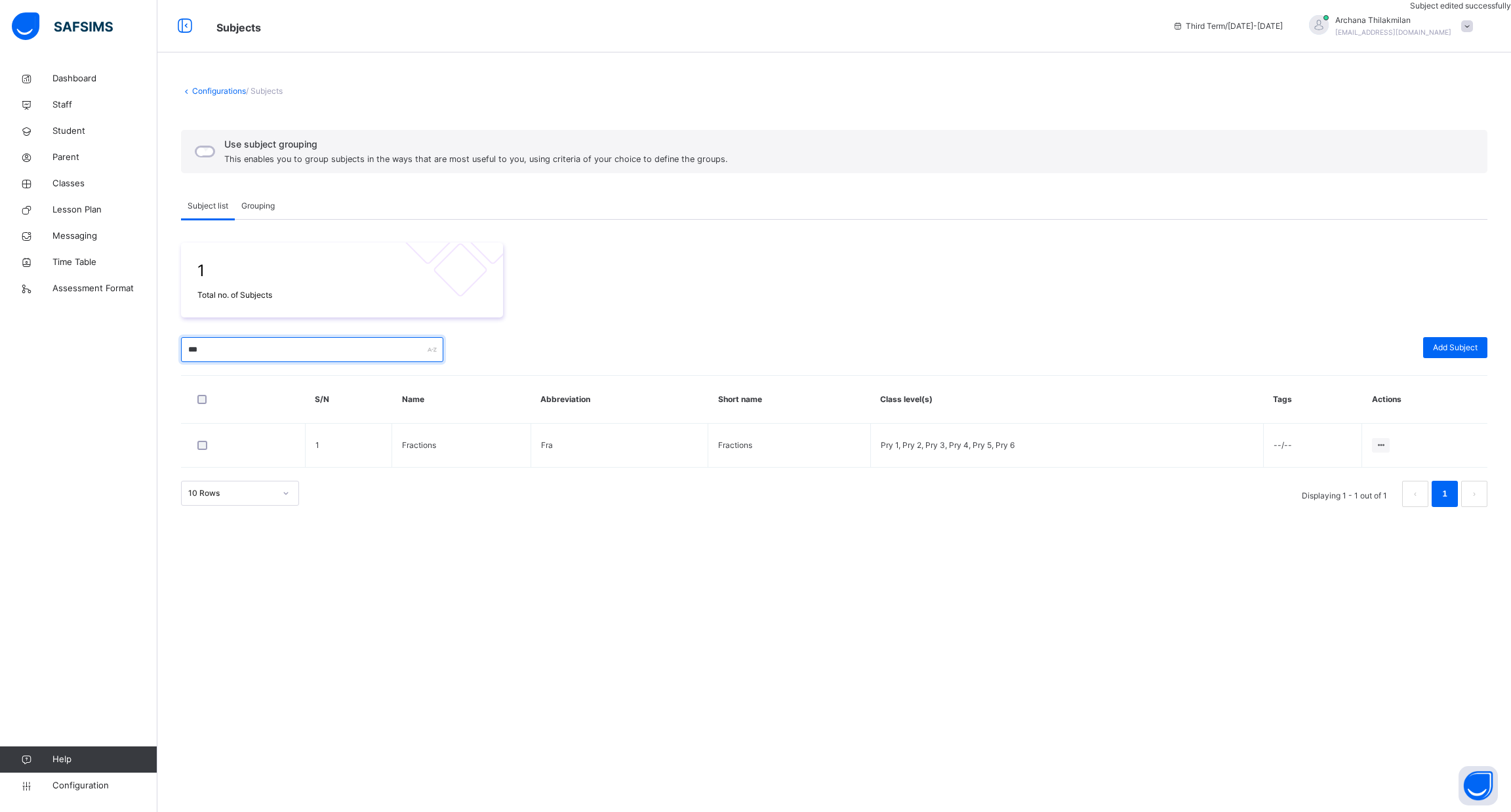
click at [300, 358] on input "***" at bounding box center [313, 349] width 263 height 25
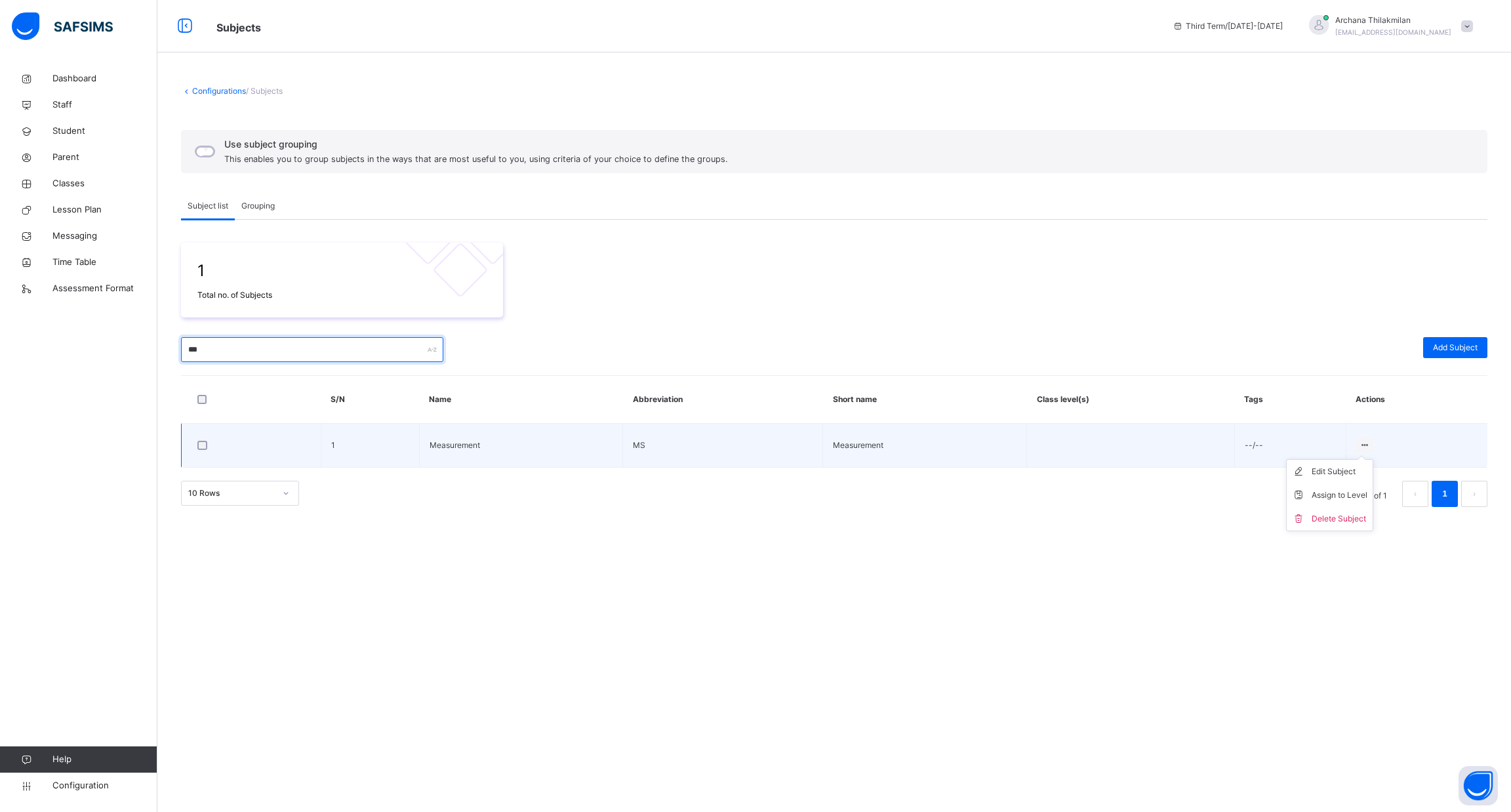
type input "***"
click at [1358, 459] on ul "Edit Subject Assign to Level Delete Subject" at bounding box center [1330, 495] width 87 height 72
click at [1336, 496] on div "Assign to Level" at bounding box center [1340, 495] width 55 height 13
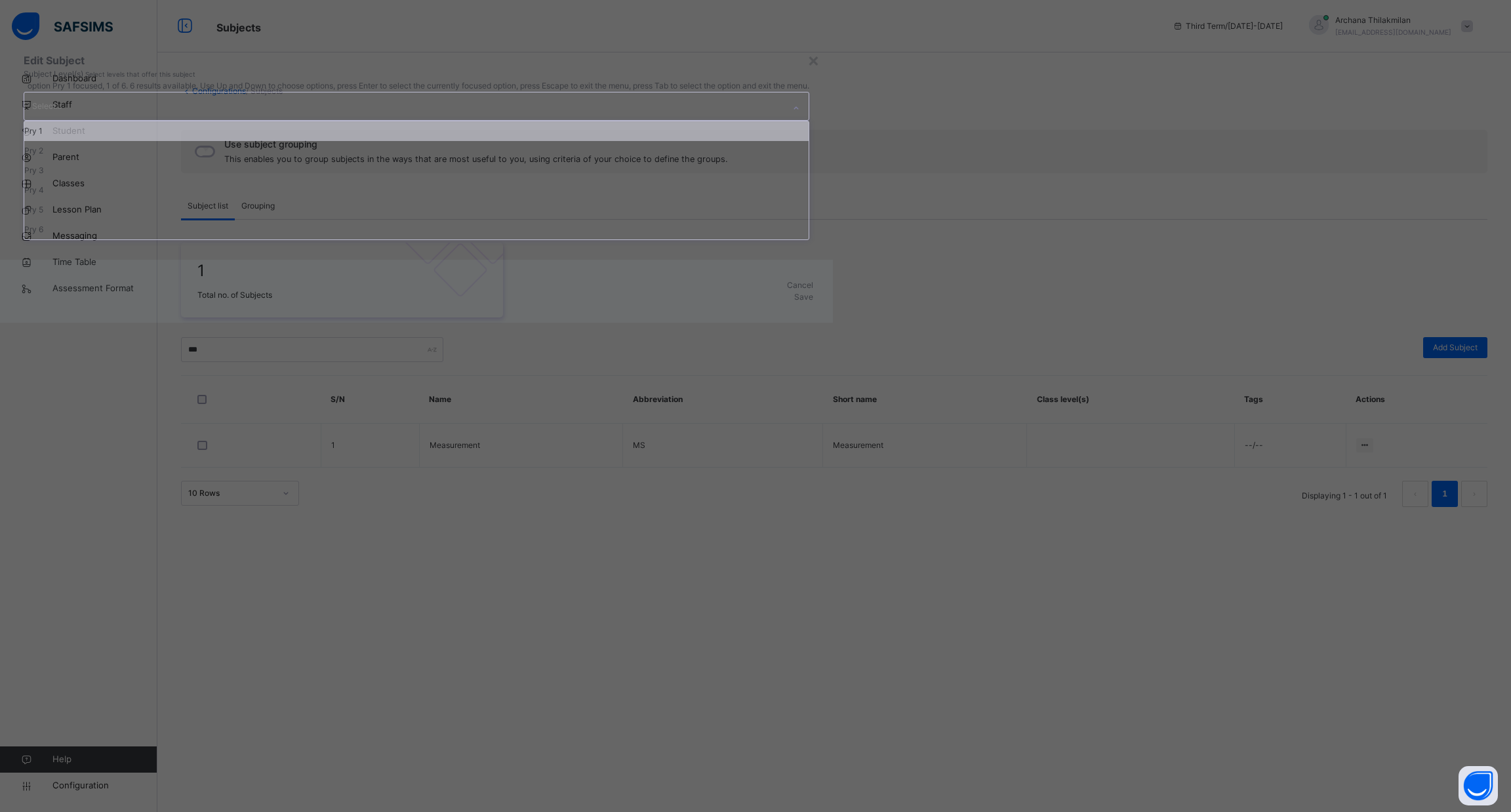
click at [705, 120] on div "Select..." at bounding box center [404, 106] width 759 height 28
click at [698, 141] on div "Pry 1" at bounding box center [416, 131] width 784 height 20
click at [698, 141] on div "Pry 2" at bounding box center [457, 131] width 866 height 20
click at [698, 160] on div "Pry 3" at bounding box center [457, 150] width 866 height 20
click at [698, 141] on div "Pry 4" at bounding box center [459, 131] width 870 height 20
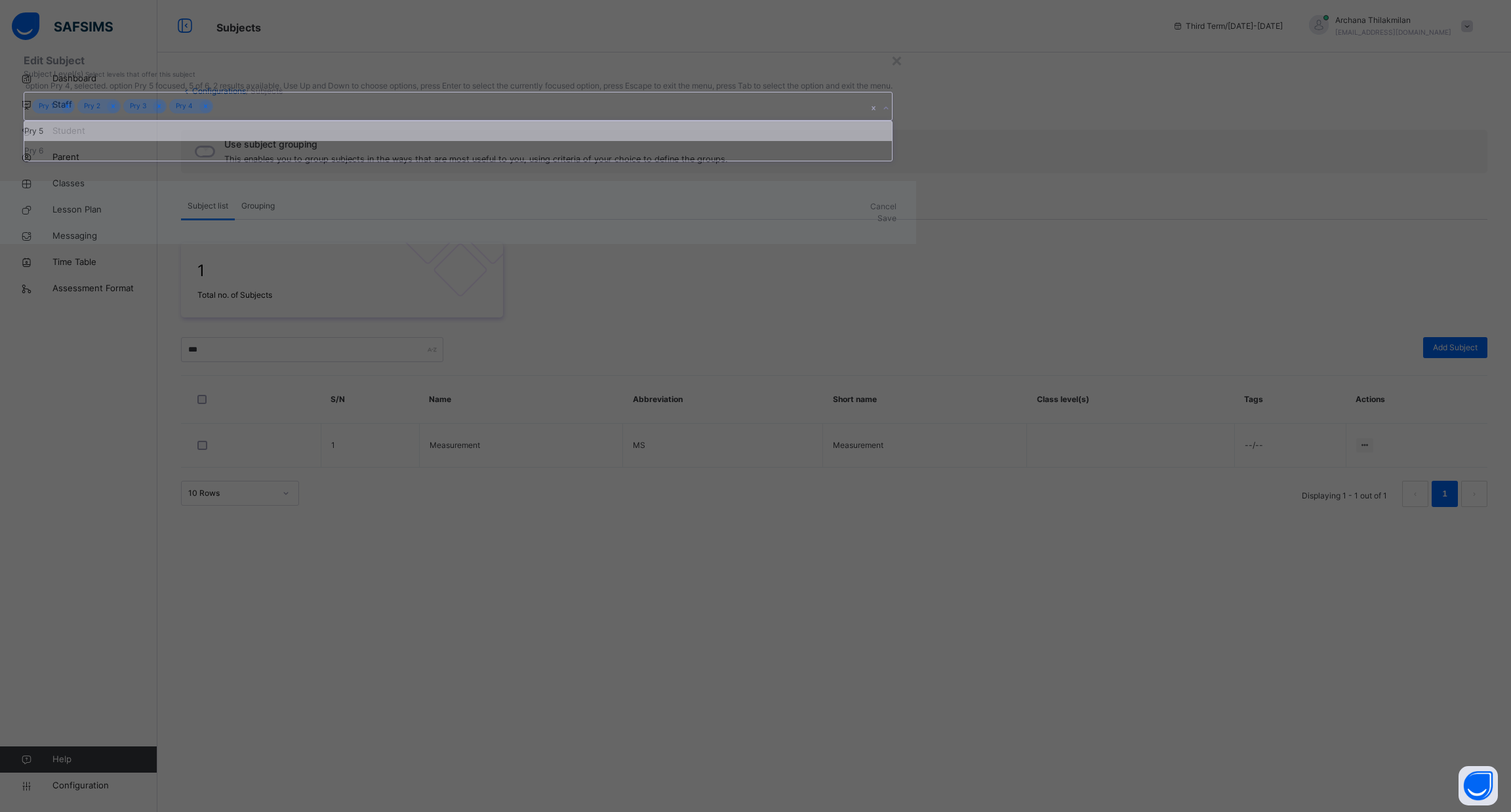
click at [698, 141] on div "Pry 5" at bounding box center [458, 131] width 867 height 20
click at [698, 141] on div "Pry 6" at bounding box center [455, 131] width 863 height 20
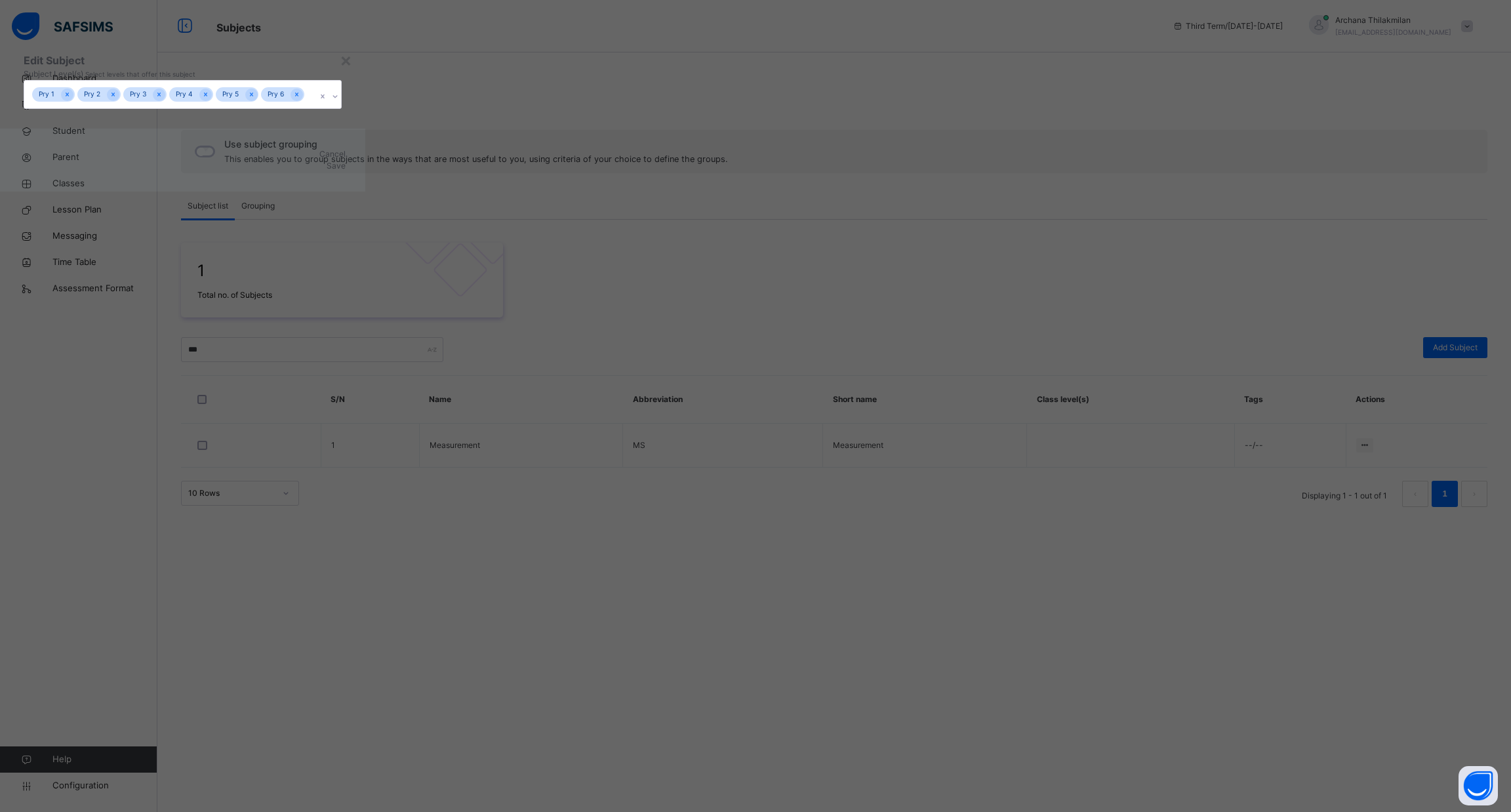
click at [346, 171] on span "Save" at bounding box center [336, 165] width 19 height 10
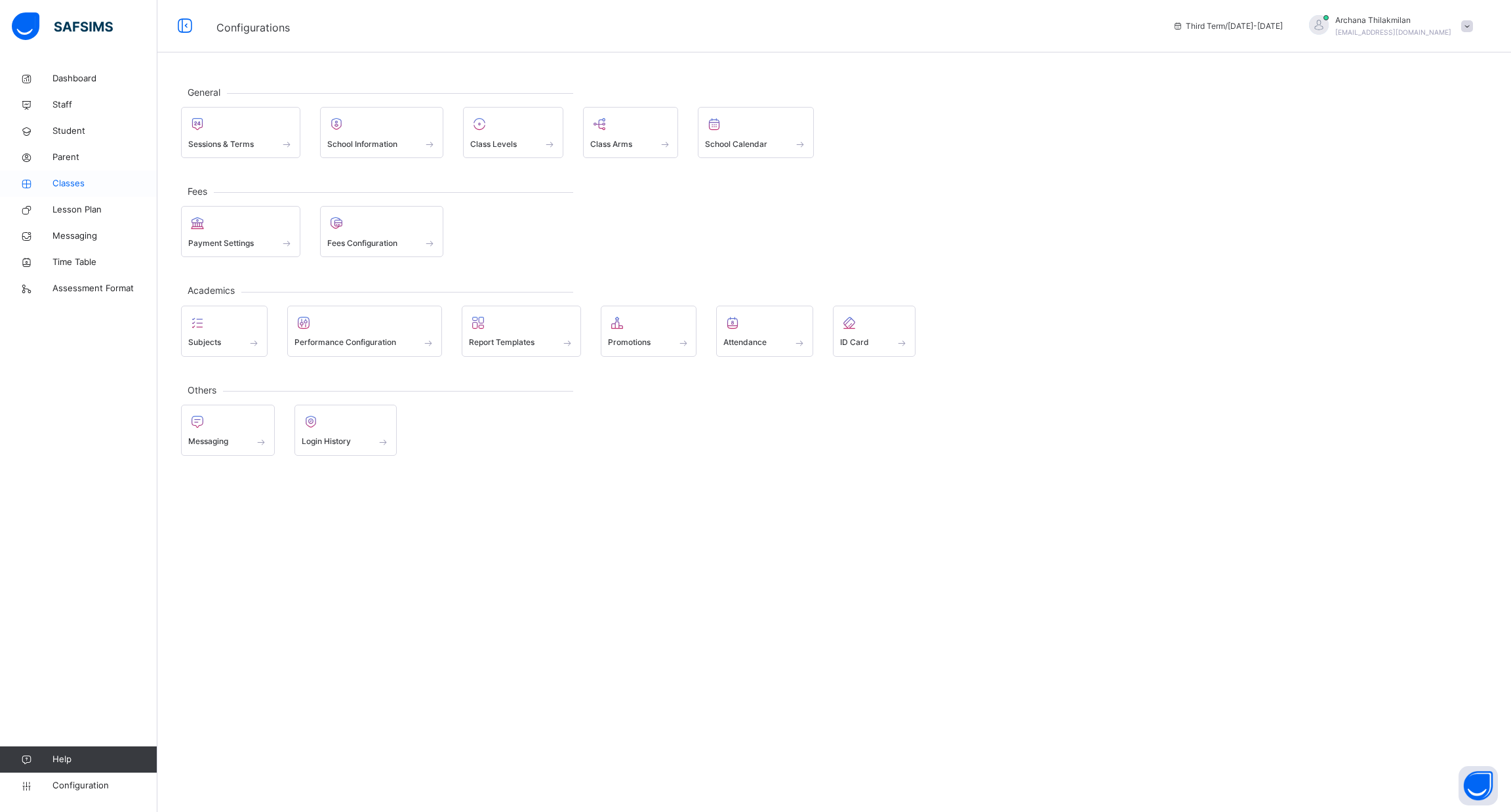
click at [93, 177] on span "Classes" at bounding box center [105, 183] width 105 height 13
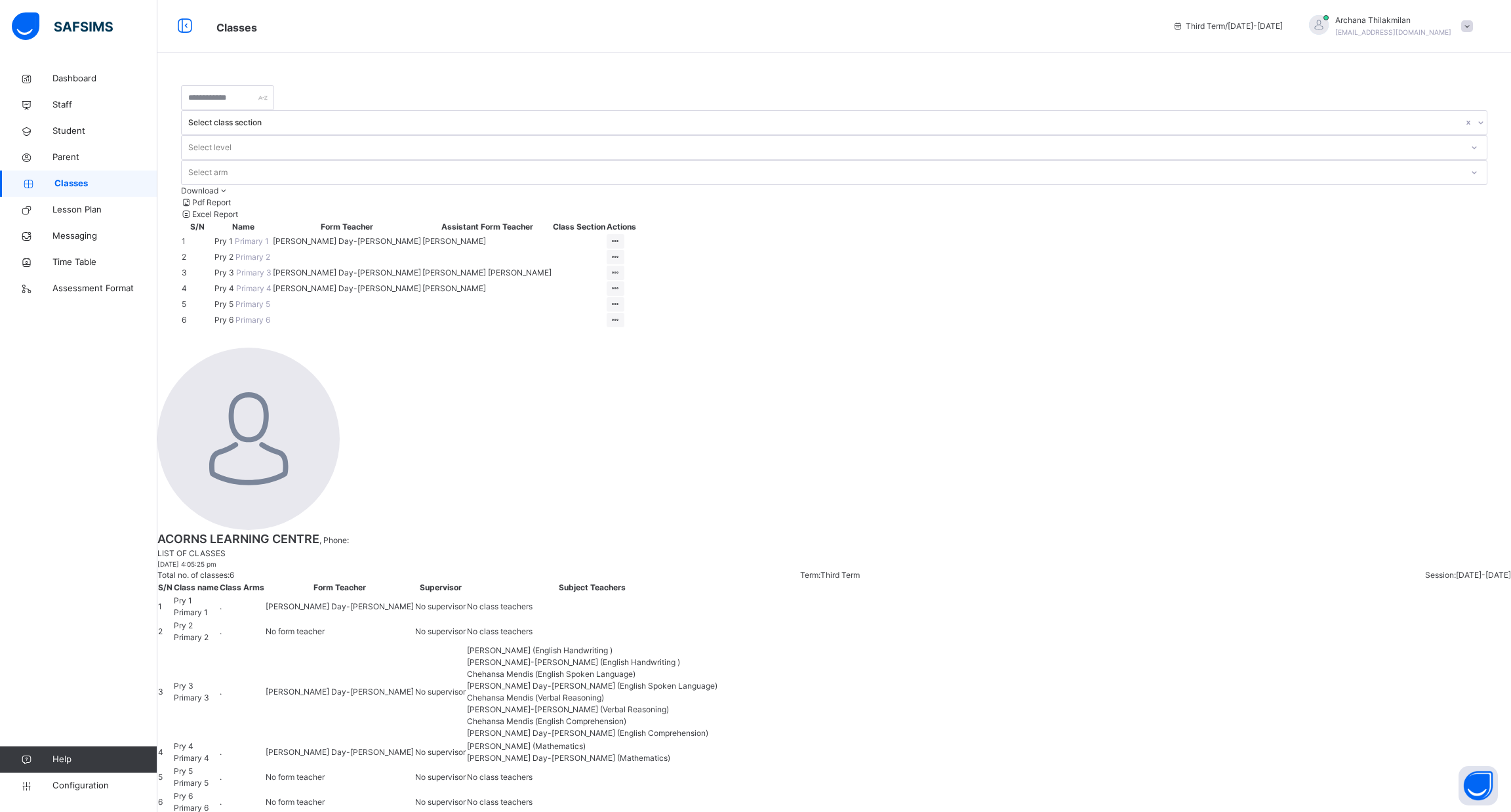
click at [606, 265] on td at bounding box center [579, 273] width 53 height 16
click at [618, 292] on div "View Class" at bounding box center [581, 298] width 75 height 13
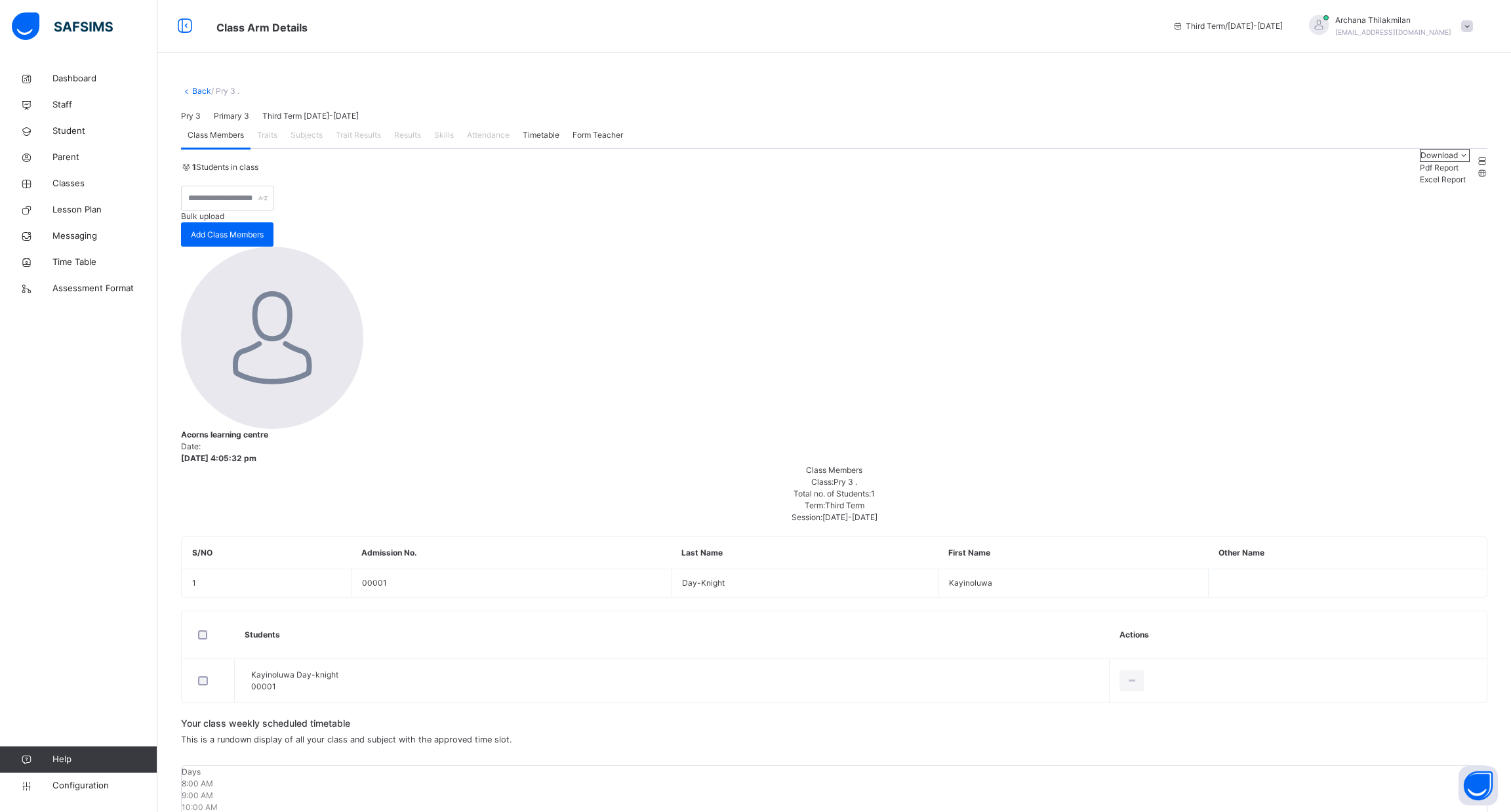
click at [324, 148] on div "Subjects" at bounding box center [307, 135] width 45 height 26
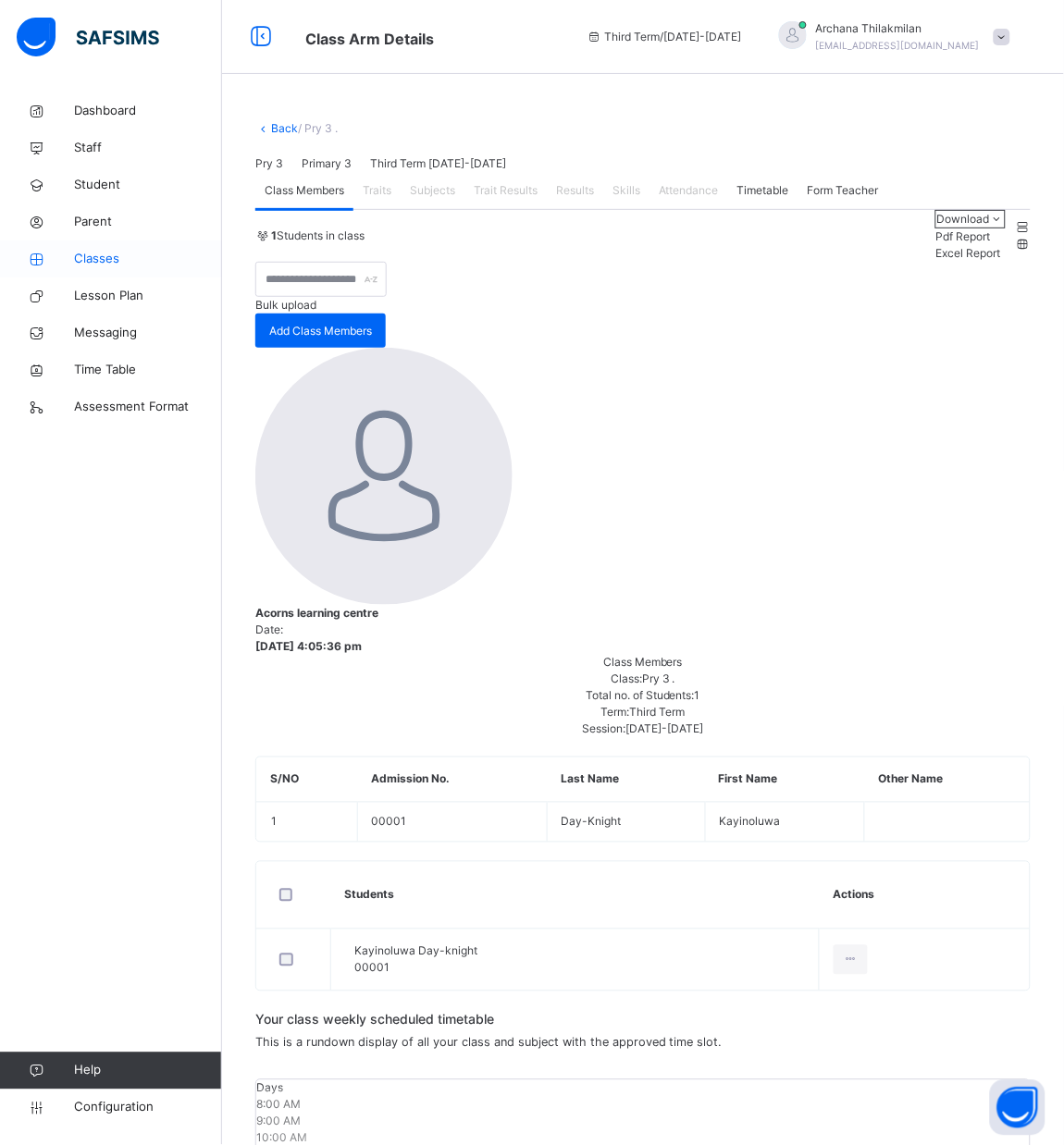
click at [107, 265] on span "Classes" at bounding box center [148, 259] width 148 height 18
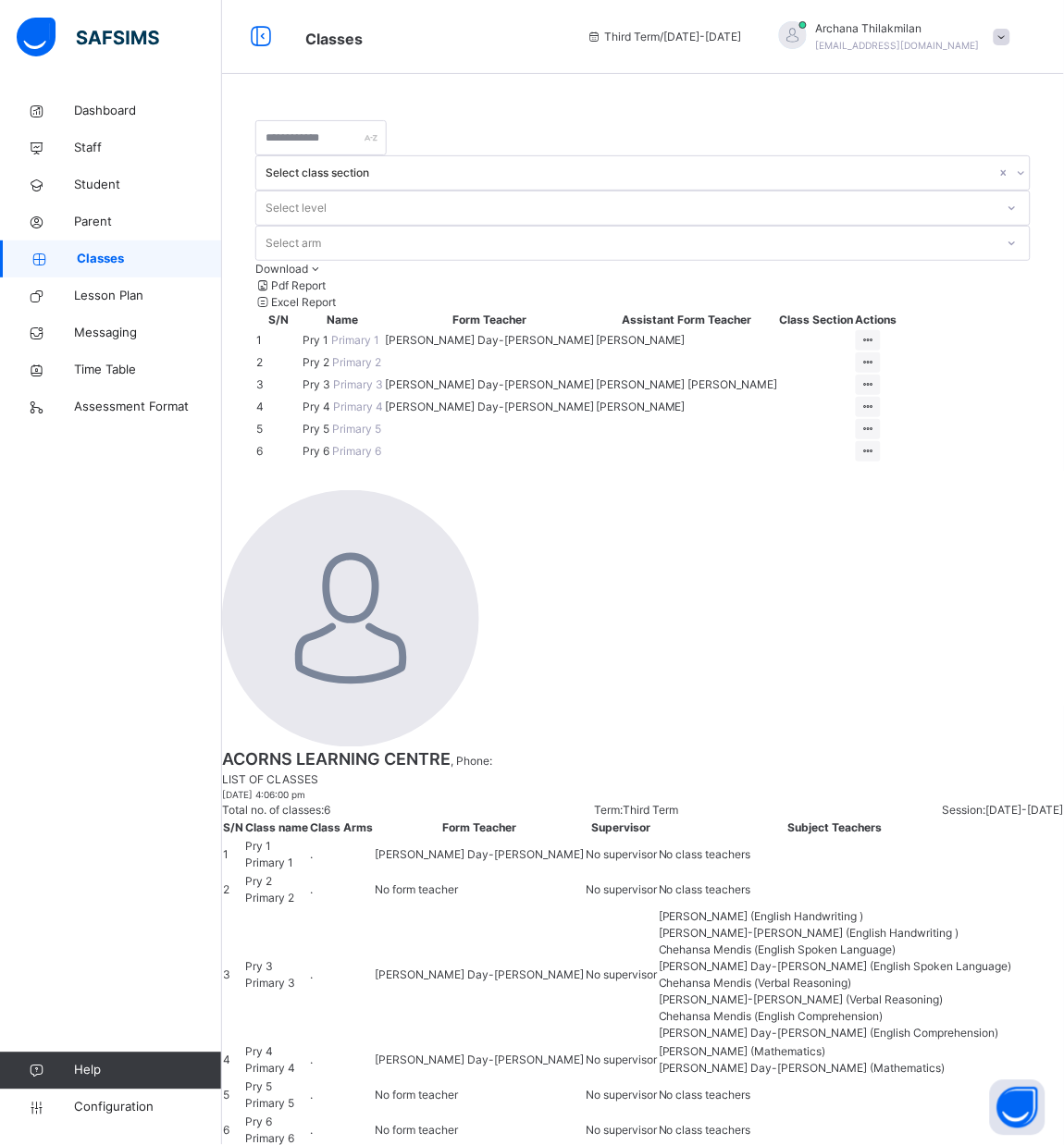
click at [332, 458] on span "Pry 6" at bounding box center [317, 450] width 30 height 14
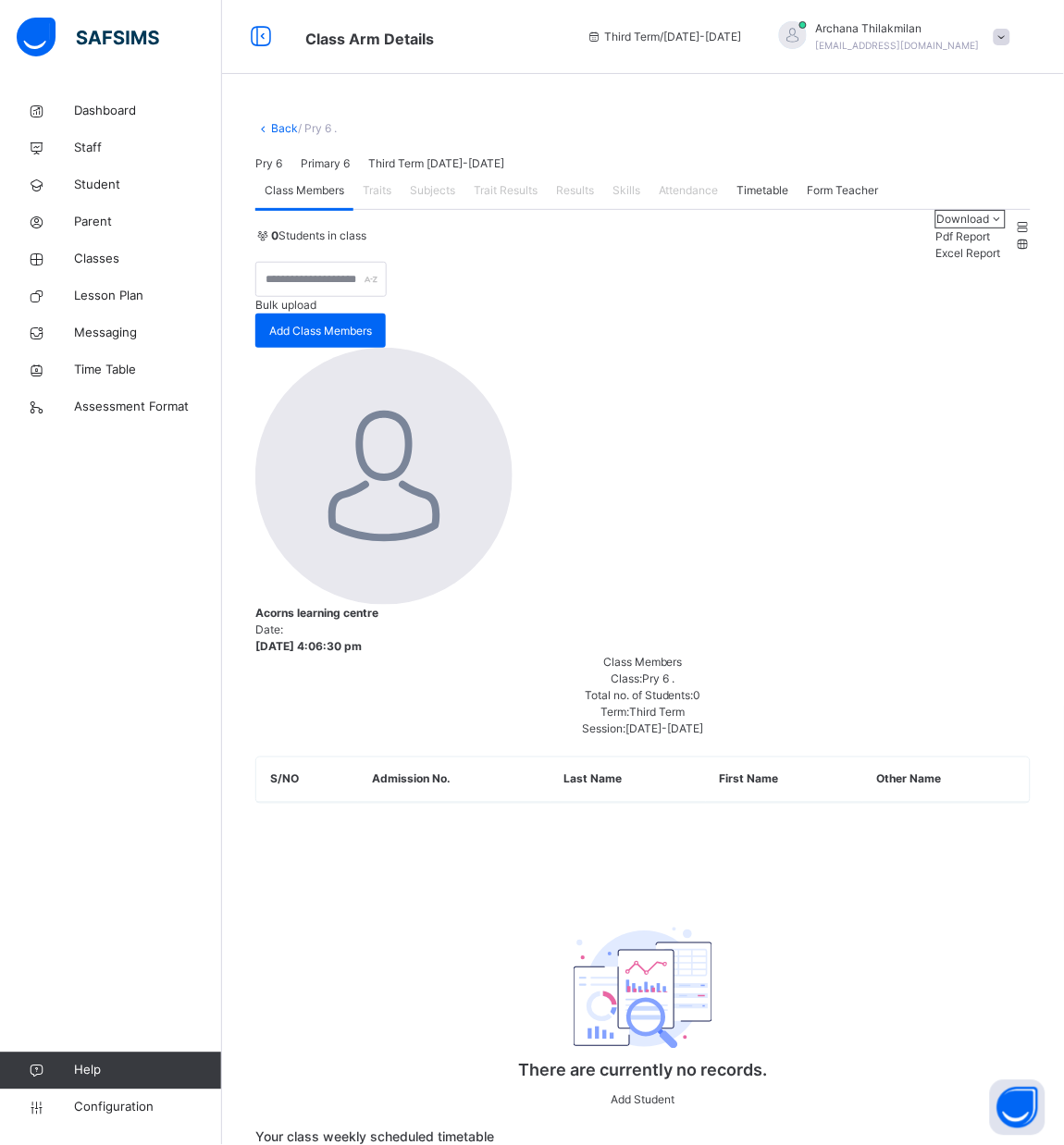
click at [432, 198] on span "Subjects" at bounding box center [431, 190] width 45 height 16
click at [97, 269] on link "Classes" at bounding box center [111, 259] width 222 height 37
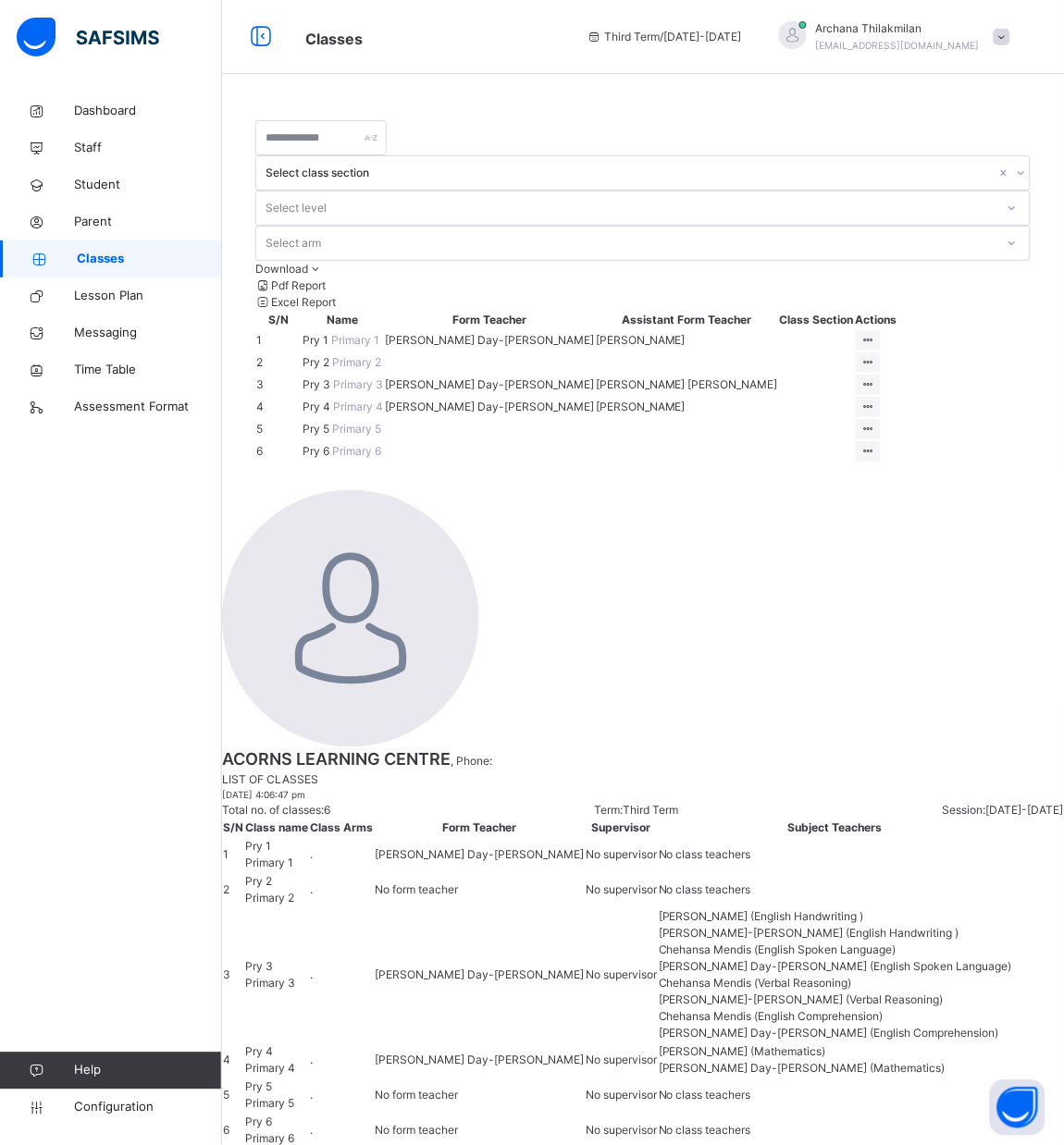
click at [333, 377] on span "Pry 3" at bounding box center [318, 384] width 31 height 14
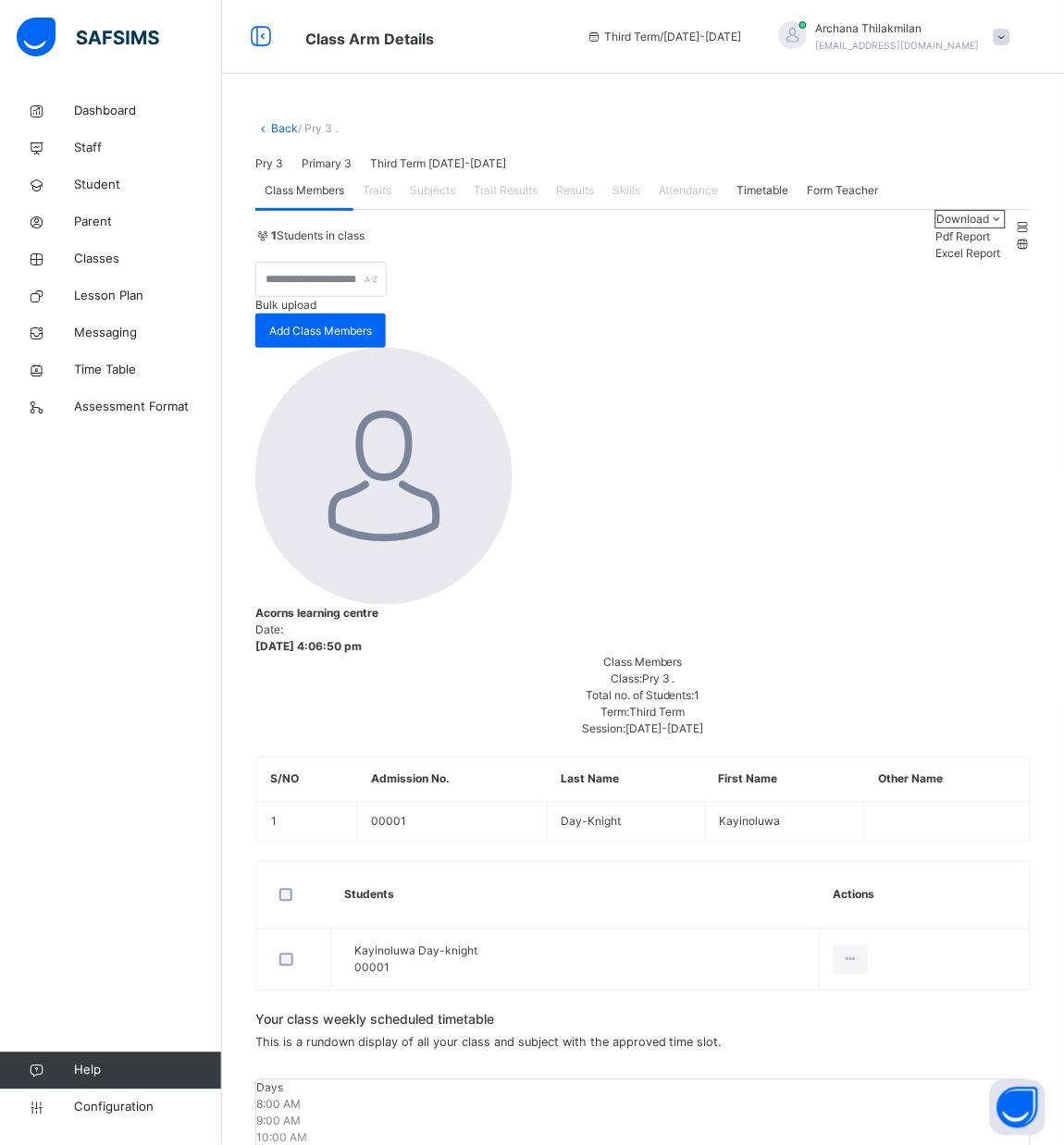
click at [420, 209] on div "Subjects" at bounding box center [432, 190] width 64 height 37
click at [136, 1104] on span "Configuration" at bounding box center [148, 1108] width 147 height 18
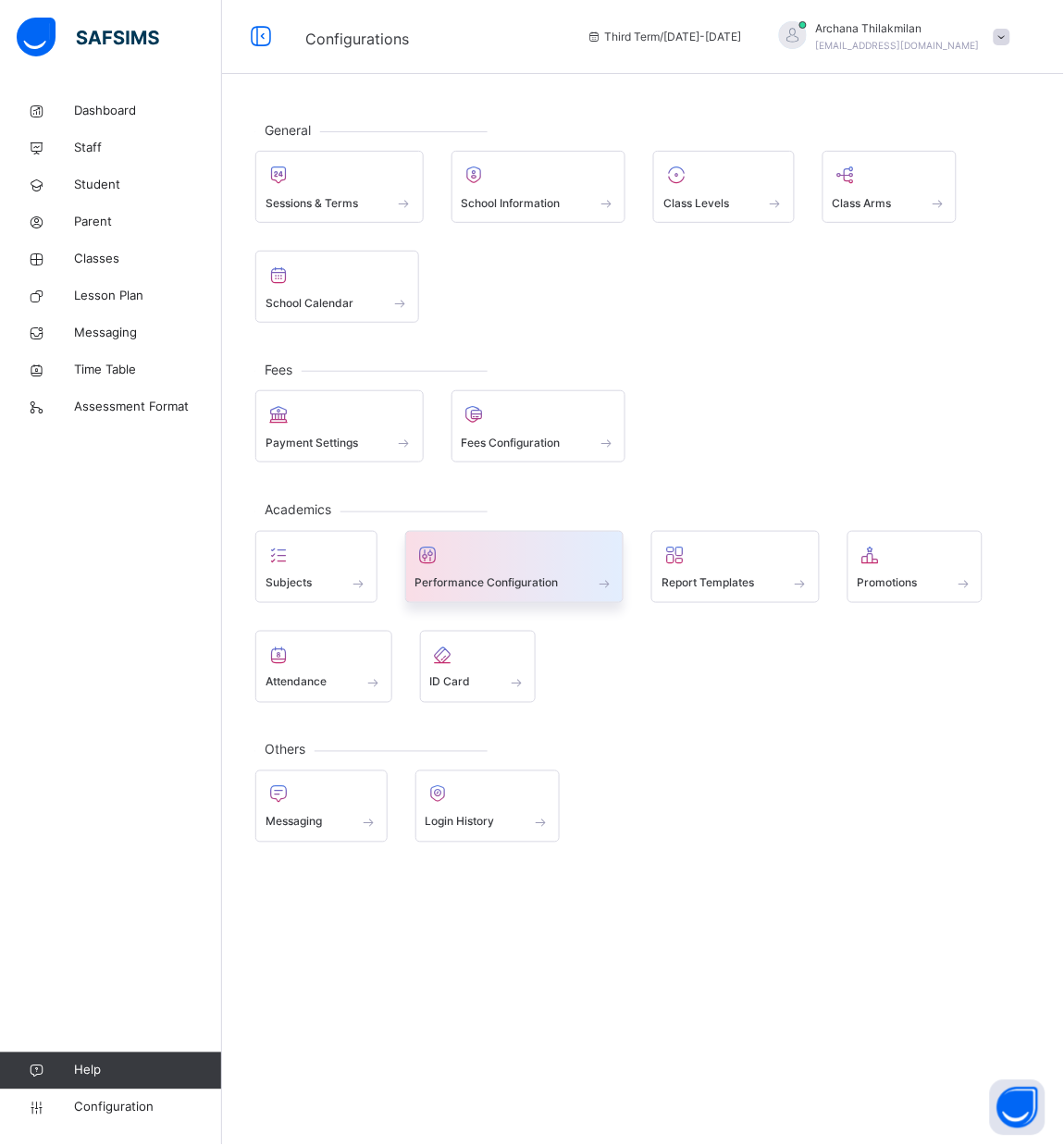
click at [468, 556] on div at bounding box center [514, 554] width 198 height 28
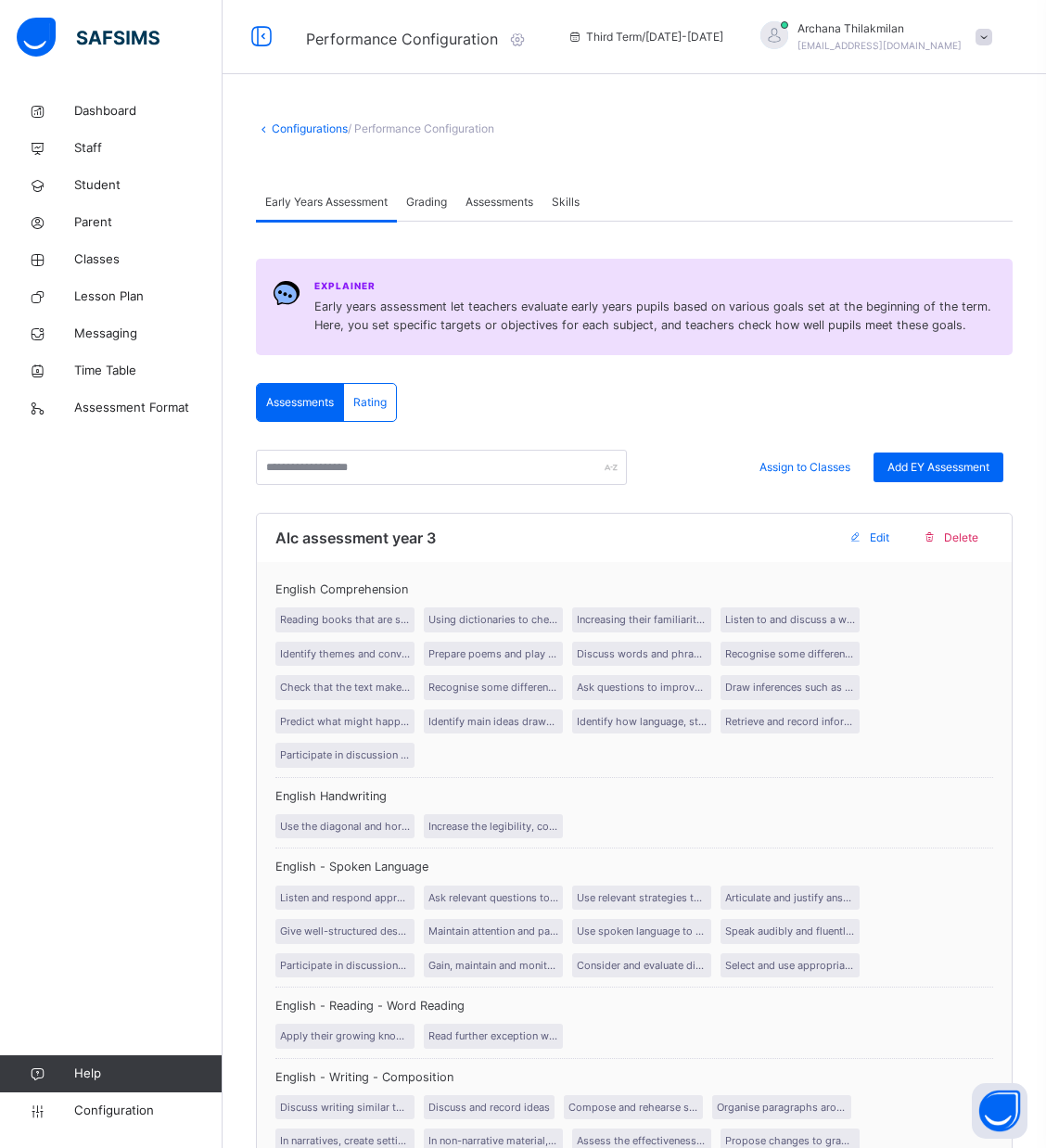
click at [495, 196] on span "Assessments" at bounding box center [500, 202] width 68 height 16
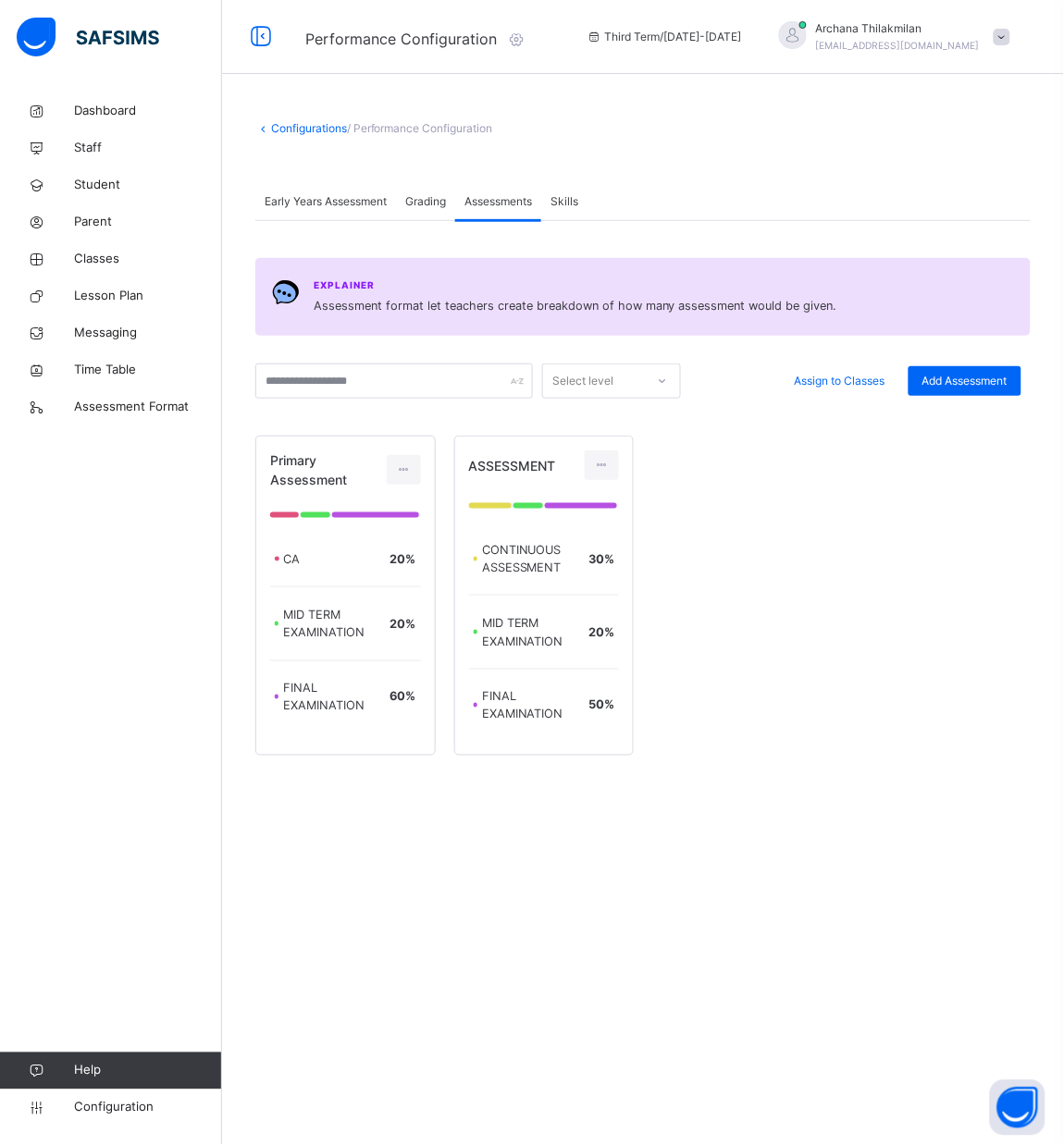
click at [445, 197] on span "Grading" at bounding box center [426, 201] width 41 height 16
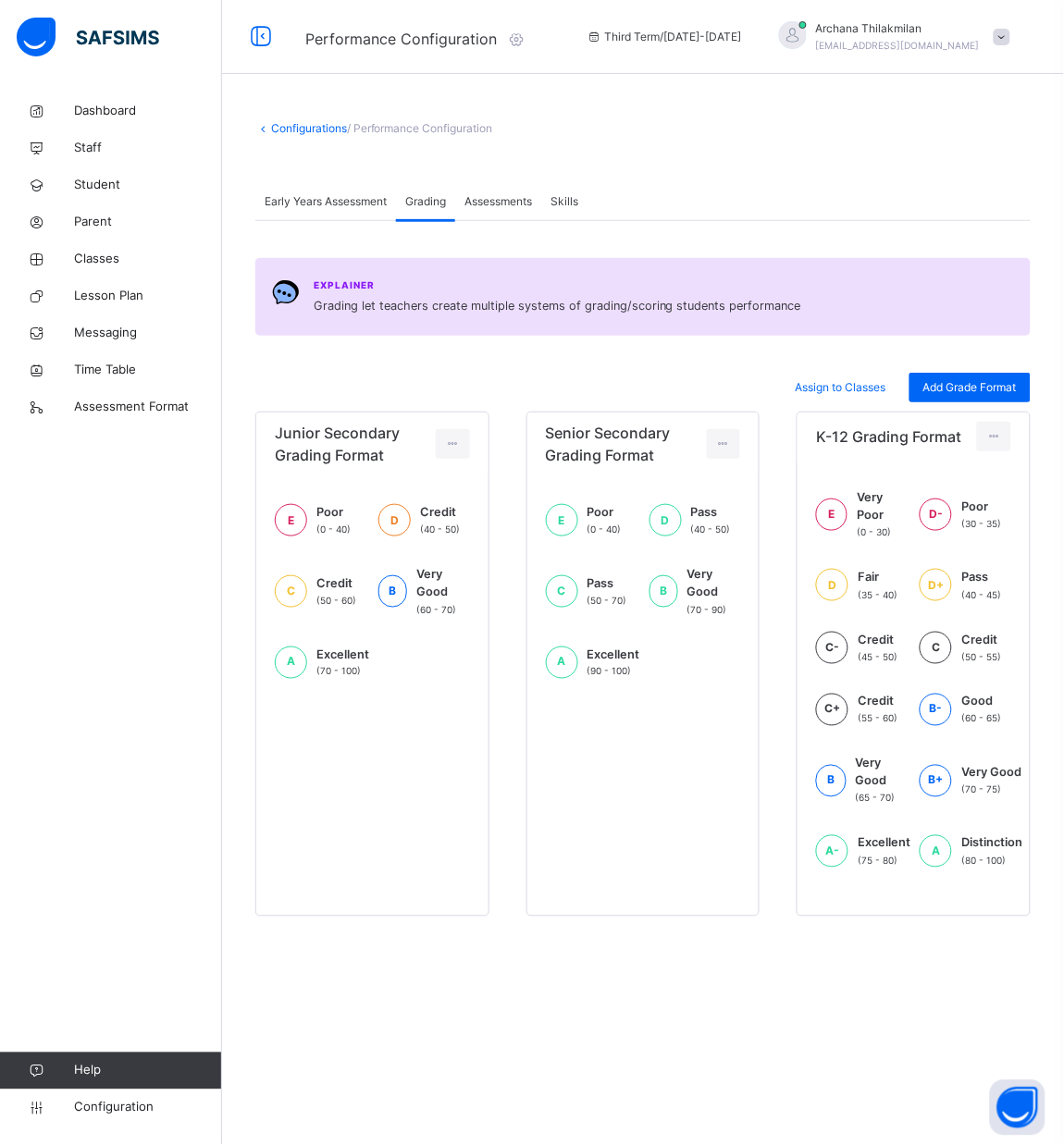
click at [317, 199] on span "Early Years Assessment" at bounding box center [325, 201] width 122 height 16
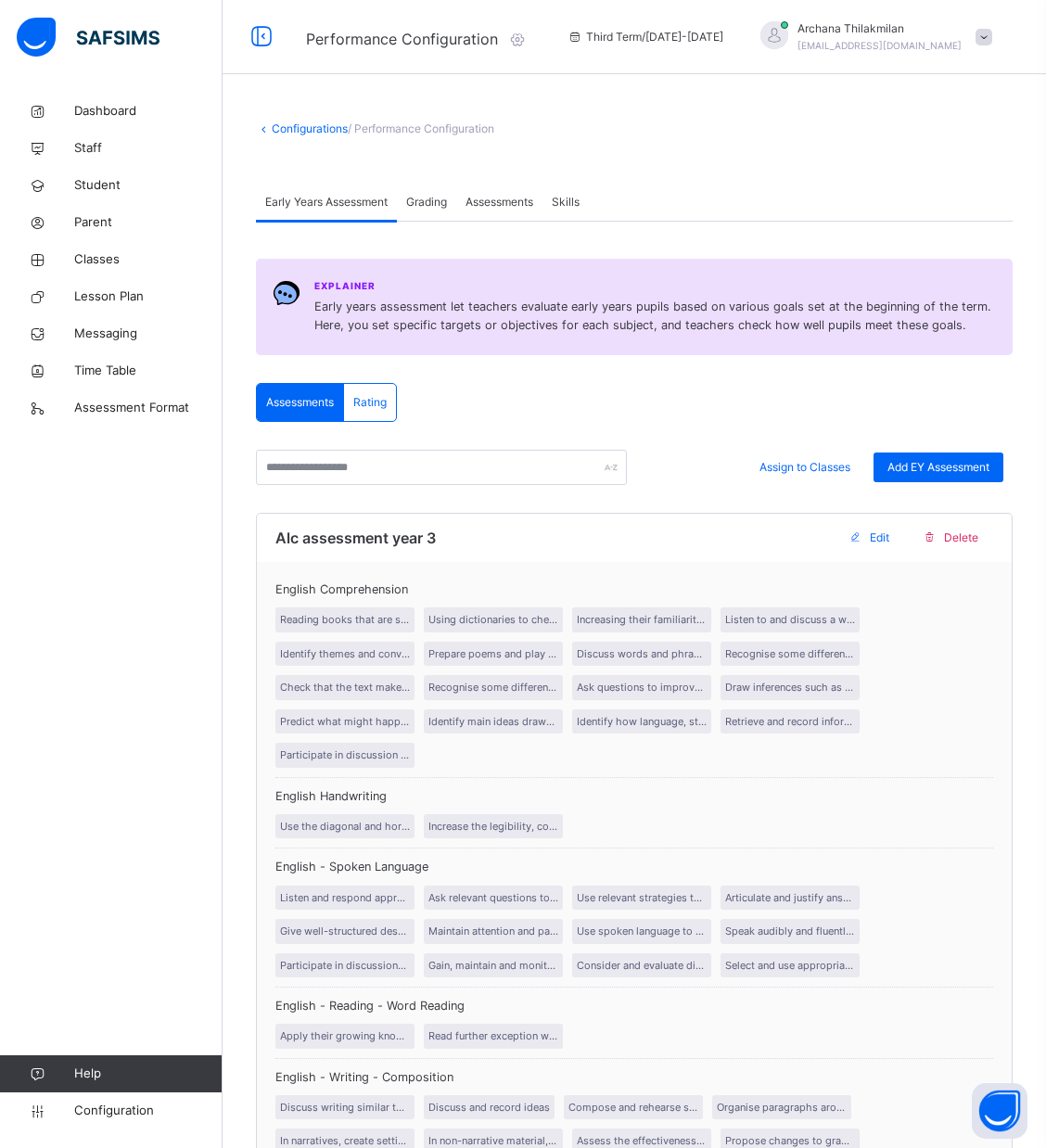
click at [481, 211] on div "Assessments" at bounding box center [500, 202] width 86 height 37
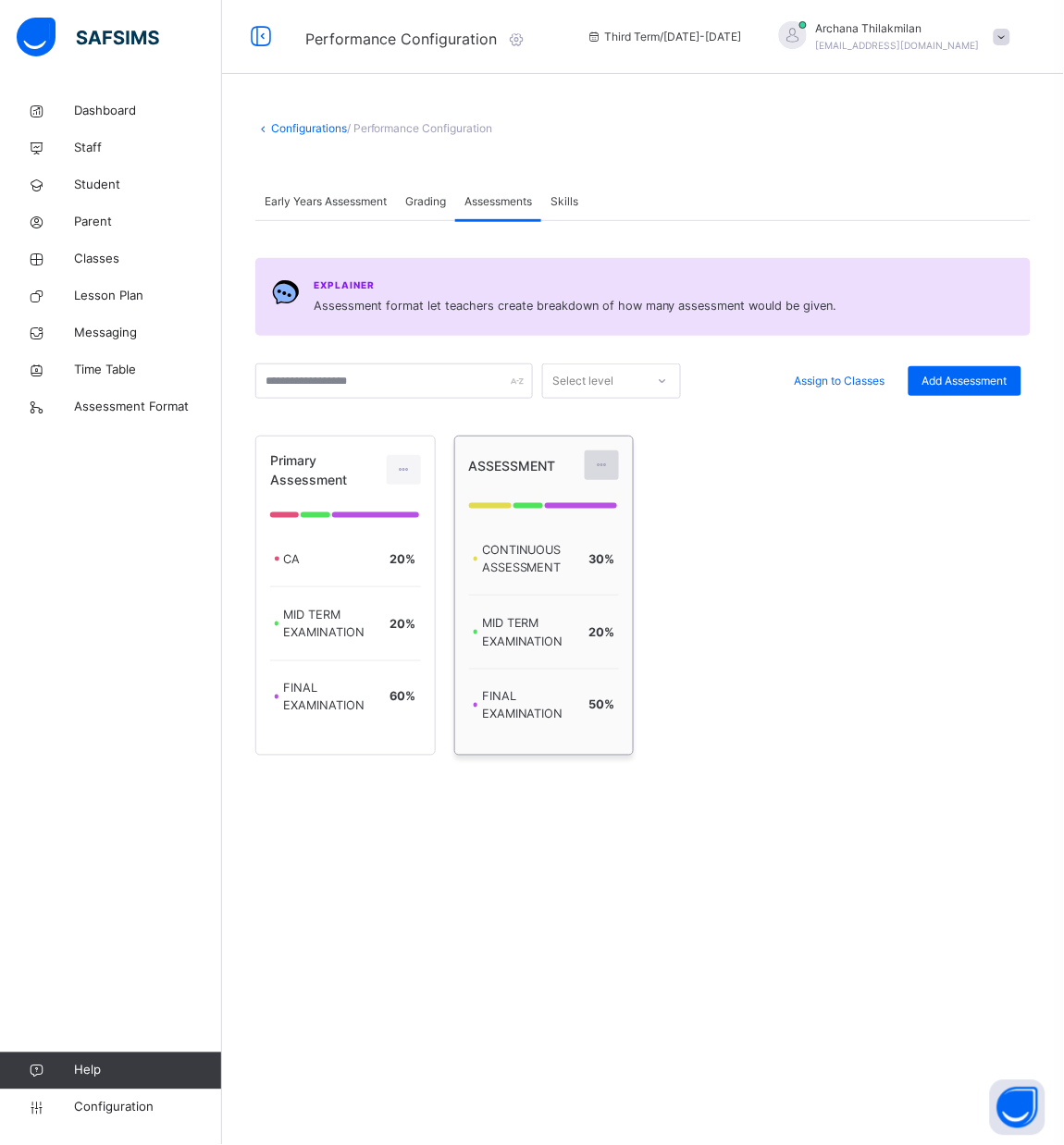
click at [604, 468] on icon at bounding box center [601, 465] width 15 height 16
click at [841, 387] on span "Assign to Classes" at bounding box center [840, 381] width 91 height 16
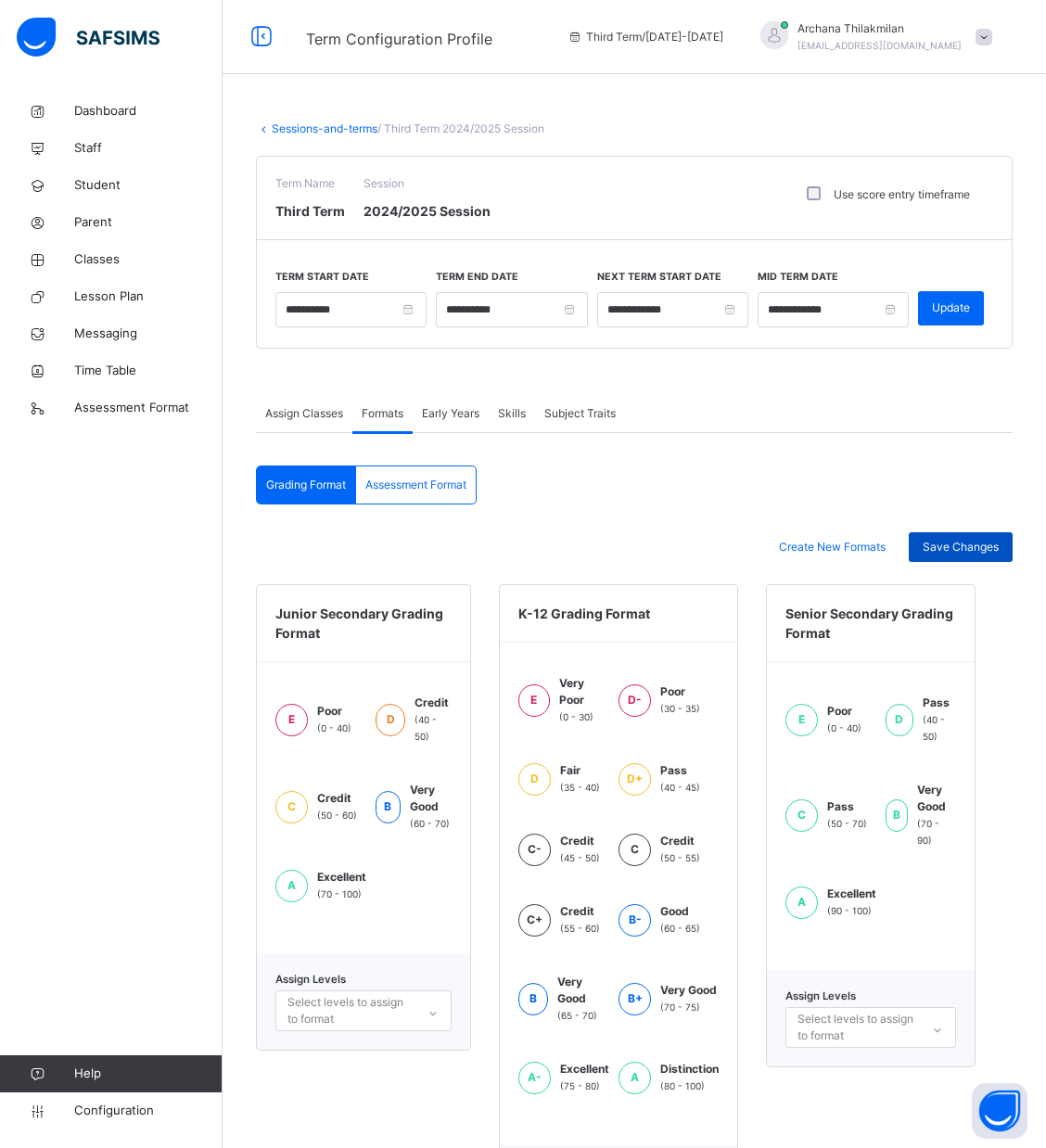
click at [994, 534] on div "Save Changes" at bounding box center [961, 546] width 104 height 30
click at [412, 469] on div "Assessment Format" at bounding box center [415, 485] width 120 height 37
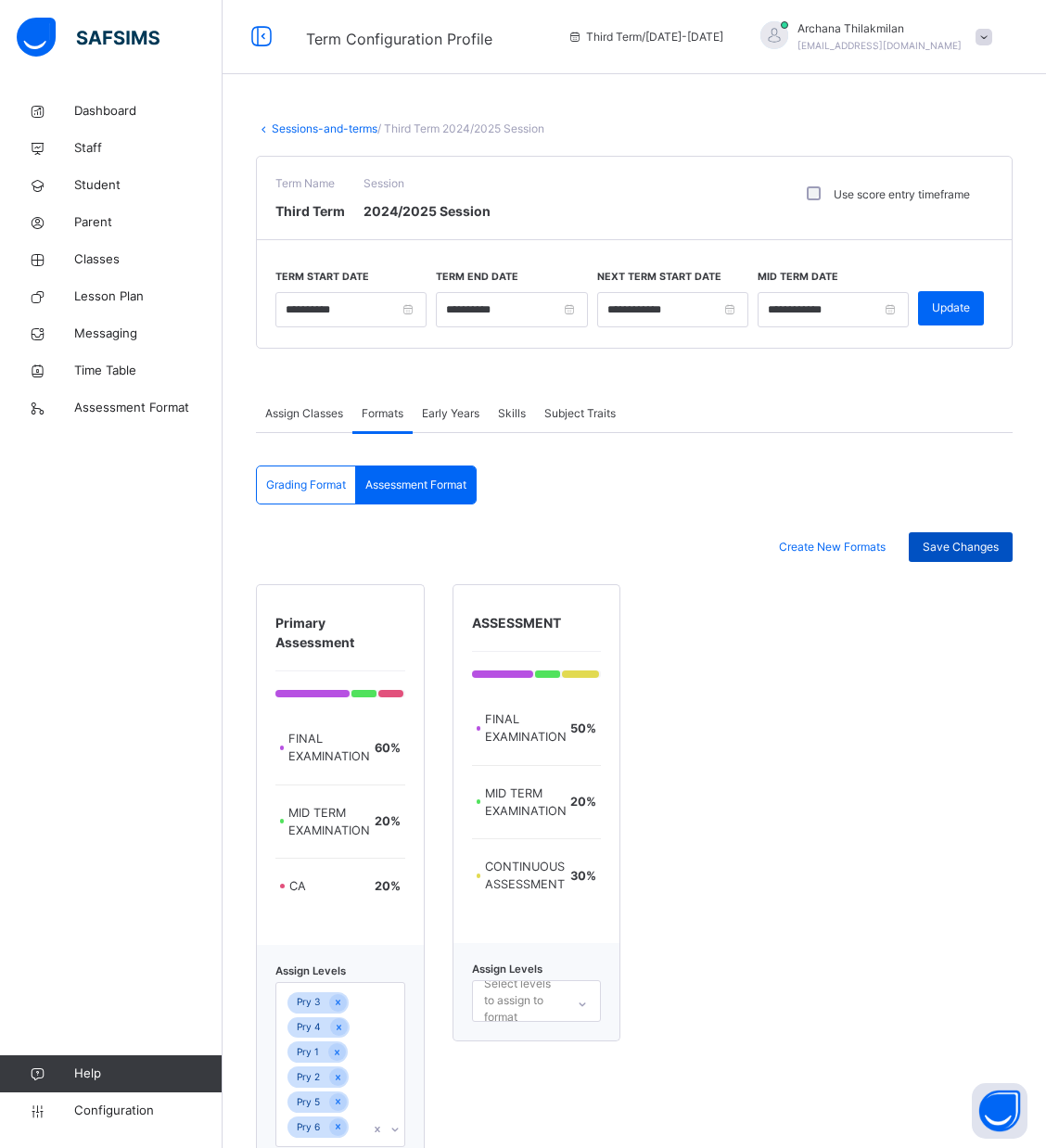
click at [1004, 536] on div "Save Changes" at bounding box center [961, 546] width 104 height 30
click at [121, 336] on span "Messaging" at bounding box center [148, 333] width 148 height 18
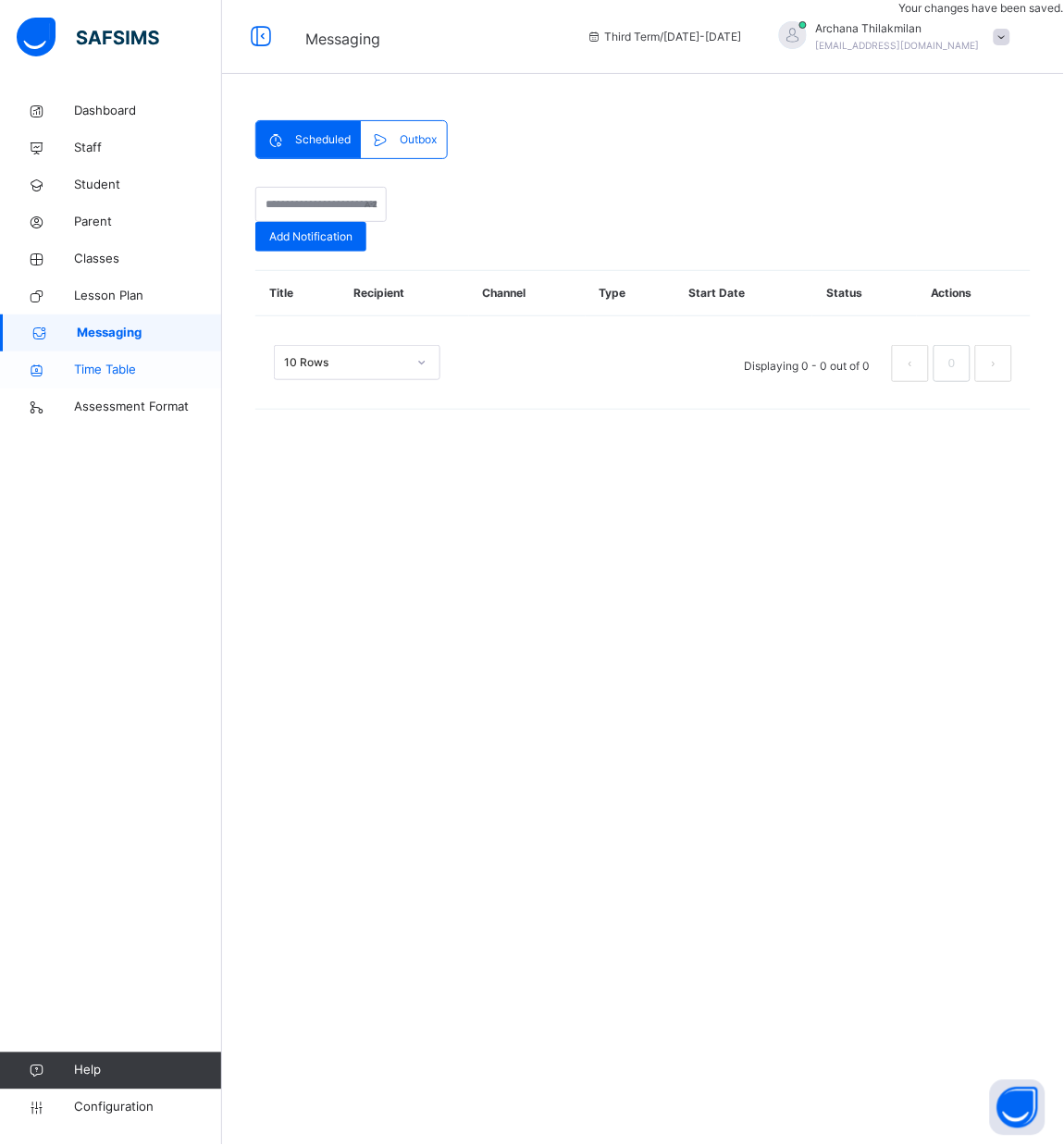
click at [115, 362] on span "Time Table" at bounding box center [148, 369] width 148 height 18
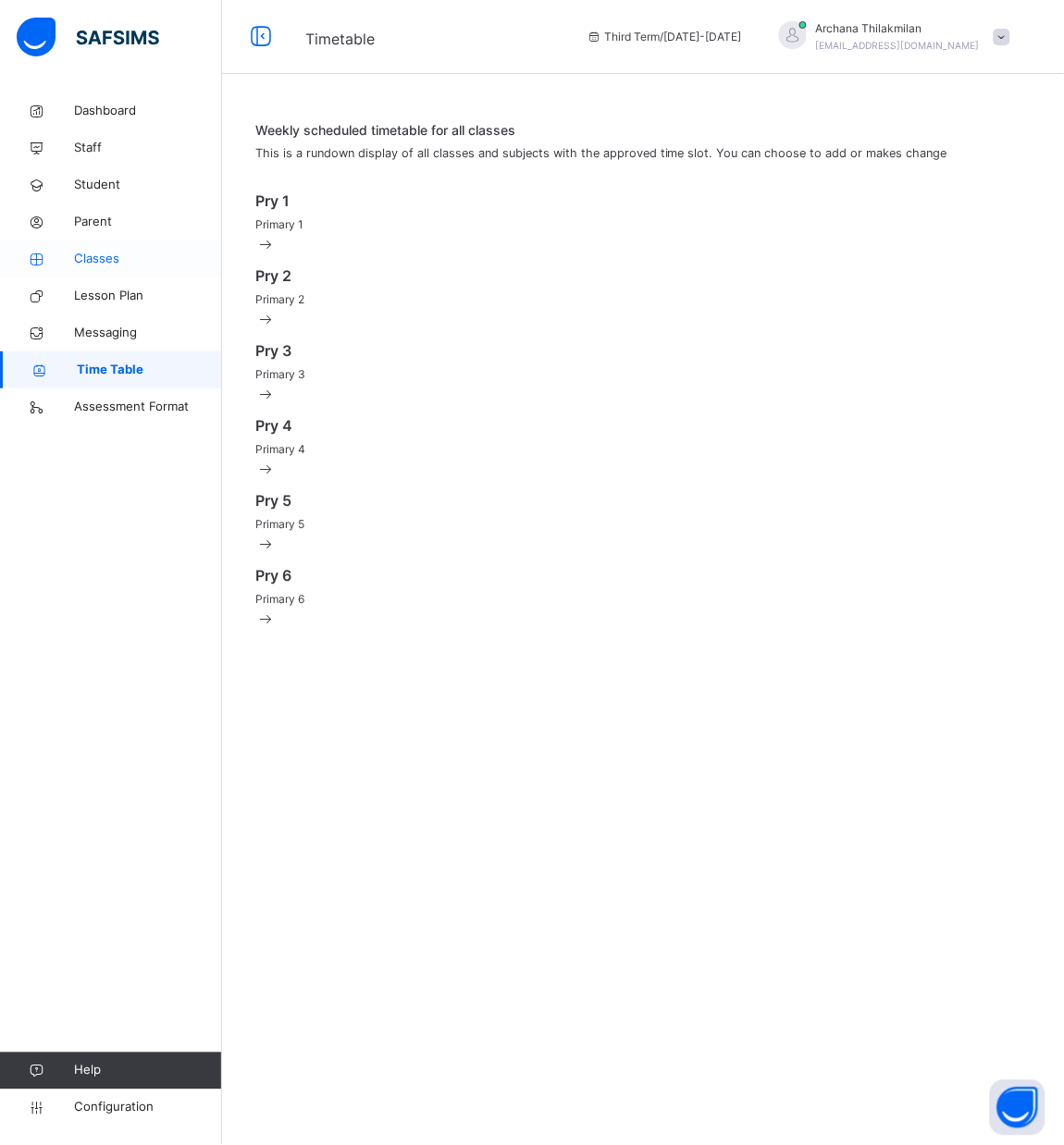
click at [104, 258] on span "Classes" at bounding box center [148, 259] width 148 height 18
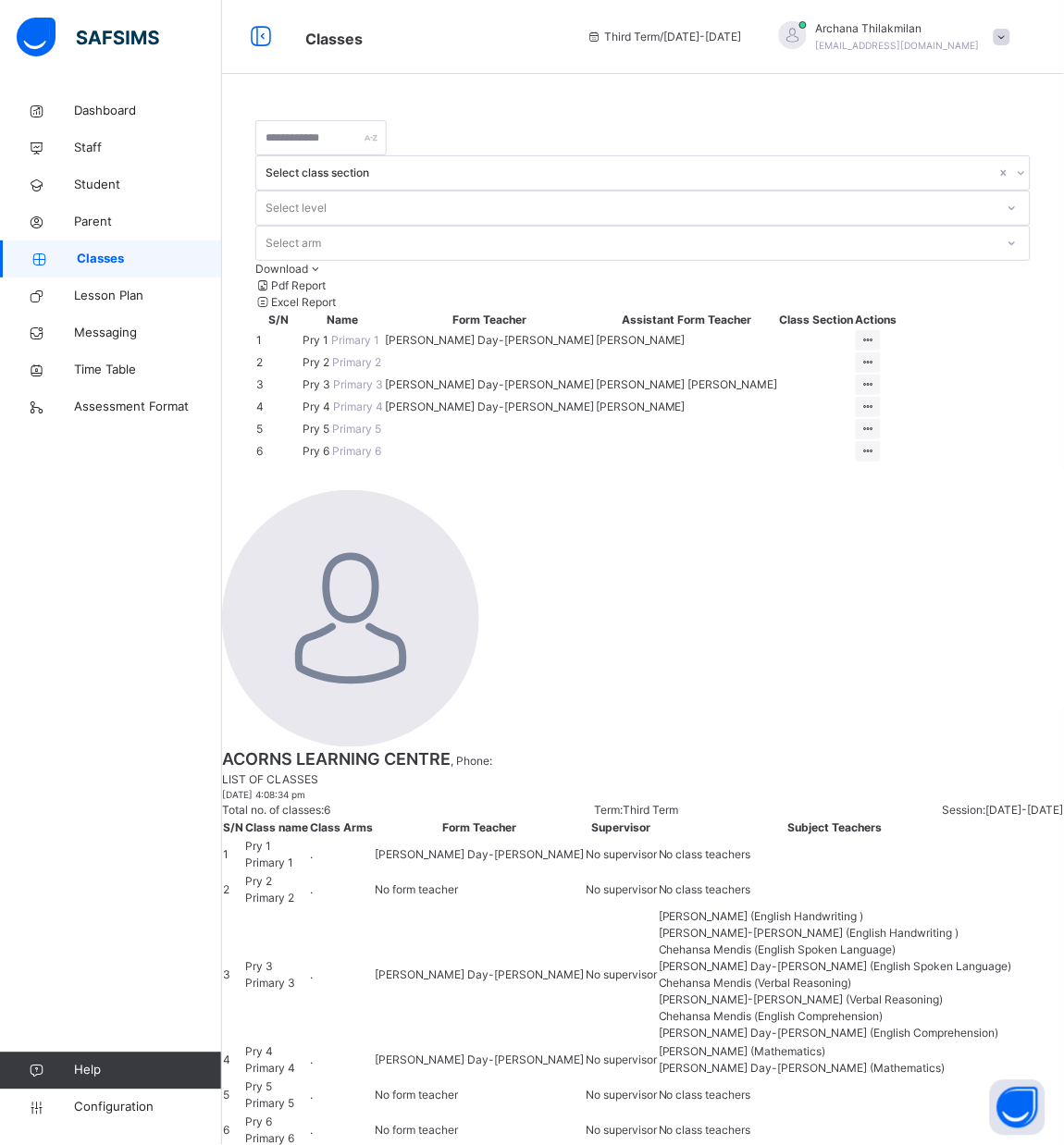
click at [317, 377] on span "Pry 3" at bounding box center [318, 384] width 31 height 14
click at [872, 412] on div "View Class" at bounding box center [820, 421] width 106 height 18
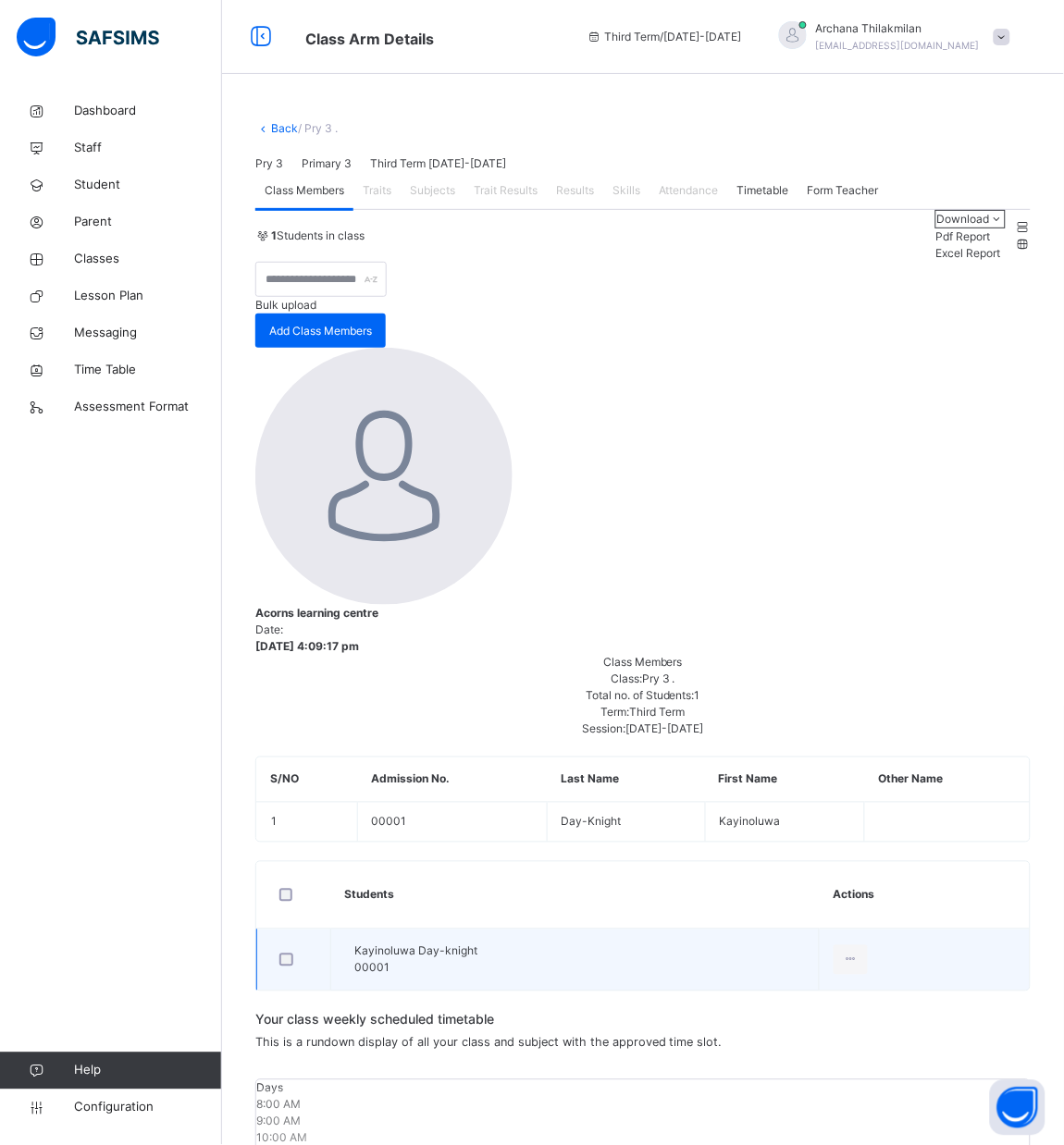
click at [872, 929] on td "View Profile Remove from Class Transfer Student" at bounding box center [924, 960] width 211 height 62
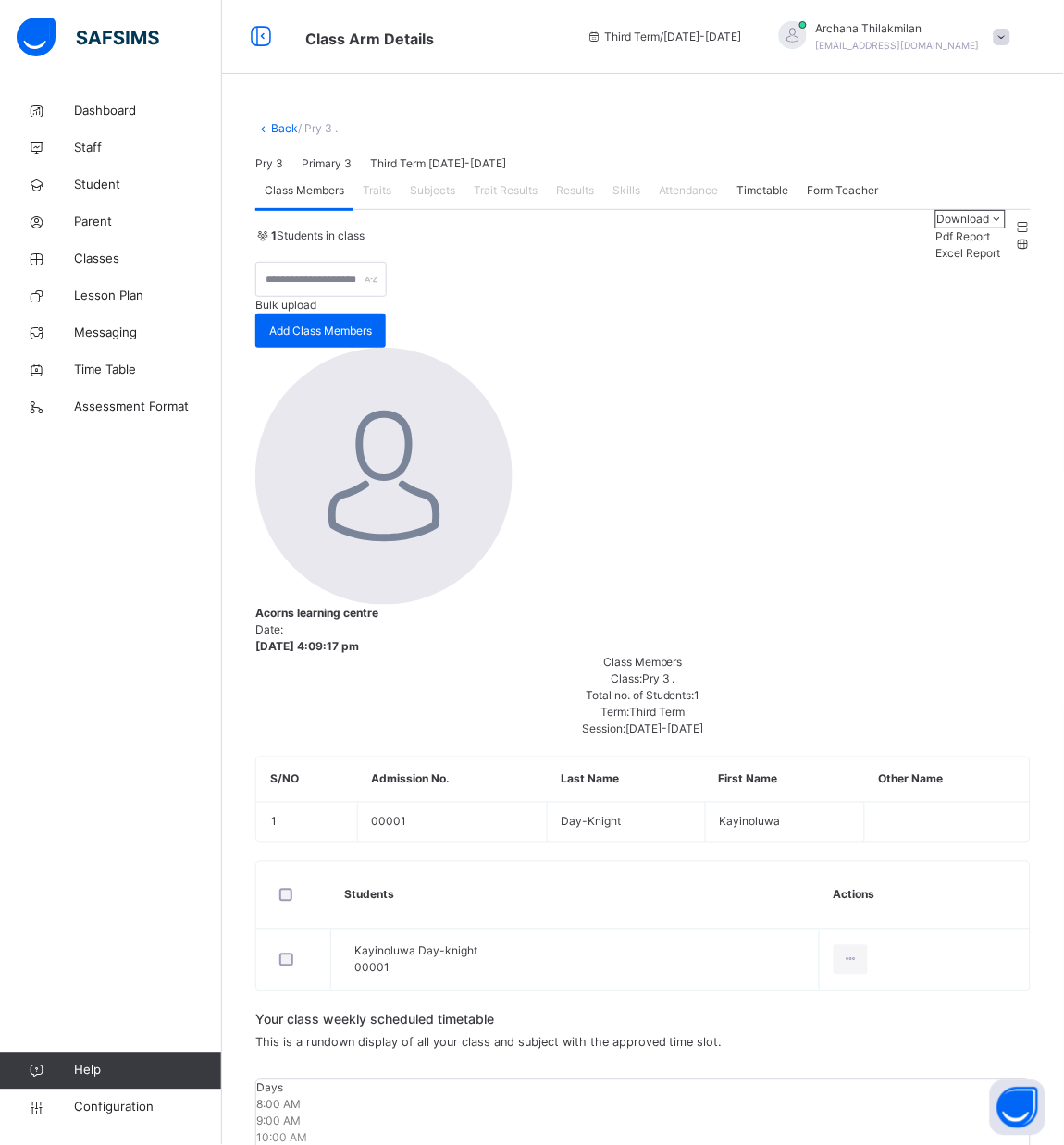
click at [446, 519] on div "1 Students in class Download Pdf Report Excel Report Bulk upload Add Class Memb…" at bounding box center [643, 600] width 775 height 781
click at [386, 297] on input "text" at bounding box center [322, 279] width 132 height 35
click at [718, 531] on div "1 Students in class Download Pdf Report Excel Report Bulk upload Add Class Memb…" at bounding box center [643, 600] width 775 height 781
click at [1014, 253] on div at bounding box center [1022, 243] width 15 height 16
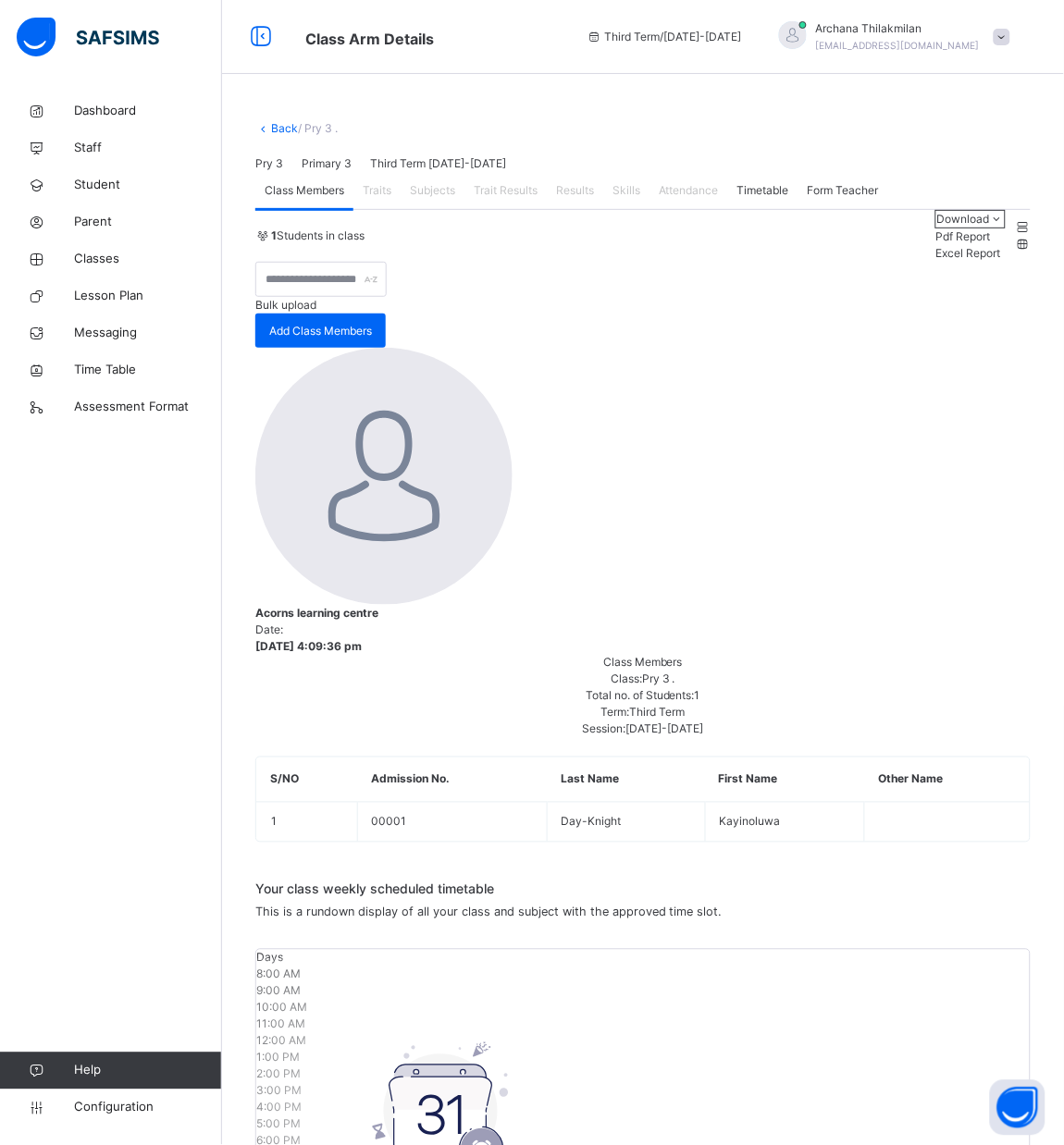
click at [1014, 253] on div at bounding box center [1022, 243] width 15 height 16
click at [1014, 234] on span at bounding box center [1022, 227] width 15 height 14
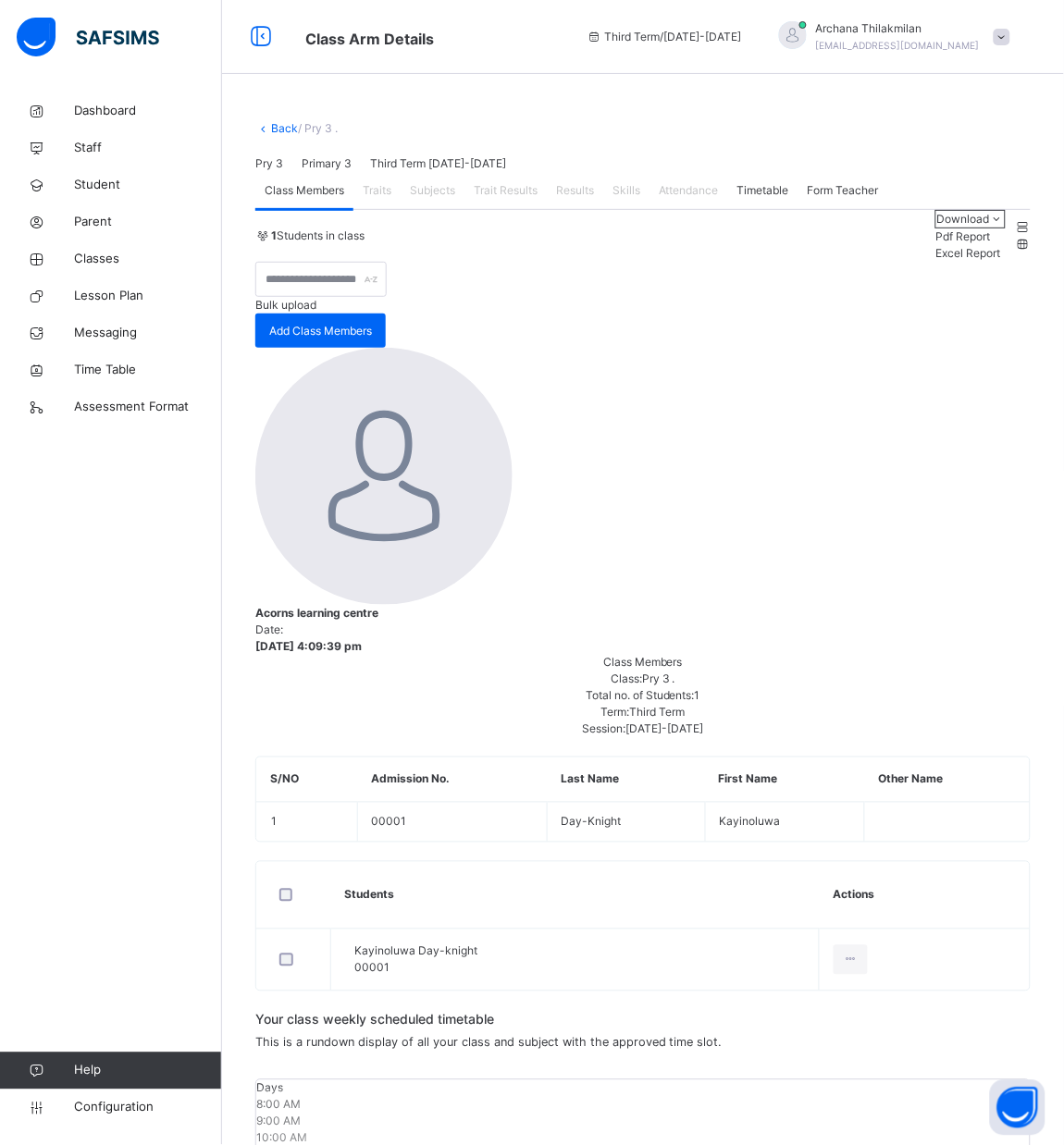
click at [989, 226] on icon at bounding box center [996, 219] width 15 height 14
click at [697, 244] on div "1 Students in class" at bounding box center [591, 235] width 671 height 16
click at [426, 198] on span "Subjects" at bounding box center [431, 190] width 45 height 16
click at [92, 262] on span "Classes" at bounding box center [148, 259] width 148 height 18
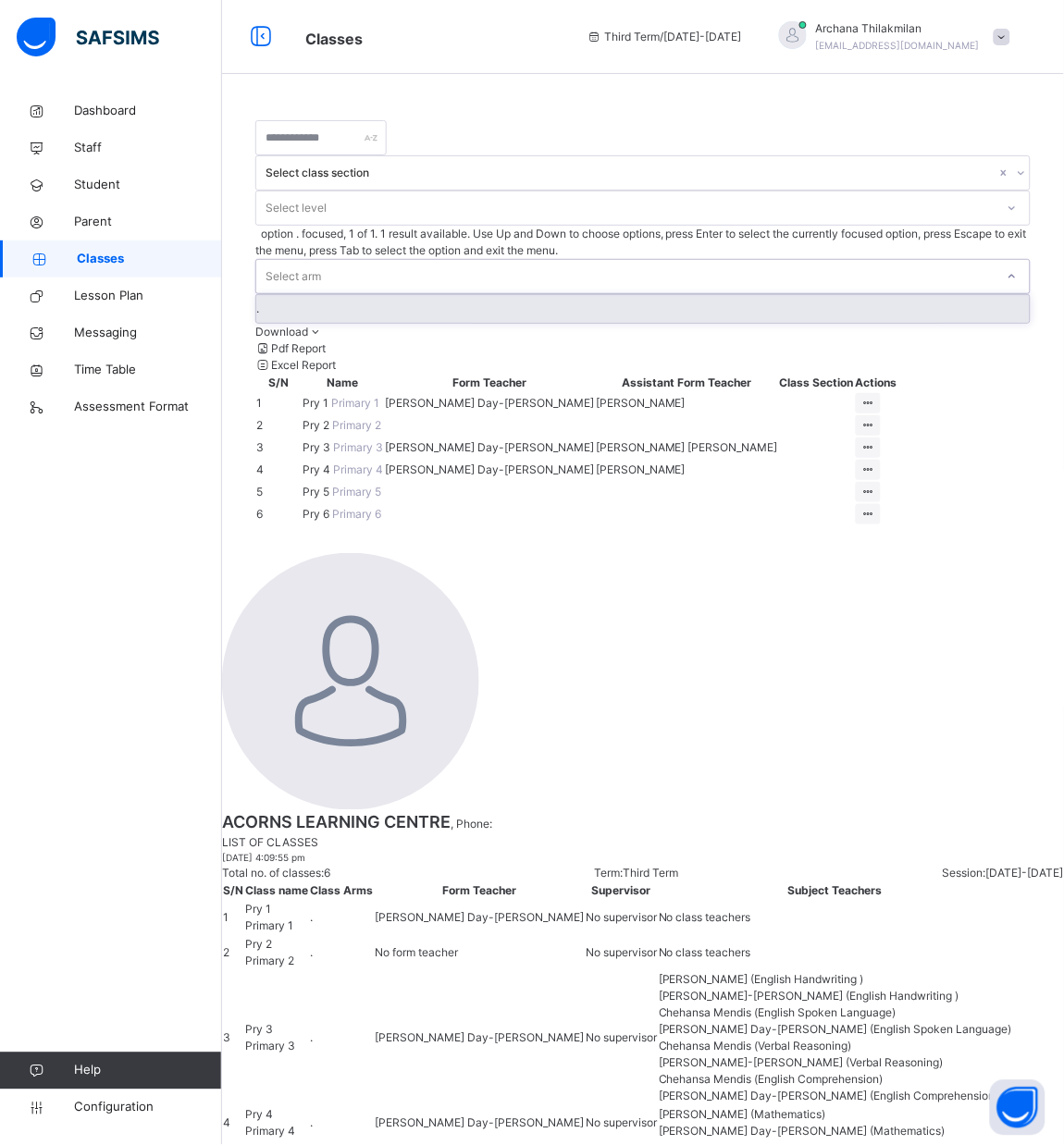
click at [321, 259] on div "Select arm" at bounding box center [293, 276] width 55 height 35
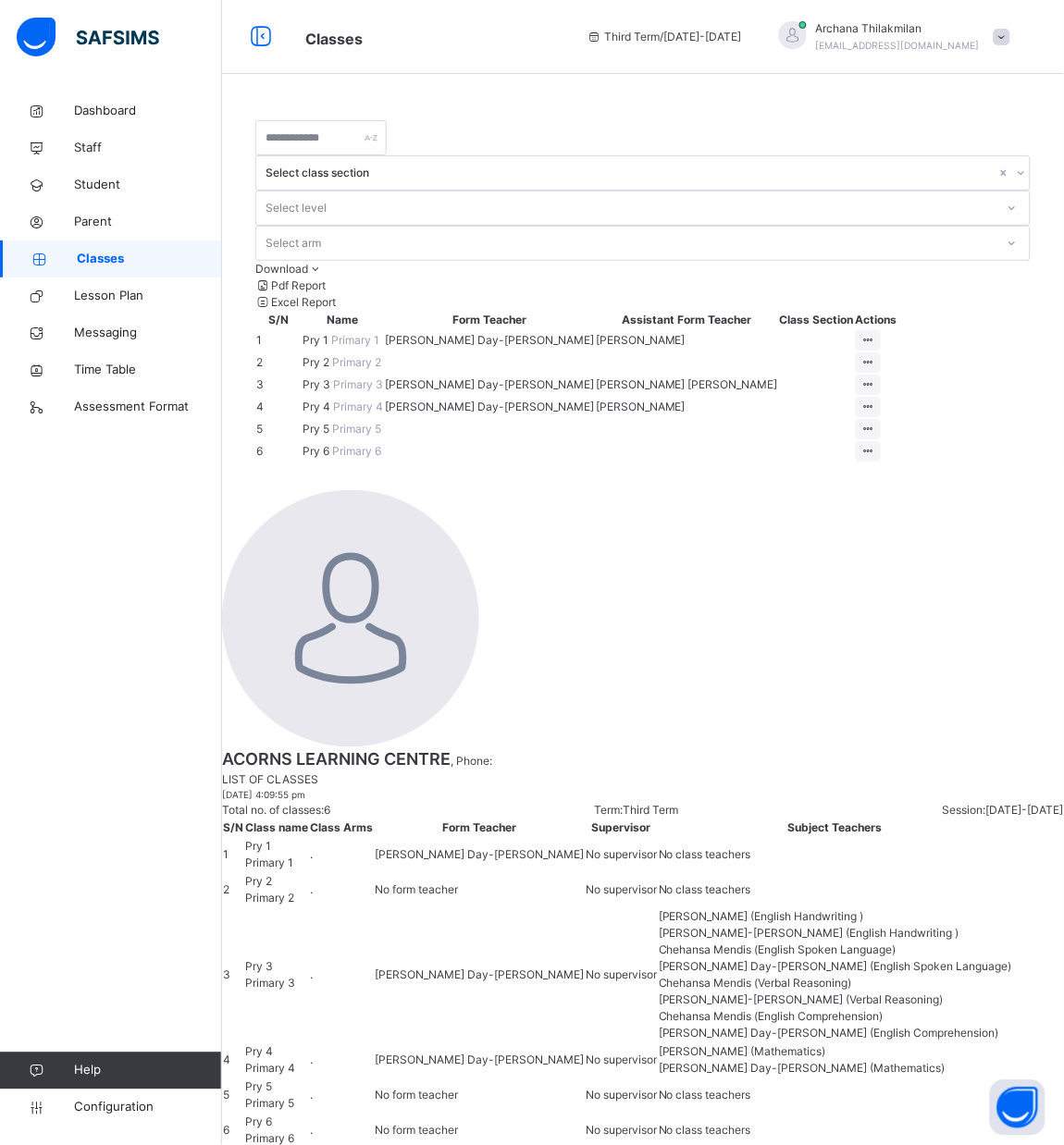
click at [333, 377] on span "Pry 3" at bounding box center [318, 384] width 31 height 14
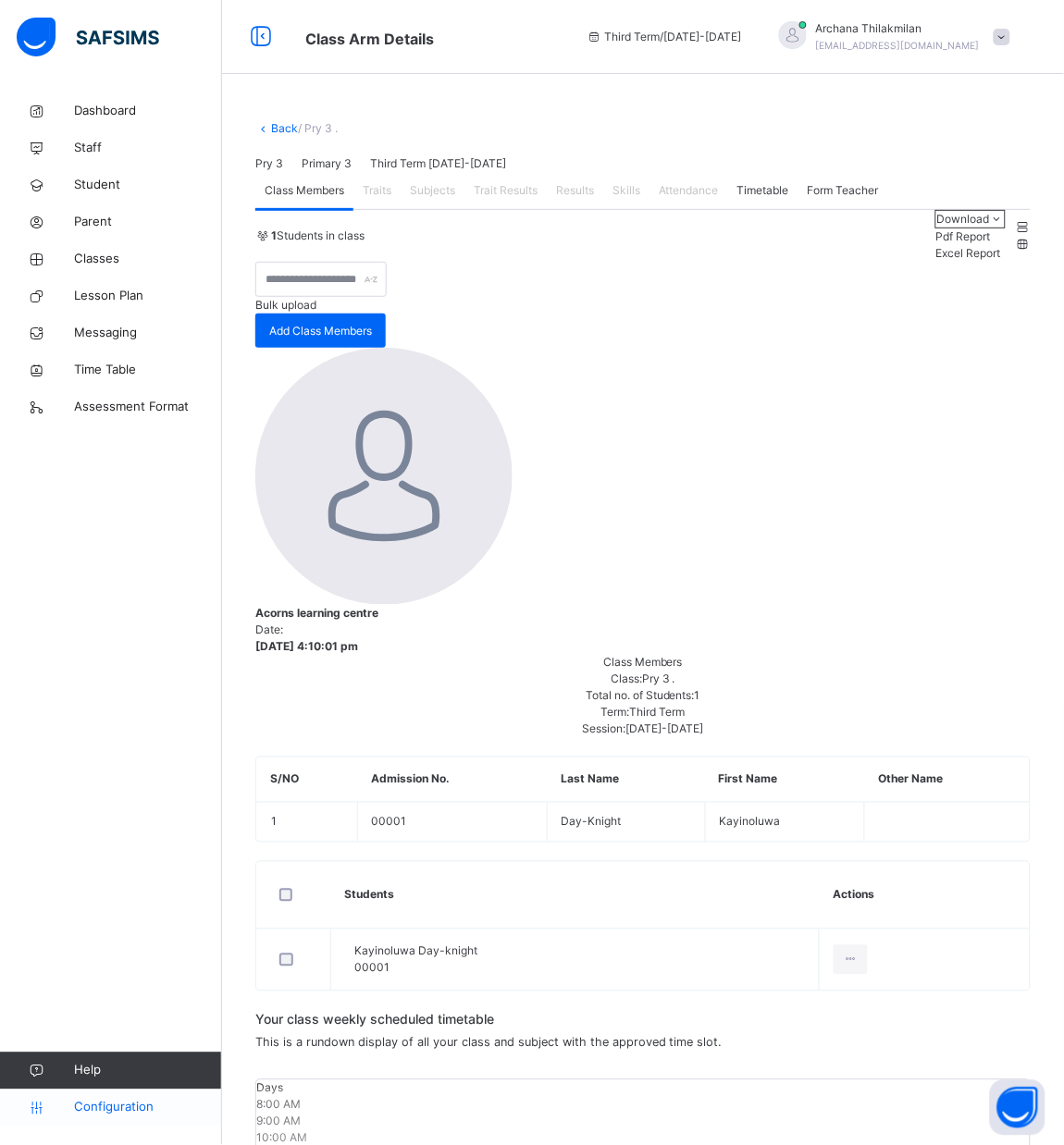
click at [136, 1109] on span "Configuration" at bounding box center [148, 1108] width 147 height 18
